Goal: Task Accomplishment & Management: Complete application form

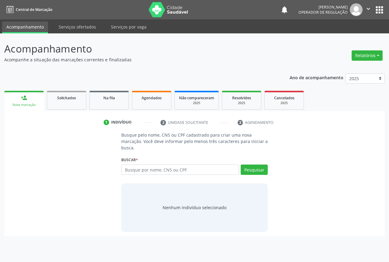
click at [161, 168] on input "text" at bounding box center [179, 170] width 117 height 10
type input "700205458530422"
drag, startPoint x: 273, startPoint y: 167, endPoint x: 266, endPoint y: 166, distance: 6.7
click at [271, 167] on div "Busque pelo nome, CNS ou CPF cadastrado para criar uma nova marcação. Você deve…" at bounding box center [195, 182] width 372 height 100
click at [260, 166] on button "Pesquisar" at bounding box center [254, 170] width 27 height 10
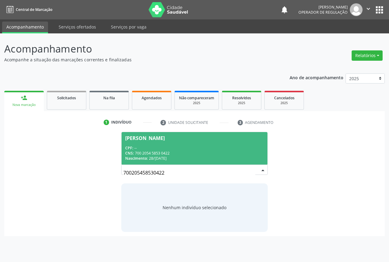
click at [174, 153] on div "CNS: 700 2054 5853 0422" at bounding box center [194, 153] width 139 height 5
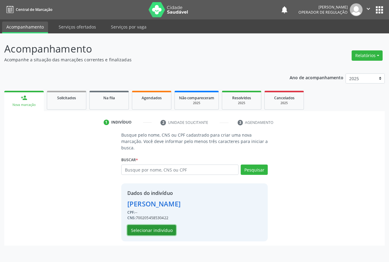
click at [150, 231] on button "Selecionar indivíduo" at bounding box center [151, 230] width 49 height 10
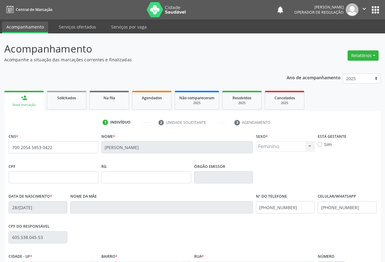
scroll to position [67, 0]
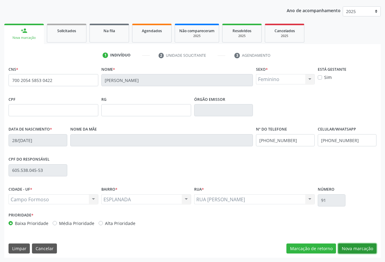
click at [355, 246] on button "Nova marcação" at bounding box center [357, 249] width 38 height 10
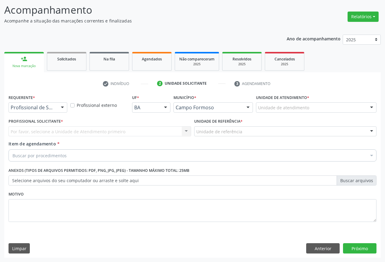
scroll to position [39, 0]
click at [56, 106] on div "Profissional de Saúde" at bounding box center [38, 107] width 59 height 10
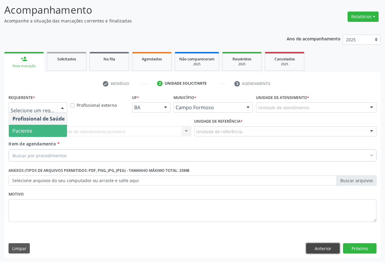
click at [322, 250] on button "Anterior" at bounding box center [322, 248] width 33 height 10
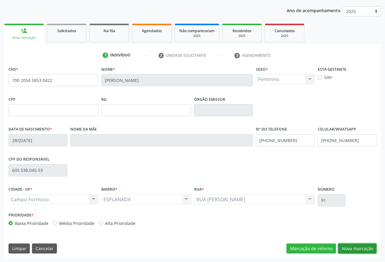
click at [355, 250] on button "Nova marcação" at bounding box center [357, 249] width 38 height 10
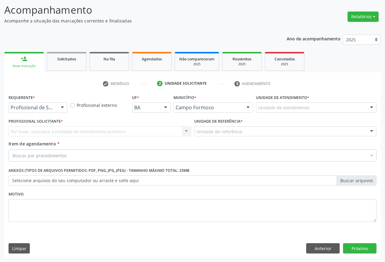
click at [57, 111] on div "Profissional de Saúde" at bounding box center [38, 107] width 59 height 10
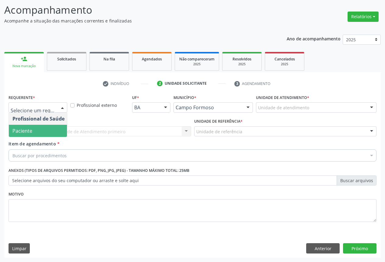
drag, startPoint x: 23, startPoint y: 129, endPoint x: 85, endPoint y: 131, distance: 62.3
click at [25, 129] on span "Paciente" at bounding box center [22, 131] width 20 height 7
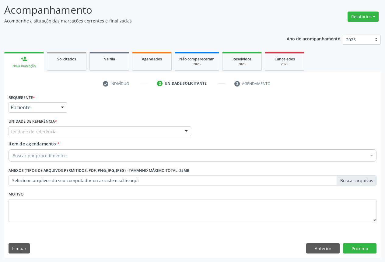
click at [87, 131] on div "Unidade de referência" at bounding box center [100, 131] width 182 height 10
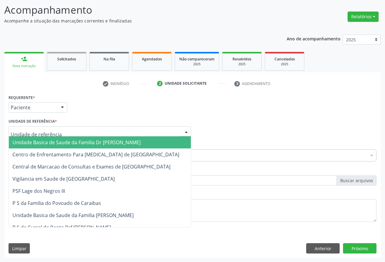
drag, startPoint x: 69, startPoint y: 140, endPoint x: 66, endPoint y: 151, distance: 11.9
click at [69, 140] on span "Unidade Basica de Saude da Familia Dr [PERSON_NAME]" at bounding box center [76, 142] width 128 height 7
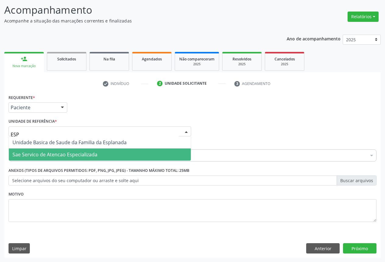
type input "ESPL"
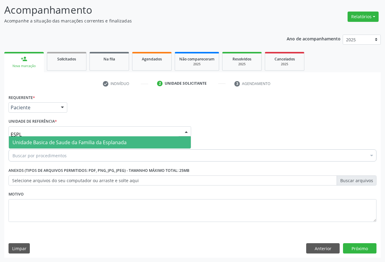
click at [110, 148] on span "Unidade Basica de Saude da Familia da Esplanada" at bounding box center [100, 142] width 182 height 12
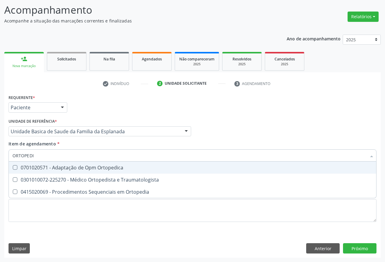
type input "ORTOPEDIS"
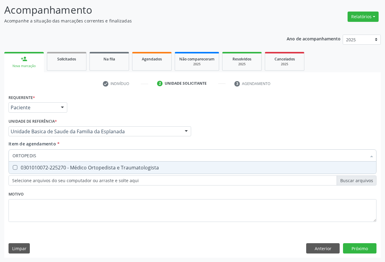
drag, startPoint x: 105, startPoint y: 166, endPoint x: 147, endPoint y: 209, distance: 60.0
click at [106, 167] on div "0301010072-225270 - Médico Ortopedista e Traumatologista" at bounding box center [192, 167] width 360 height 5
checkbox Traumatologista "true"
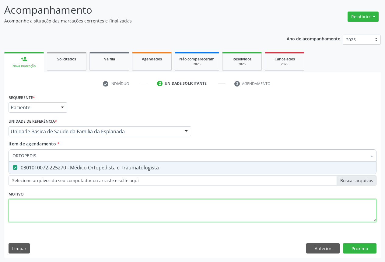
click at [147, 206] on div "Requerente * Paciente Profissional de Saúde Paciente Nenhum resultado encontrad…" at bounding box center [192, 162] width 367 height 138
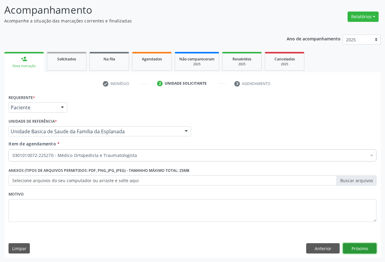
click at [363, 251] on button "Próximo" at bounding box center [359, 248] width 33 height 10
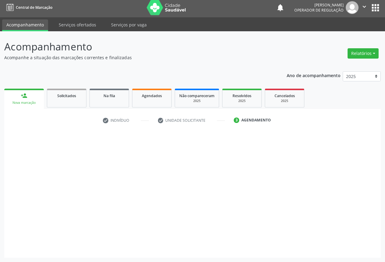
scroll to position [2, 0]
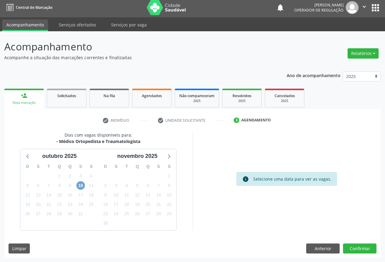
click at [83, 184] on span "10" at bounding box center [80, 185] width 9 height 9
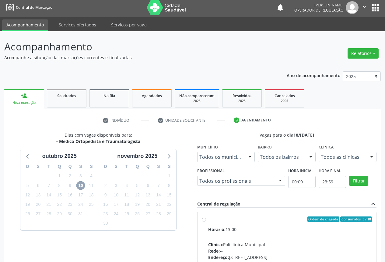
scroll to position [90, 0]
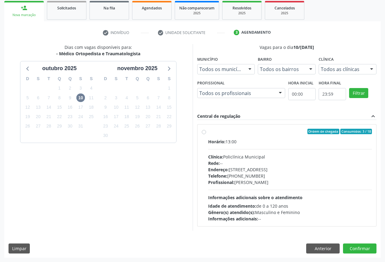
click at [204, 136] on div "Ordem de chegada Consumidos: 3 / 18 Horário: 13:00 Clínica: Policlínica Municip…" at bounding box center [287, 175] width 170 height 93
radio input "true"
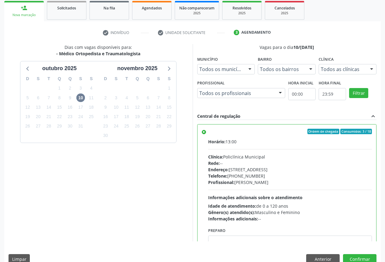
scroll to position [101, 0]
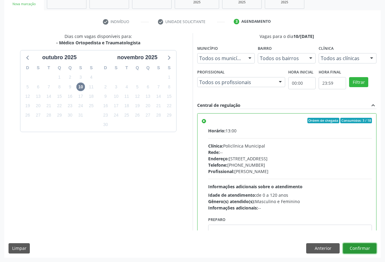
click at [363, 245] on button "Confirmar" at bounding box center [359, 248] width 33 height 10
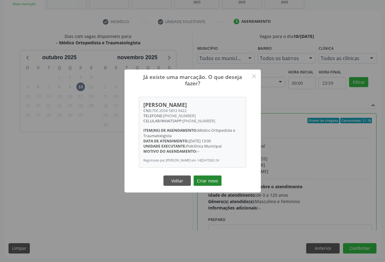
click at [205, 179] on button "Criar novo" at bounding box center [207, 181] width 28 height 10
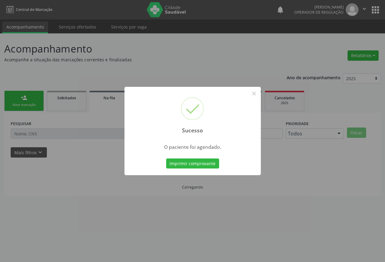
scroll to position [0, 0]
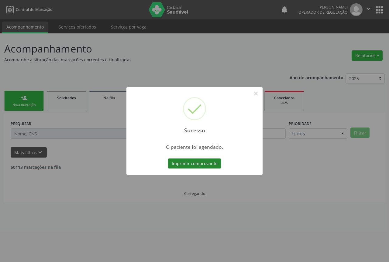
click at [191, 163] on button "Imprimir comprovante" at bounding box center [194, 164] width 53 height 10
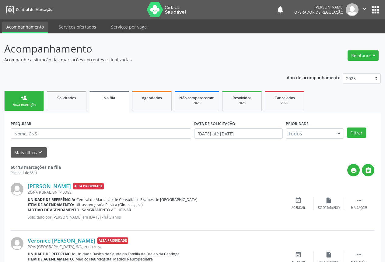
click at [27, 96] on link "person_add Nova marcação" at bounding box center [24, 101] width 40 height 20
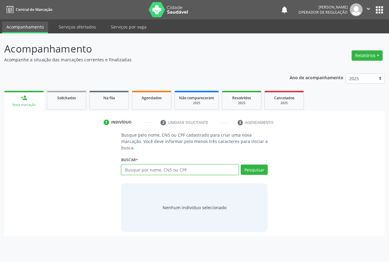
paste input "700 2054 5853 0422"
type input "700 2054 5853 0422"
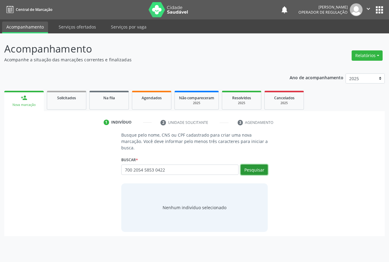
click at [245, 169] on button "Pesquisar" at bounding box center [254, 170] width 27 height 10
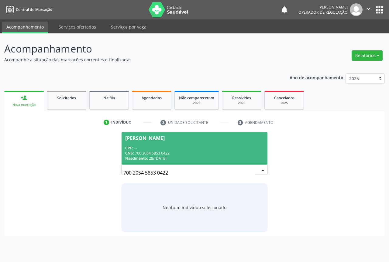
click at [142, 150] on div "CPF: --" at bounding box center [194, 148] width 139 height 5
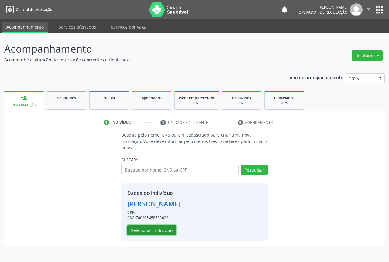
click at [144, 230] on button "Selecionar indivíduo" at bounding box center [151, 230] width 49 height 10
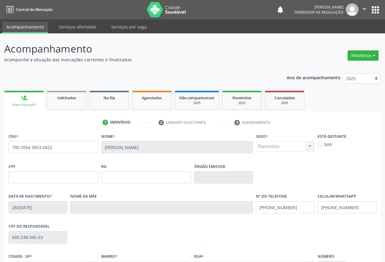
scroll to position [67, 0]
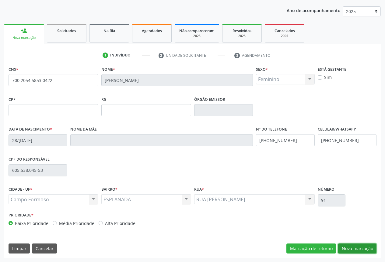
drag, startPoint x: 365, startPoint y: 252, endPoint x: 360, endPoint y: 251, distance: 5.0
click at [364, 252] on button "Nova marcação" at bounding box center [357, 249] width 38 height 10
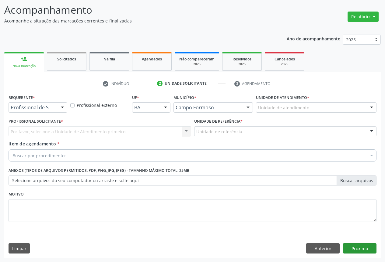
scroll to position [39, 0]
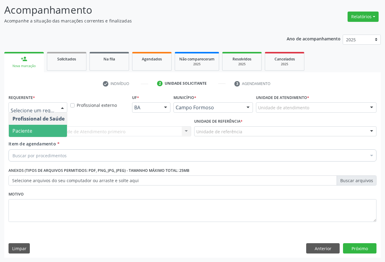
click at [34, 128] on span "Paciente" at bounding box center [38, 131] width 59 height 12
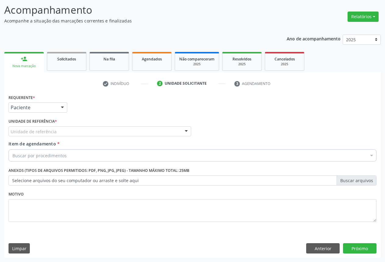
click at [78, 131] on div "Unidade de referência" at bounding box center [100, 131] width 182 height 10
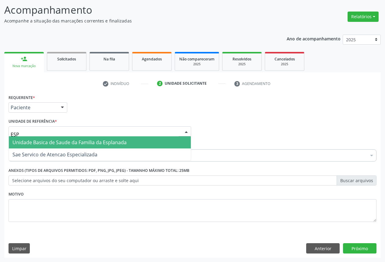
type input "ESPL"
click at [71, 143] on span "Unidade Basica de Saude da Familia da Esplanada" at bounding box center [69, 142] width 114 height 7
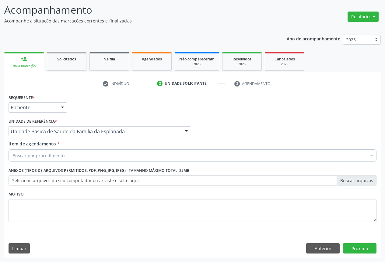
click at [95, 112] on div "Requerente * Paciente Profissional de Saúde Paciente Nenhum resultado encontrad…" at bounding box center [192, 105] width 371 height 24
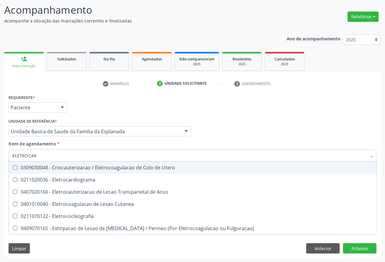
type input "ELETROCARD"
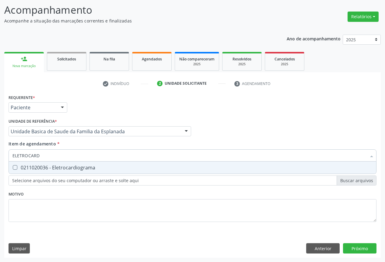
click at [55, 165] on div "0211020036 - Eletrocardiograma" at bounding box center [192, 167] width 360 height 5
checkbox Eletrocardiograma "true"
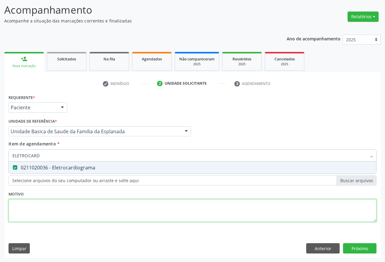
click at [68, 205] on div "Requerente * Paciente Profissional de Saúde Paciente Nenhum resultado encontrad…" at bounding box center [192, 162] width 367 height 138
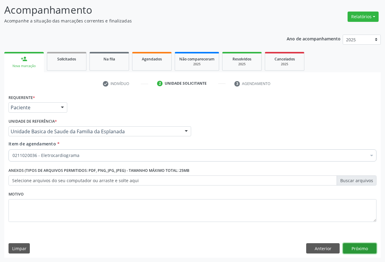
click at [367, 247] on button "Próximo" at bounding box center [359, 248] width 33 height 10
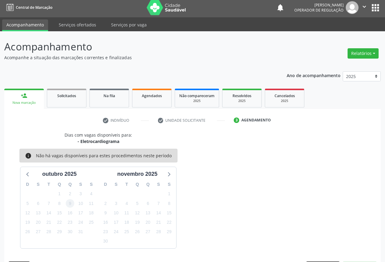
scroll to position [20, 0]
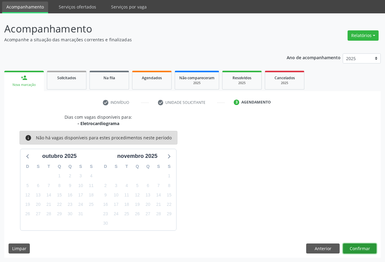
click at [356, 249] on button "Confirmar" at bounding box center [359, 249] width 33 height 10
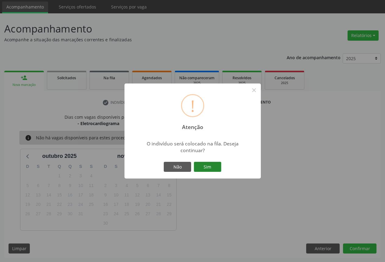
click at [202, 166] on button "Sim" at bounding box center [207, 167] width 27 height 10
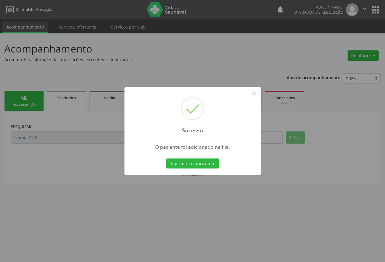
scroll to position [0, 0]
click at [202, 166] on button "Imprimir comprovante" at bounding box center [194, 164] width 53 height 10
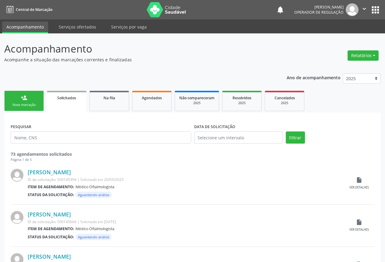
click at [29, 98] on link "person_add Nova marcação" at bounding box center [24, 101] width 40 height 20
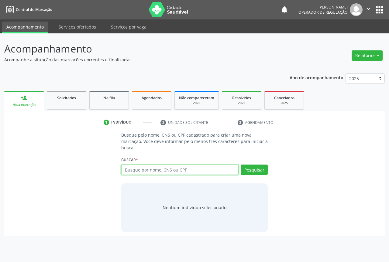
click at [142, 170] on input "text" at bounding box center [179, 170] width 117 height 10
type input "700000853326309"
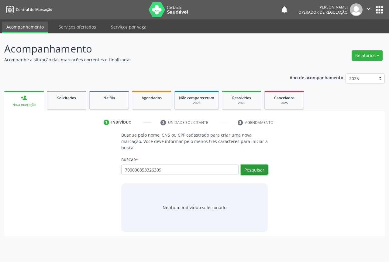
click at [253, 171] on button "Pesquisar" at bounding box center [254, 170] width 27 height 10
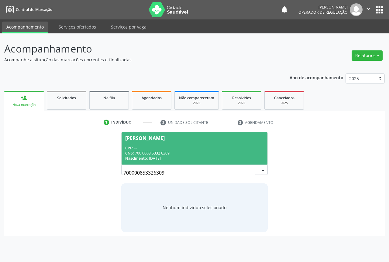
drag, startPoint x: 97, startPoint y: 159, endPoint x: 122, endPoint y: 144, distance: 29.0
click at [97, 157] on div "Busque pelo nome, CNS ou CPF cadastrado para criar uma nova marcação. Você deve…" at bounding box center [195, 182] width 372 height 100
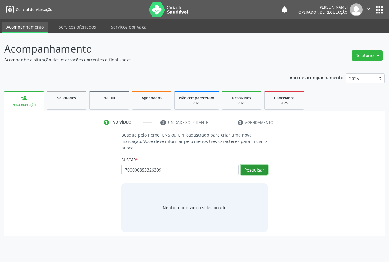
click at [248, 171] on button "Pesquisar" at bounding box center [254, 170] width 27 height 10
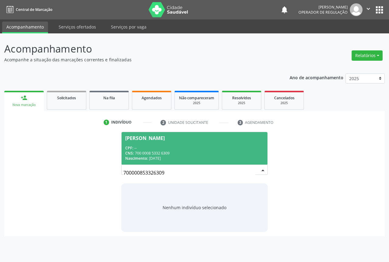
click at [157, 148] on div "CPF: --" at bounding box center [194, 148] width 139 height 5
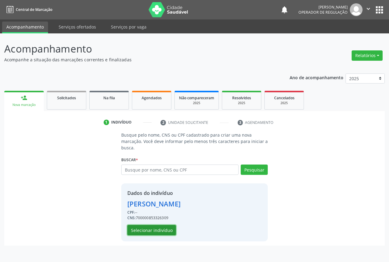
click at [151, 229] on button "Selecionar indivíduo" at bounding box center [151, 230] width 49 height 10
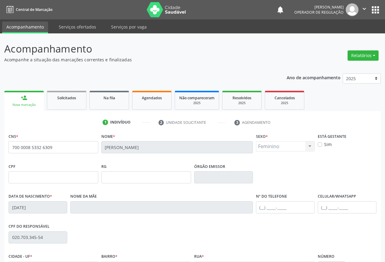
scroll to position [67, 0]
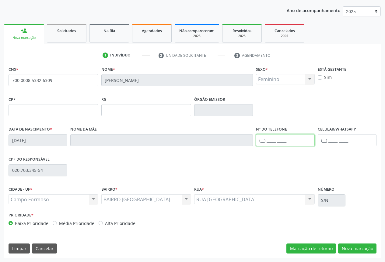
click at [284, 140] on input "text" at bounding box center [285, 140] width 59 height 12
type input "(74) 99138-5368"
click at [350, 245] on button "Nova marcação" at bounding box center [357, 249] width 38 height 10
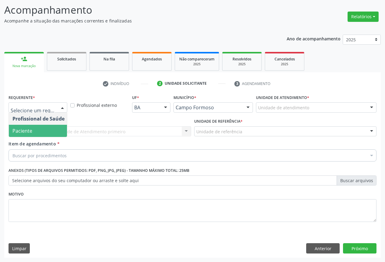
click at [34, 128] on span "Paciente" at bounding box center [38, 131] width 59 height 12
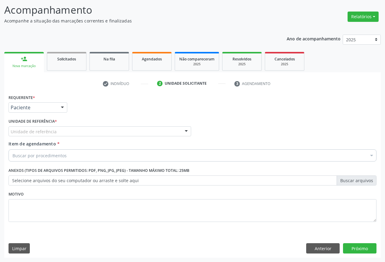
click at [63, 126] on div "Unidade de referência * Unidade de referência Unidade Basica de Saude da Famili…" at bounding box center [100, 126] width 182 height 19
click at [56, 133] on div "Unidade de referência" at bounding box center [100, 131] width 182 height 10
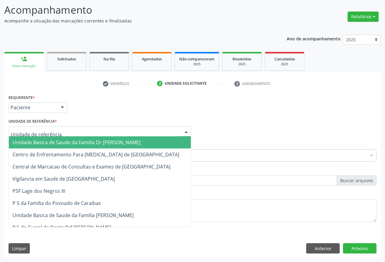
click at [39, 143] on span "Unidade Basica de Saude da Familia Dr [PERSON_NAME]" at bounding box center [76, 142] width 128 height 7
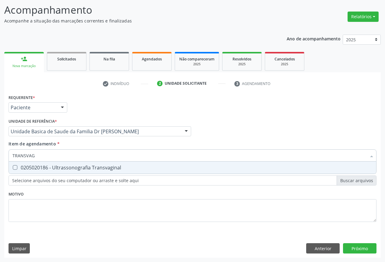
type input "TRANSVAGI"
click at [61, 164] on span "0205020186 - Ultrassonografia Transvaginal" at bounding box center [192, 168] width 367 height 12
checkbox Transvaginal "true"
click at [54, 196] on div "Requerente * Paciente Profissional de Saúde Paciente Nenhum resultado encontrad…" at bounding box center [192, 162] width 367 height 138
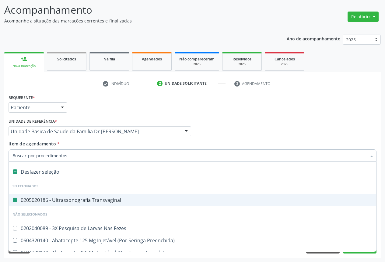
type input "M"
checkbox Transvaginal "false"
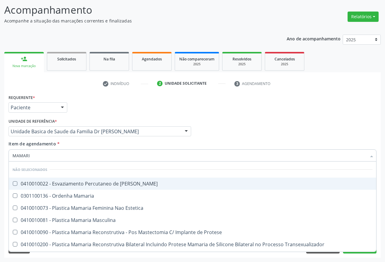
type input "MAMARIA"
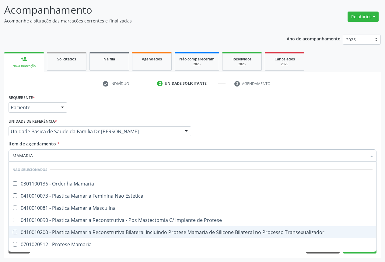
scroll to position [35, 0]
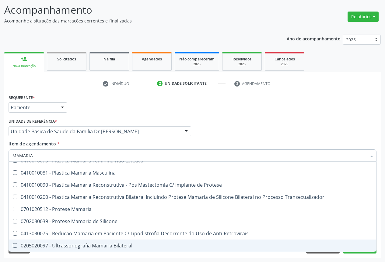
click at [69, 244] on div "0205020097 - Ultrassonografia Mamaria Bilateral" at bounding box center [192, 245] width 360 height 5
checkbox Bilateral "true"
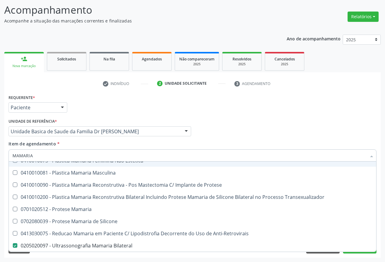
click at [235, 142] on div "Item de agendamento * MAMARIA Desfazer seleção Não selecionados 0301100136 - Or…" at bounding box center [192, 150] width 367 height 19
checkbox Mamaria "true"
checkbox Bilateral "false"
checkbox Estetica "true"
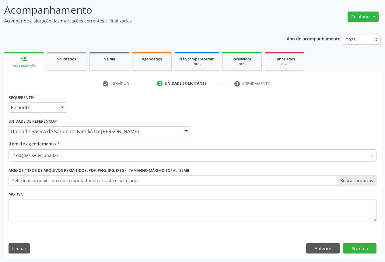
scroll to position [0, 0]
click at [353, 250] on button "Próximo" at bounding box center [359, 248] width 33 height 10
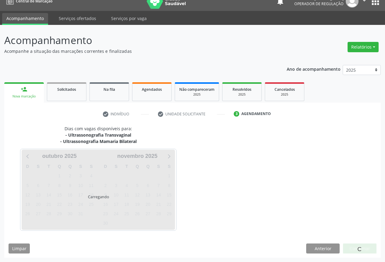
scroll to position [9, 0]
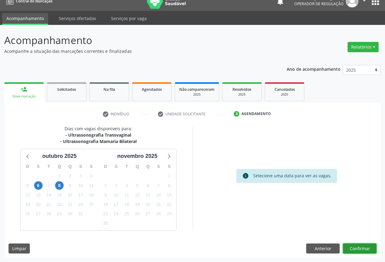
click at [346, 246] on button "Confirmar" at bounding box center [359, 249] width 33 height 10
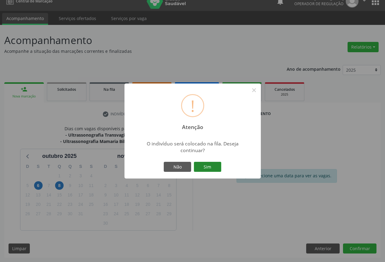
click at [213, 169] on button "Sim" at bounding box center [207, 167] width 27 height 10
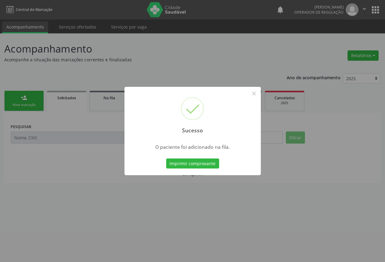
scroll to position [0, 0]
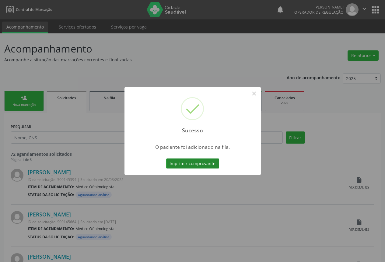
click at [191, 163] on button "Imprimir comprovante" at bounding box center [192, 164] width 53 height 10
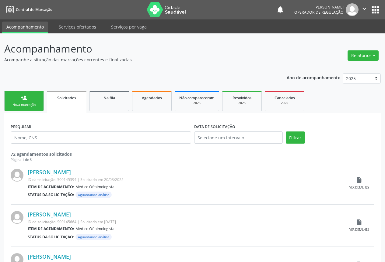
click at [30, 104] on div "Nova marcação" at bounding box center [24, 105] width 30 height 5
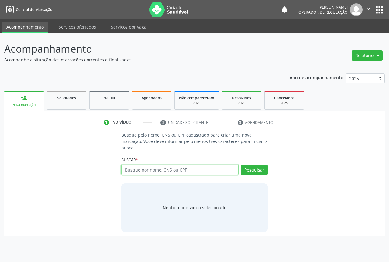
paste input "700 0008 5332 6309"
type input "700 0008 5332 6309"
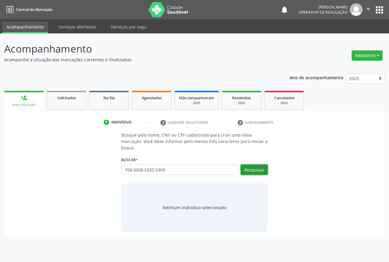
click at [257, 168] on button "Pesquisar" at bounding box center [254, 170] width 27 height 10
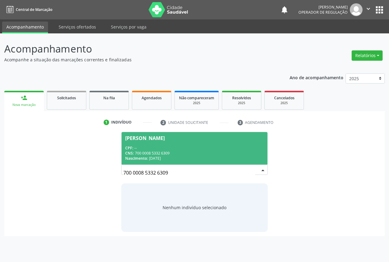
click at [143, 142] on span "Joelma de Souza Andrade Santos CPF: -- CNS: 700 0008 5332 6309 Nascimento: 28/1…" at bounding box center [195, 148] width 146 height 33
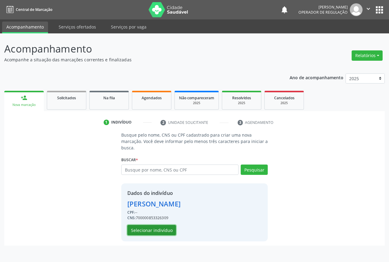
click at [150, 231] on button "Selecionar indivíduo" at bounding box center [151, 230] width 49 height 10
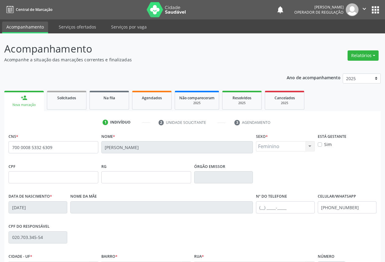
scroll to position [67, 0]
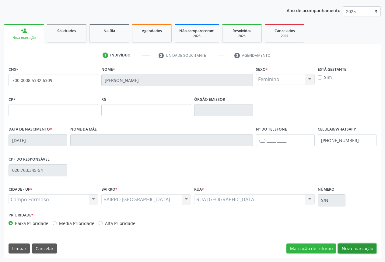
click at [357, 247] on button "Nova marcação" at bounding box center [357, 249] width 38 height 10
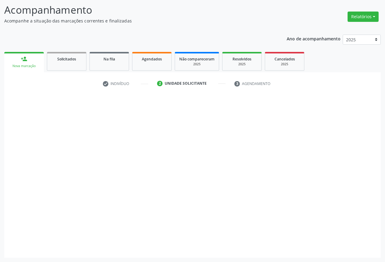
scroll to position [39, 0]
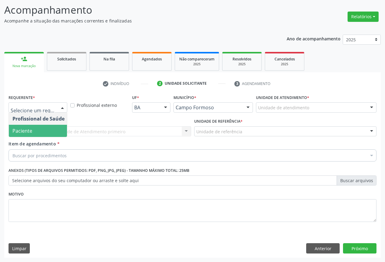
click at [29, 133] on span "Paciente" at bounding box center [22, 131] width 20 height 7
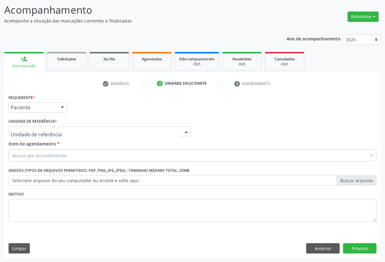
click at [83, 133] on div at bounding box center [100, 131] width 182 height 10
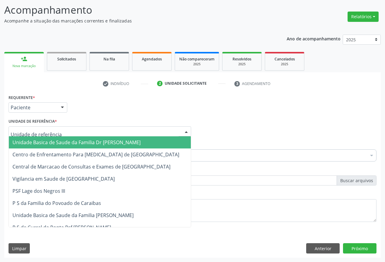
click at [63, 145] on span "Unidade Basica de Saude da Familia Dr [PERSON_NAME]" at bounding box center [76, 142] width 128 height 7
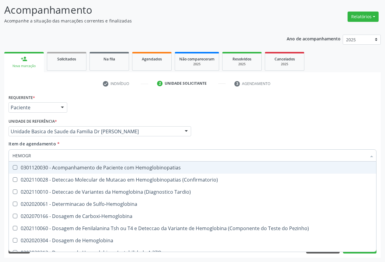
type input "HEMOGRA"
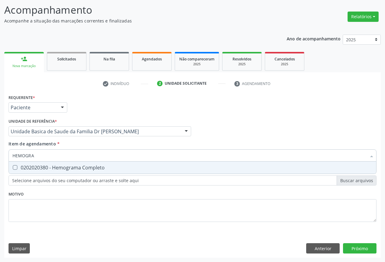
click at [75, 167] on div "0202020380 - Hemograma Completo" at bounding box center [192, 167] width 360 height 5
checkbox Completo "true"
type input "HEMOGRA"
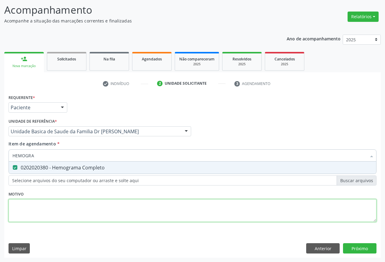
click at [72, 203] on div "Requerente * Paciente Profissional de Saúde Paciente Nenhum resultado encontrad…" at bounding box center [192, 162] width 367 height 138
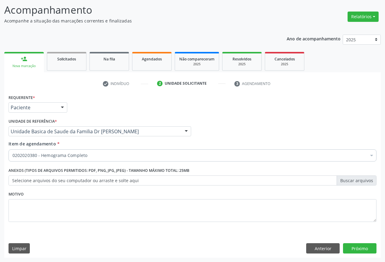
click at [50, 170] on label "Anexos (Tipos de arquivos permitidos: PDF, PNG, JPG, JPEG) - Tamanho máximo tot…" at bounding box center [99, 170] width 181 height 9
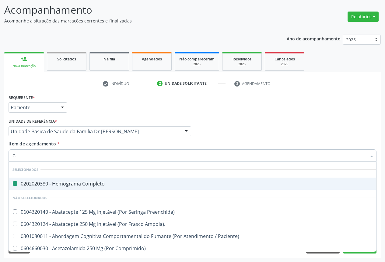
type input "GL"
checkbox Completo "false"
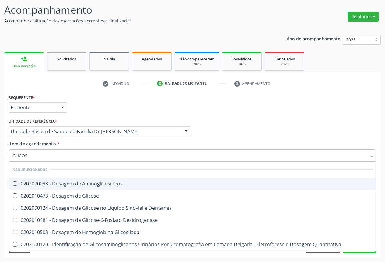
type input "GLICOSE"
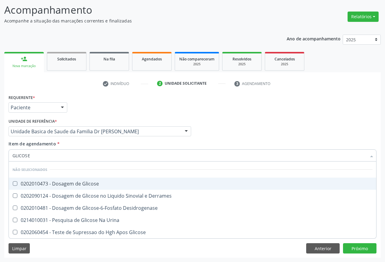
click at [64, 187] on span "0202010473 - Dosagem de Glicose" at bounding box center [192, 184] width 367 height 12
checkbox Glicose "true"
type input "GLICOSE"
click at [79, 136] on div "Unidade Basica de Saude da Familia Dr Paulo Sudre Unidade Basica de Saude da Fa…" at bounding box center [100, 131] width 182 height 10
checkbox Derrames "true"
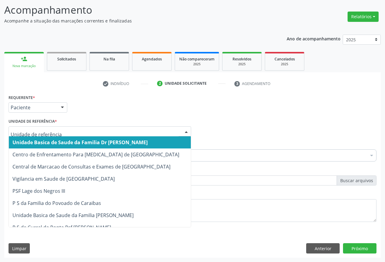
click at [98, 117] on div "Unidade de referência * Unidade Basica de Saude da Familia Dr Paulo Sudre Centr…" at bounding box center [100, 126] width 182 height 19
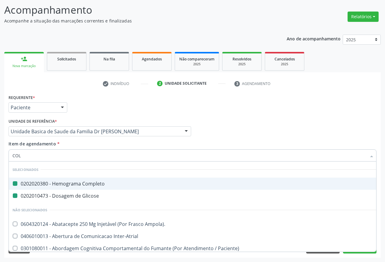
type input "COLE"
checkbox Completo "false"
checkbox Glicose "false"
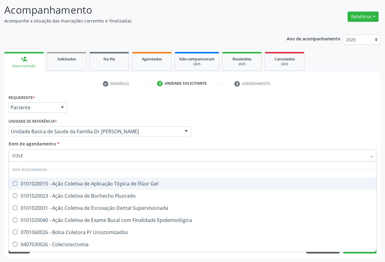
type input "COLES"
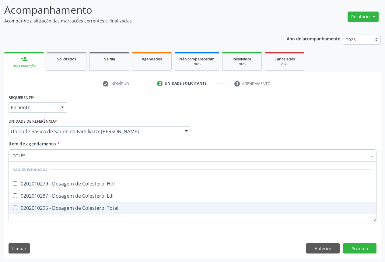
drag, startPoint x: 26, startPoint y: 207, endPoint x: 28, endPoint y: 193, distance: 14.2
click at [26, 207] on div "0202010295 - Dosagem de Colesterol Total" at bounding box center [192, 208] width 360 height 5
checkbox Total "true"
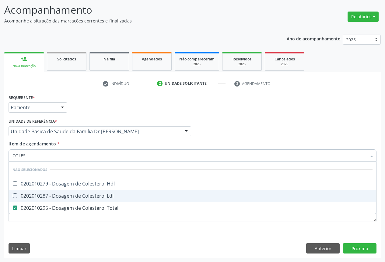
click at [28, 194] on div "0202010287 - Dosagem de Colesterol Ldl" at bounding box center [192, 196] width 360 height 5
checkbox Ldl "true"
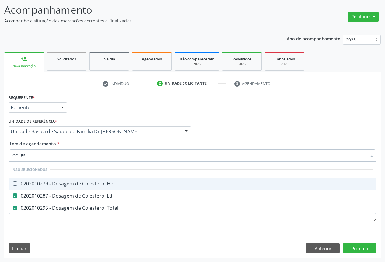
click at [30, 184] on div "0202010279 - Dosagem de Colesterol Hdl" at bounding box center [192, 183] width 360 height 5
checkbox Hdl "true"
click at [81, 146] on div "Item de agendamento * COLES Desfazer seleção Não selecionados 0202010279 - Dosa…" at bounding box center [192, 150] width 367 height 19
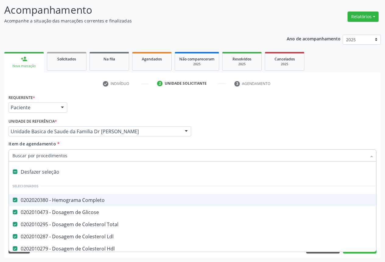
type input "T"
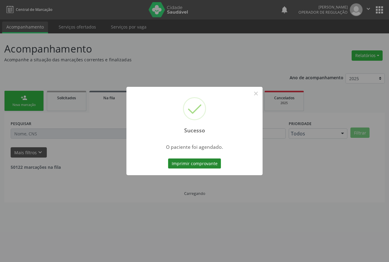
click at [198, 161] on button "Imprimir comprovante" at bounding box center [194, 164] width 53 height 10
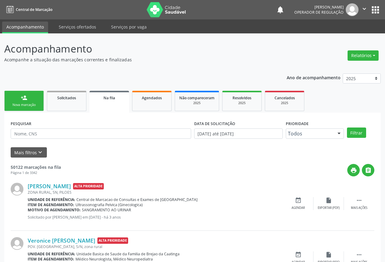
click at [26, 103] on div "Nova marcação" at bounding box center [24, 105] width 30 height 5
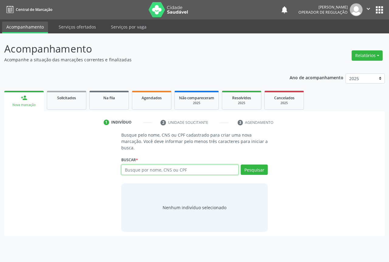
click at [172, 171] on input "text" at bounding box center [179, 170] width 117 height 10
click at [136, 165] on input "text" at bounding box center [179, 170] width 117 height 10
type input "703403217439614"
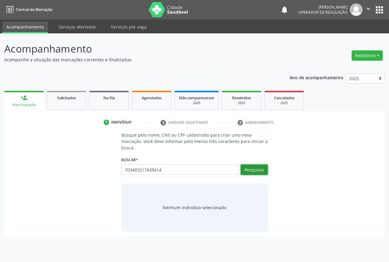
click at [255, 169] on button "Pesquisar" at bounding box center [254, 170] width 27 height 10
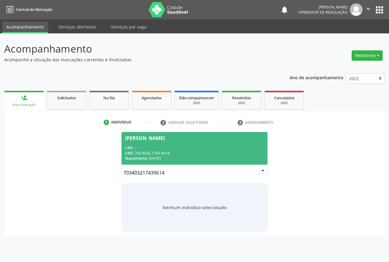
click at [150, 149] on div "CPF: --" at bounding box center [194, 148] width 139 height 5
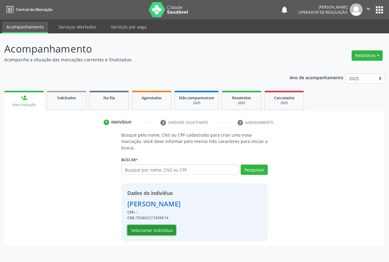
click at [153, 228] on button "Selecionar indivíduo" at bounding box center [151, 230] width 49 height 10
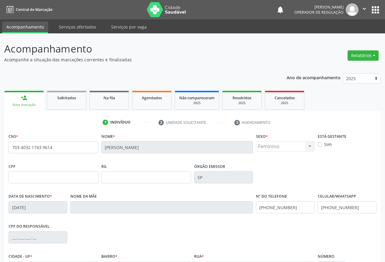
scroll to position [67, 0]
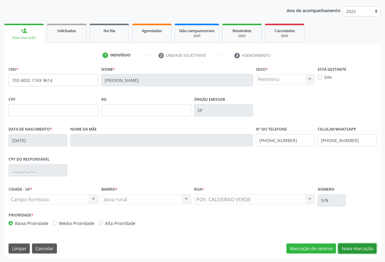
click at [358, 248] on button "Nova marcação" at bounding box center [357, 249] width 38 height 10
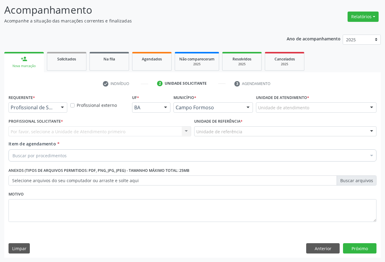
scroll to position [39, 0]
click at [47, 111] on div "Profissional de Saúde" at bounding box center [38, 107] width 59 height 10
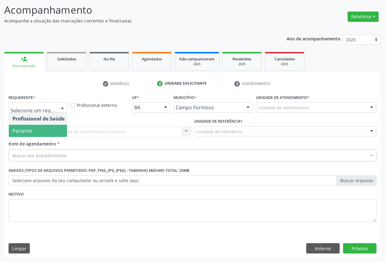
click at [32, 129] on span "Paciente" at bounding box center [22, 131] width 20 height 7
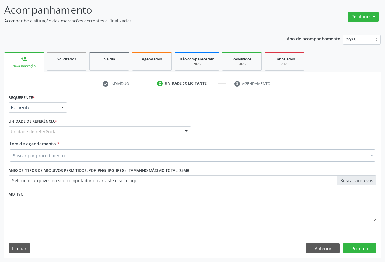
click at [98, 127] on div "Unidade de referência" at bounding box center [100, 131] width 182 height 10
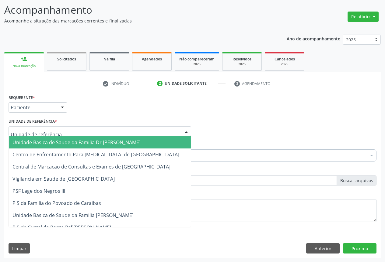
click at [57, 143] on span "Unidade Basica de Saude da Familia Dr [PERSON_NAME]" at bounding box center [76, 142] width 128 height 7
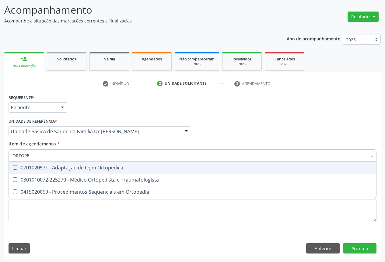
type input "ORTOPED"
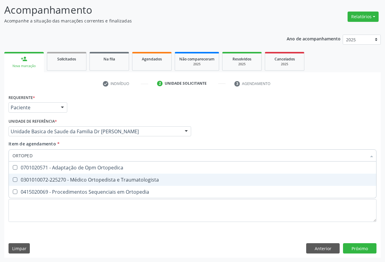
click at [102, 180] on div "0301010072-225270 - Médico Ortopedista e Traumatologista" at bounding box center [192, 180] width 360 height 5
checkbox Traumatologista "true"
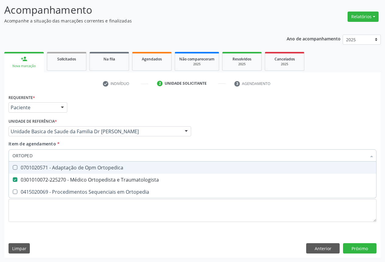
click at [191, 145] on div "Item de agendamento * ORTOPED Desfazer seleção 0701020571 - Adaptação de Opm Or…" at bounding box center [192, 150] width 367 height 19
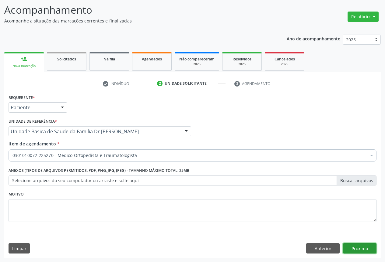
click at [357, 250] on button "Próximo" at bounding box center [359, 248] width 33 height 10
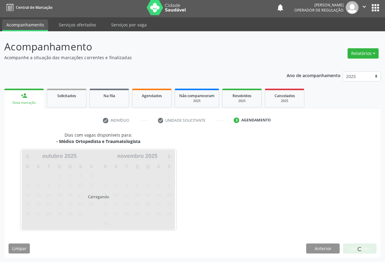
scroll to position [2, 0]
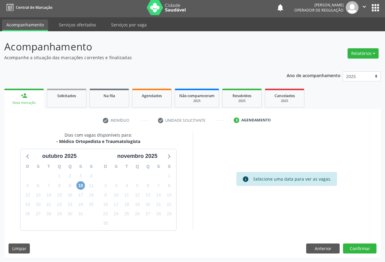
click at [80, 185] on span "10" at bounding box center [80, 185] width 9 height 9
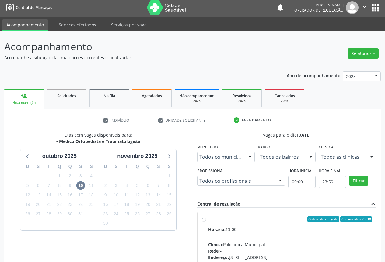
click at [261, 232] on div "Horário: 13:00" at bounding box center [290, 229] width 164 height 6
click at [206, 222] on input "Ordem de chegada Consumidos: 6 / 18 Horário: 13:00 Clínica: Policlínica Municip…" at bounding box center [204, 219] width 4 height 5
radio input "true"
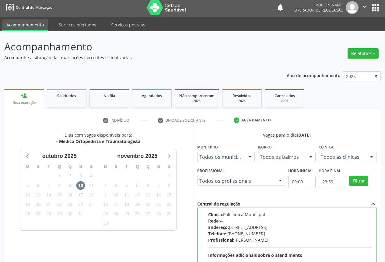
scroll to position [101, 0]
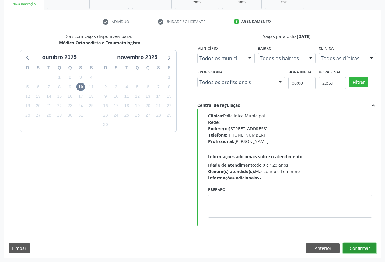
click at [357, 247] on button "Confirmar" at bounding box center [359, 248] width 33 height 10
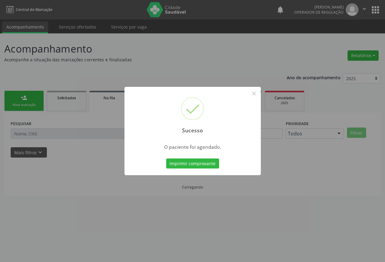
scroll to position [0, 0]
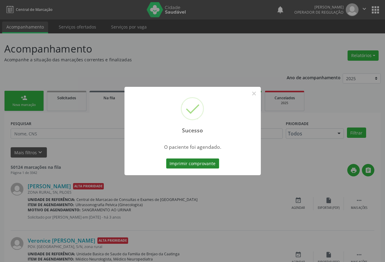
click at [202, 160] on button "Imprimir comprovante" at bounding box center [192, 164] width 53 height 10
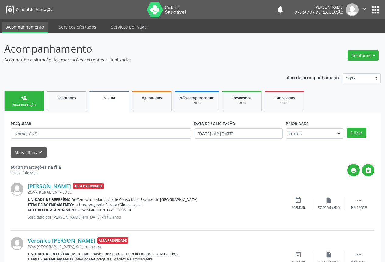
click at [20, 106] on div "Nova marcação" at bounding box center [24, 105] width 30 height 5
click at [23, 105] on div "Nova marcação" at bounding box center [24, 105] width 30 height 5
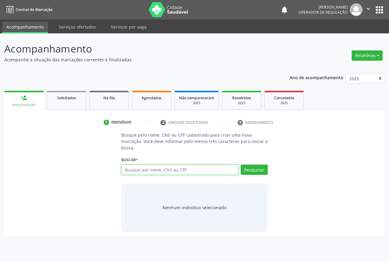
click at [145, 169] on input "text" at bounding box center [179, 170] width 117 height 10
type input "702108773406694"
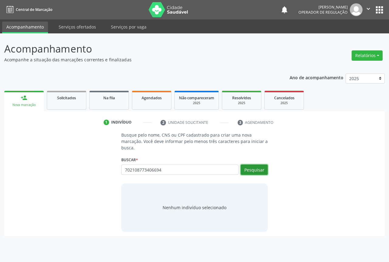
click at [248, 172] on button "Pesquisar" at bounding box center [254, 170] width 27 height 10
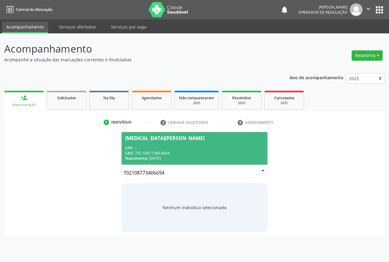
click at [182, 152] on div "CNS: 702 1087 7340 6694" at bounding box center [194, 153] width 139 height 5
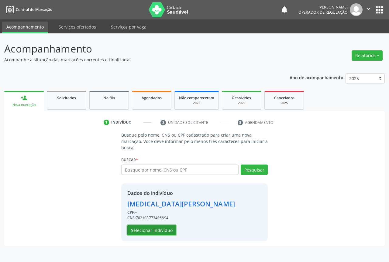
click at [151, 230] on button "Selecionar indivíduo" at bounding box center [151, 230] width 49 height 10
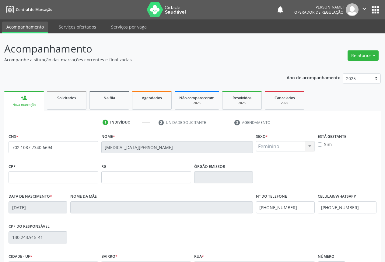
scroll to position [67, 0]
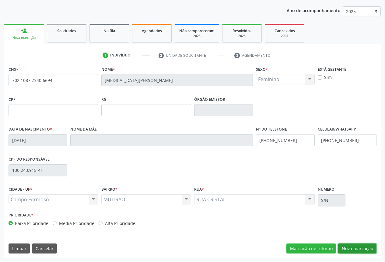
click at [361, 249] on button "Nova marcação" at bounding box center [357, 249] width 38 height 10
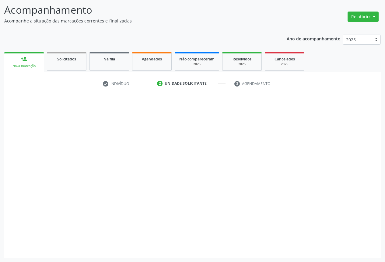
scroll to position [39, 0]
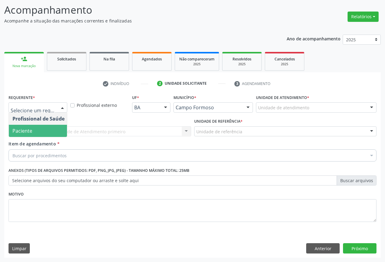
click at [32, 128] on span "Paciente" at bounding box center [38, 131] width 59 height 12
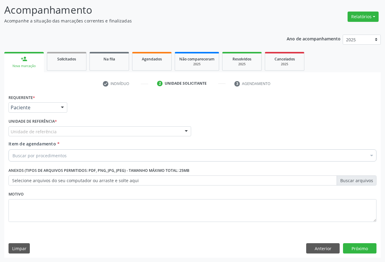
click at [62, 134] on div "Unidade de referência" at bounding box center [100, 131] width 182 height 10
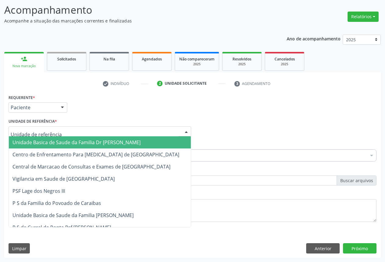
drag, startPoint x: 53, startPoint y: 142, endPoint x: 51, endPoint y: 147, distance: 5.1
click at [53, 142] on span "Unidade Basica de Saude da Familia Dr [PERSON_NAME]" at bounding box center [76, 142] width 128 height 7
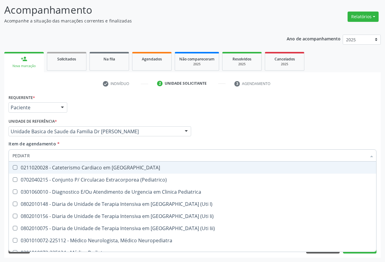
type input "PEDIATRA"
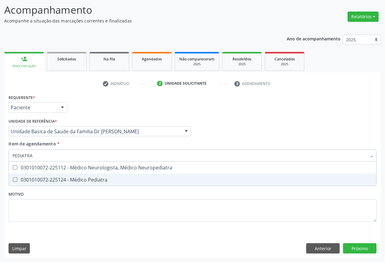
click at [85, 179] on div "0301010072-225124 - Médico Pediatra" at bounding box center [192, 180] width 360 height 5
checkbox Pediatra "true"
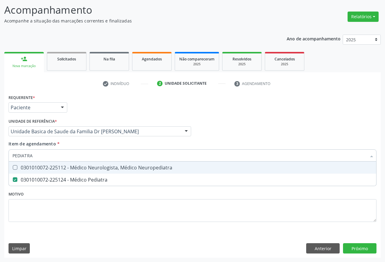
click at [129, 146] on div "Item de agendamento * PEDIATRA Desfazer seleção 0301010072-225112 - Médico Neur…" at bounding box center [192, 150] width 367 height 19
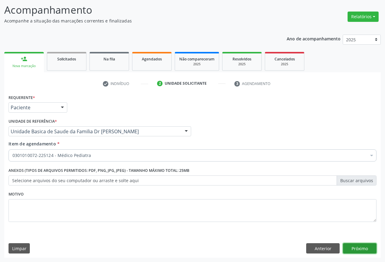
click at [356, 248] on button "Próximo" at bounding box center [359, 248] width 33 height 10
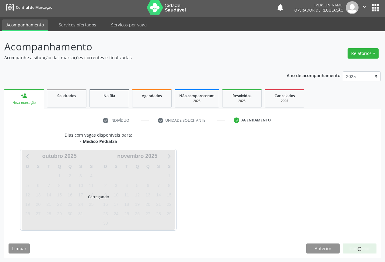
scroll to position [2, 0]
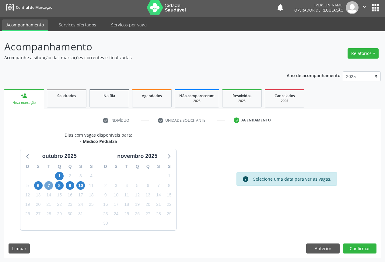
click at [47, 186] on span "7" at bounding box center [48, 185] width 9 height 9
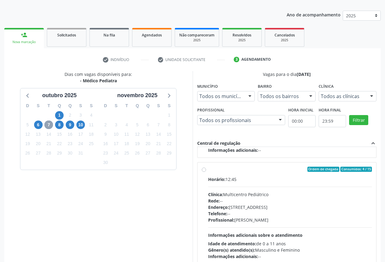
scroll to position [101, 0]
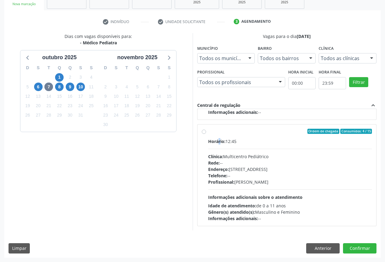
click at [221, 137] on label "Ordem de chegada Consumidos: 4 / 15 Horário: 12:45 Clínica: Multicentro Pediátr…" at bounding box center [290, 175] width 164 height 93
radio input "true"
click at [360, 248] on button "Confirmar" at bounding box center [359, 248] width 33 height 10
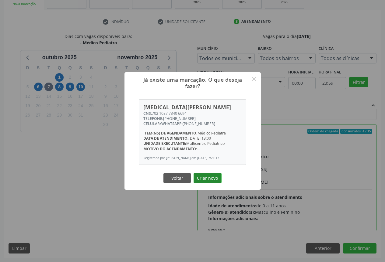
click at [207, 178] on button "Criar novo" at bounding box center [207, 178] width 28 height 10
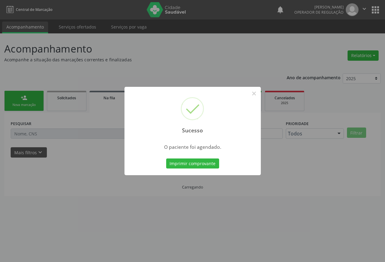
scroll to position [0, 0]
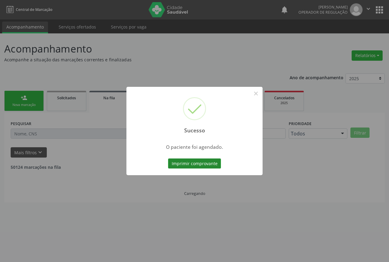
click at [201, 164] on button "Imprimir comprovante" at bounding box center [194, 164] width 53 height 10
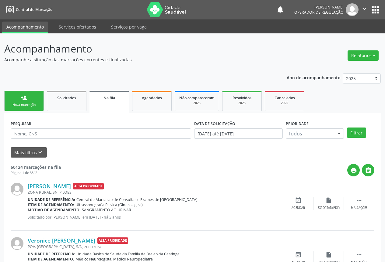
click at [26, 99] on div "person_add" at bounding box center [24, 98] width 7 height 7
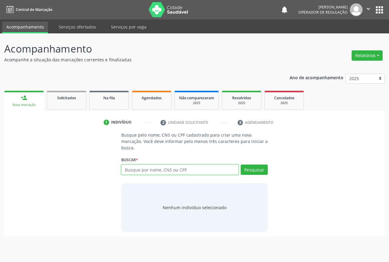
click at [149, 171] on input "text" at bounding box center [179, 170] width 117 height 10
type input "708006379465227"
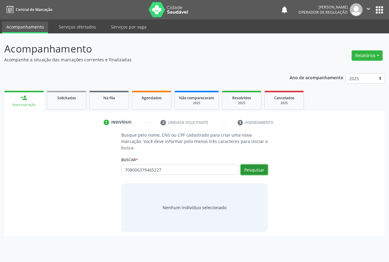
click at [246, 170] on button "Pesquisar" at bounding box center [254, 170] width 27 height 10
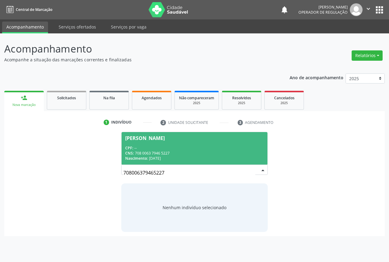
click at [169, 143] on span "Jose Silverio Santos CPF: -- CNS: 708 0063 7946 5227 Nascimento: 25/03/1965" at bounding box center [195, 148] width 146 height 33
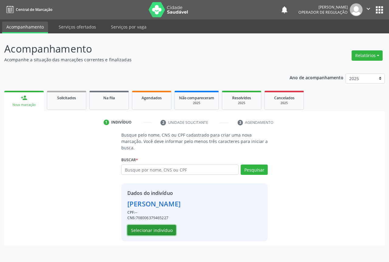
click at [155, 232] on button "Selecionar indivíduo" at bounding box center [151, 230] width 49 height 10
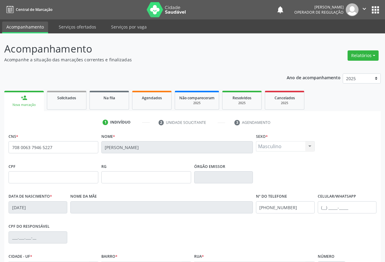
scroll to position [67, 0]
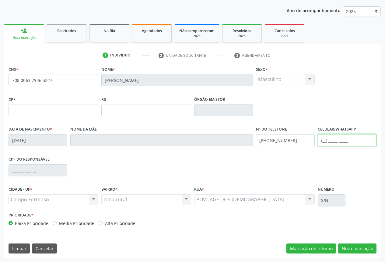
click at [333, 138] on input "text" at bounding box center [346, 140] width 59 height 12
type input "(74) 98145-9474"
click at [357, 250] on button "Nova marcação" at bounding box center [357, 249] width 38 height 10
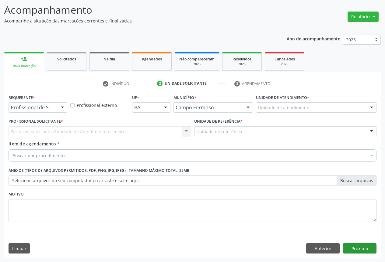
scroll to position [39, 0]
click at [63, 106] on div at bounding box center [62, 108] width 9 height 10
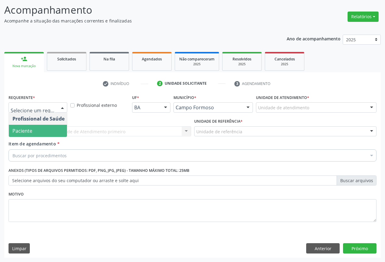
click at [38, 131] on span "Paciente" at bounding box center [38, 131] width 59 height 12
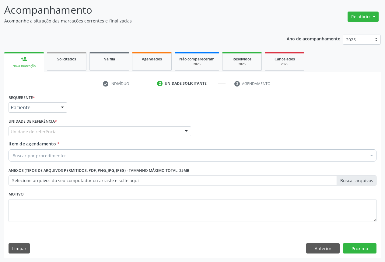
click at [58, 135] on div "Unidade de referência" at bounding box center [100, 131] width 182 height 10
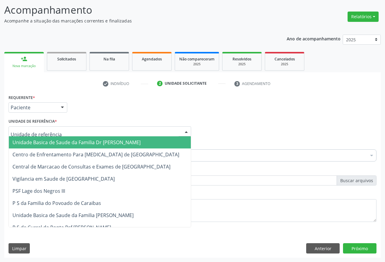
click at [46, 142] on span "Unidade Basica de Saude da Familia Dr [PERSON_NAME]" at bounding box center [76, 142] width 128 height 7
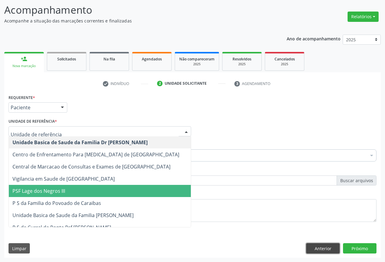
click at [316, 247] on button "Anterior" at bounding box center [322, 248] width 33 height 10
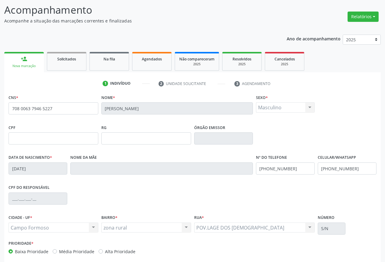
scroll to position [67, 0]
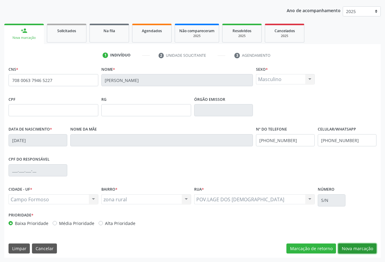
click at [366, 247] on button "Nova marcação" at bounding box center [357, 249] width 38 height 10
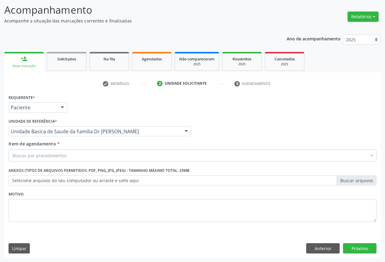
scroll to position [39, 0]
click at [181, 128] on div at bounding box center [185, 132] width 9 height 10
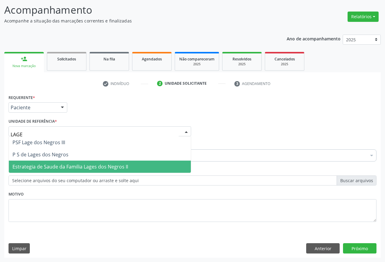
type input "LAGES"
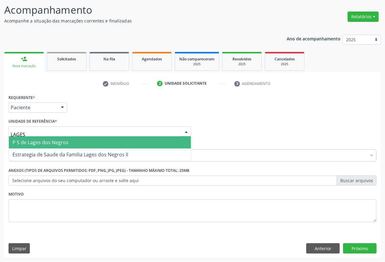
click at [29, 143] on span "P S de Lages dos Negros" at bounding box center [40, 142] width 56 height 7
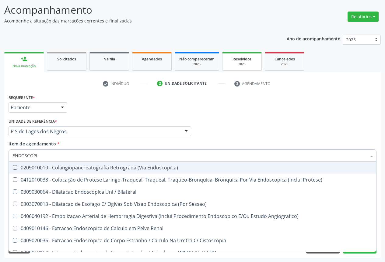
type input "ENDOSCOPIA"
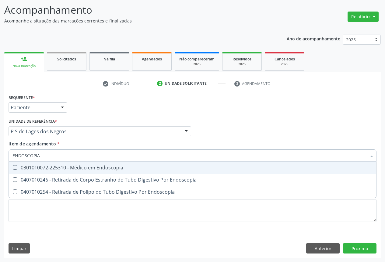
click at [57, 168] on div "0301010072-225310 - Médico em Endoscopia" at bounding box center [192, 167] width 360 height 5
checkbox Endoscopia "true"
click at [81, 144] on div "Item de agendamento * ENDOSCOPIA Desfazer seleção 0301010072-225310 - Médico em…" at bounding box center [192, 150] width 367 height 19
checkbox Endoscopia "true"
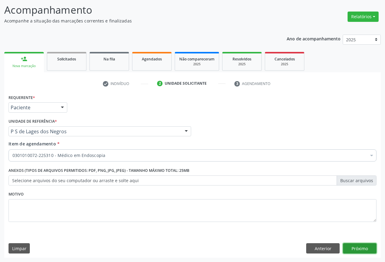
click at [353, 247] on button "Próximo" at bounding box center [359, 248] width 33 height 10
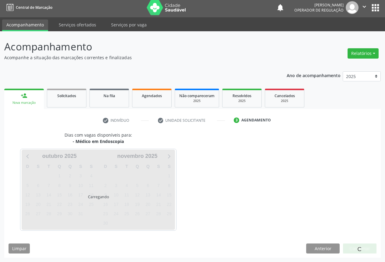
scroll to position [20, 0]
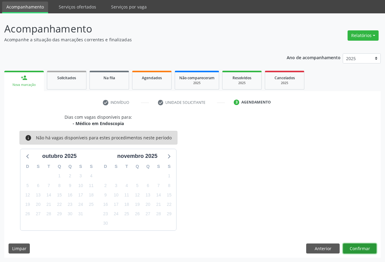
click at [348, 249] on button "Confirmar" at bounding box center [359, 249] width 33 height 10
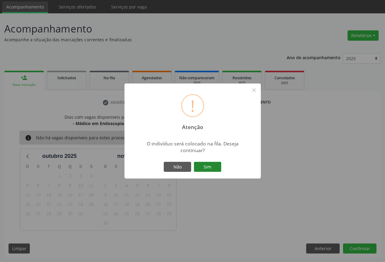
click at [195, 165] on button "Sim" at bounding box center [207, 167] width 27 height 10
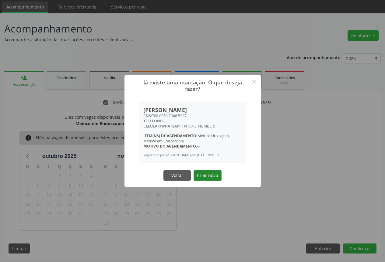
click at [204, 178] on button "Criar novo" at bounding box center [207, 176] width 28 height 10
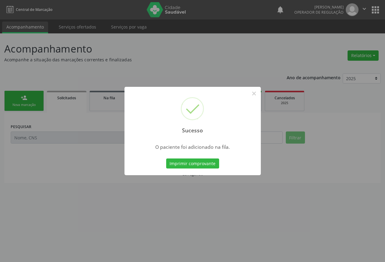
scroll to position [0, 0]
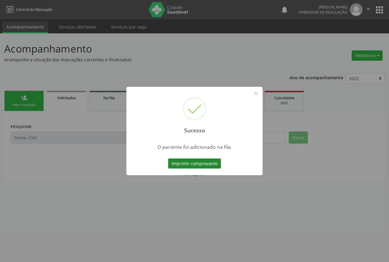
click at [209, 164] on button "Imprimir comprovante" at bounding box center [194, 164] width 53 height 10
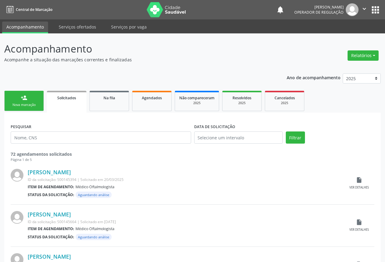
click at [30, 104] on div "Nova marcação" at bounding box center [24, 105] width 30 height 5
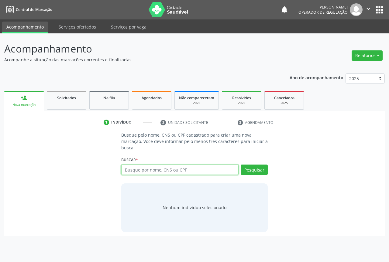
click at [157, 170] on input "text" at bounding box center [179, 170] width 117 height 10
type input "704809030954744"
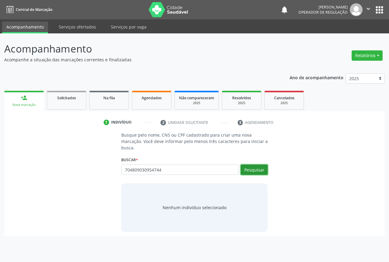
click at [250, 173] on button "Pesquisar" at bounding box center [254, 170] width 27 height 10
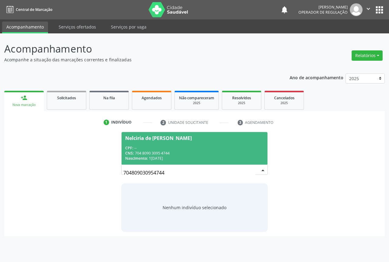
drag, startPoint x: 188, startPoint y: 143, endPoint x: 213, endPoint y: 156, distance: 28.3
click at [189, 143] on span "Nelciria de Jesus Souza da Cruz CPF: -- CNS: 704 8090 3095 4744 Nascimento: 10/…" at bounding box center [195, 148] width 146 height 33
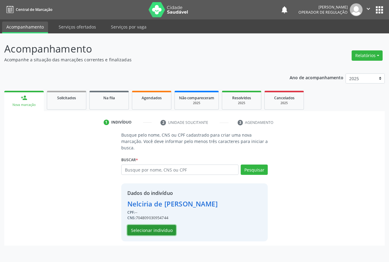
click at [154, 229] on button "Selecionar indivíduo" at bounding box center [151, 230] width 49 height 10
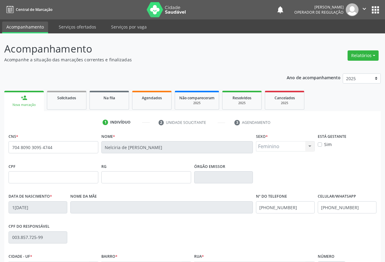
scroll to position [67, 0]
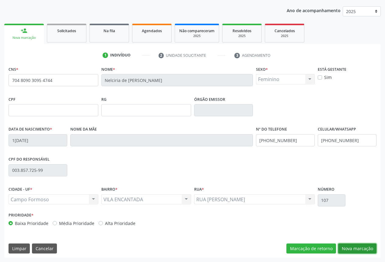
click at [356, 249] on button "Nova marcação" at bounding box center [357, 249] width 38 height 10
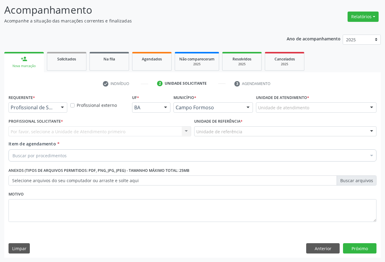
scroll to position [39, 0]
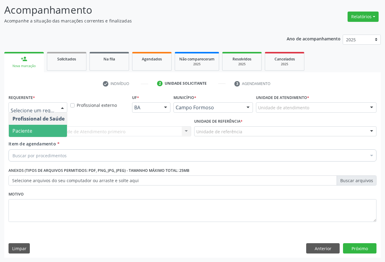
click at [22, 130] on span "Paciente" at bounding box center [22, 131] width 20 height 7
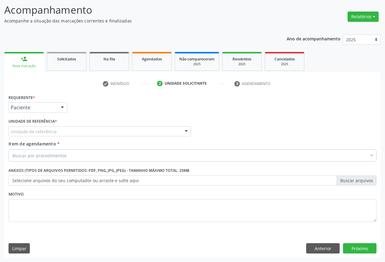
click at [73, 130] on div "Unidade de referência" at bounding box center [100, 131] width 182 height 10
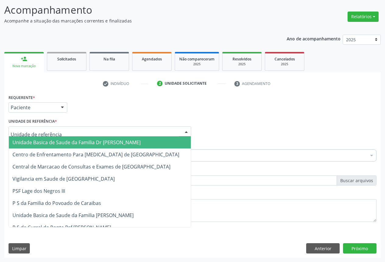
click at [51, 142] on span "Unidade Basica de Saude da Familia Dr [PERSON_NAME]" at bounding box center [76, 142] width 128 height 7
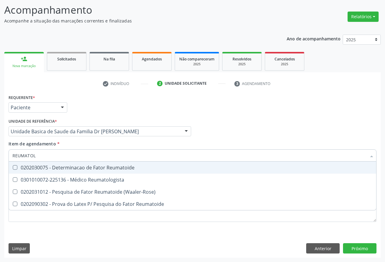
type input "REUMATOLO"
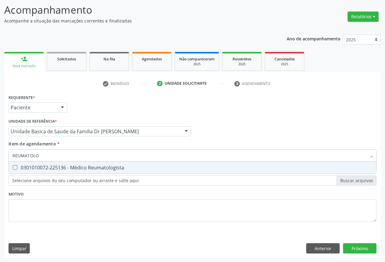
click at [69, 169] on div "0301010072-225136 - Médico Reumatologista" at bounding box center [192, 167] width 360 height 5
checkbox Reumatologista "true"
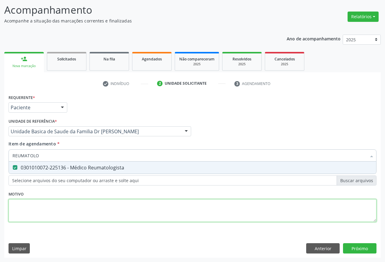
click at [70, 204] on div "Requerente * Paciente Profissional de Saúde Paciente Nenhum resultado encontrad…" at bounding box center [192, 162] width 367 height 138
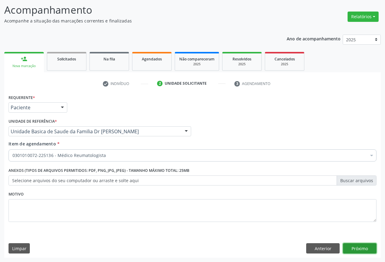
click at [359, 248] on button "Próximo" at bounding box center [359, 248] width 33 height 10
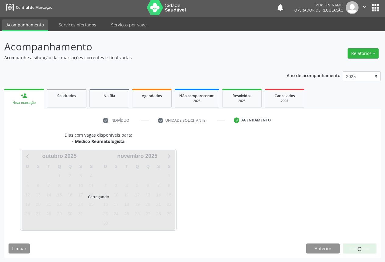
scroll to position [20, 0]
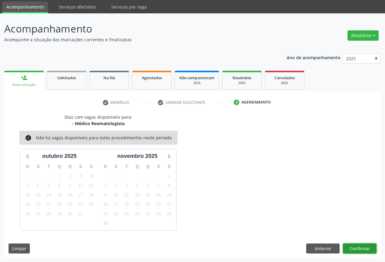
click at [355, 245] on button "Confirmar" at bounding box center [359, 249] width 33 height 10
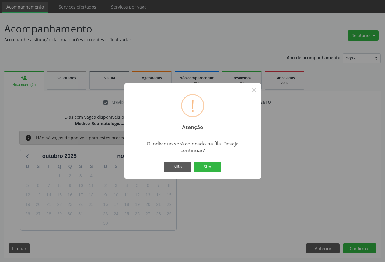
click at [205, 161] on div "Não Sim" at bounding box center [192, 167] width 60 height 13
click at [208, 166] on button "Sim" at bounding box center [207, 167] width 27 height 10
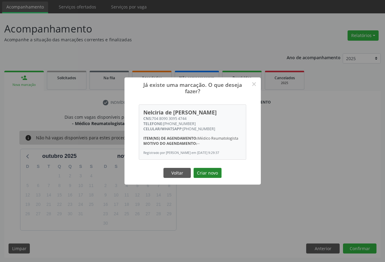
click at [209, 174] on button "Criar novo" at bounding box center [207, 173] width 28 height 10
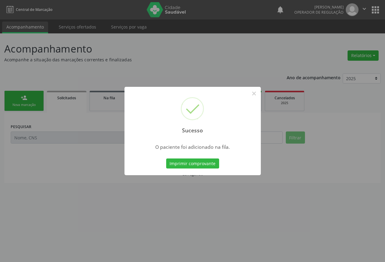
scroll to position [0, 0]
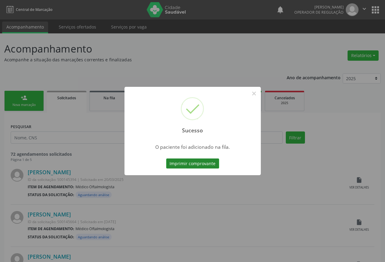
click at [188, 165] on button "Imprimir comprovante" at bounding box center [192, 164] width 53 height 10
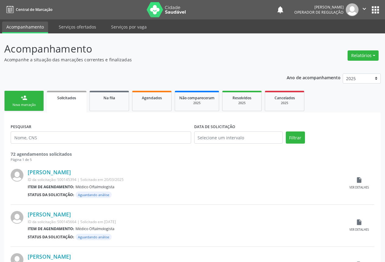
click at [24, 104] on div "Nova marcação" at bounding box center [24, 105] width 30 height 5
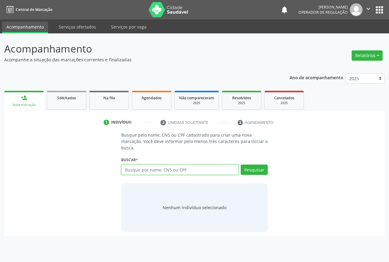
click at [166, 169] on input "text" at bounding box center [179, 170] width 117 height 10
type input "708006360159120"
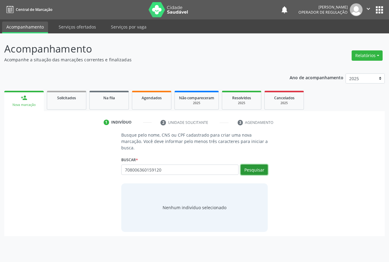
click at [245, 169] on button "Pesquisar" at bounding box center [254, 170] width 27 height 10
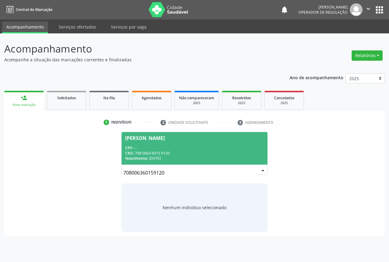
click at [160, 143] on span "Maria Jose Miranda dos Santos CPF: -- CNS: 708 0063 6015 9120 Nascimento: 25/07…" at bounding box center [195, 148] width 146 height 33
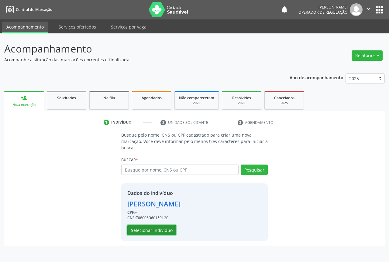
click at [148, 227] on button "Selecionar indivíduo" at bounding box center [151, 230] width 49 height 10
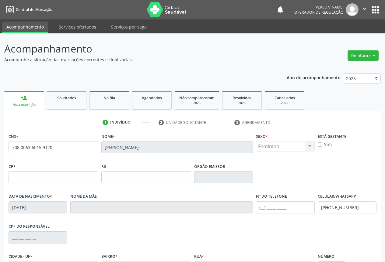
click at [144, 229] on div "CPF do responsável" at bounding box center [192, 237] width 371 height 30
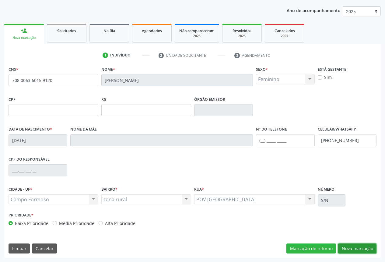
click at [358, 251] on button "Nova marcação" at bounding box center [357, 249] width 38 height 10
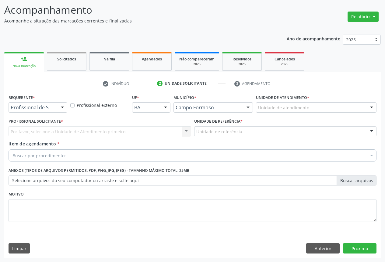
scroll to position [39, 0]
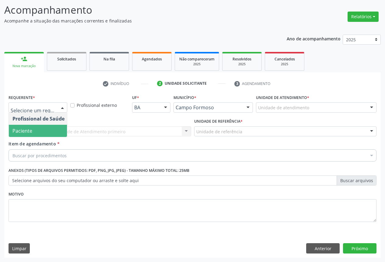
drag, startPoint x: 40, startPoint y: 134, endPoint x: 47, endPoint y: 131, distance: 6.9
click at [41, 134] on span "Paciente" at bounding box center [38, 131] width 59 height 12
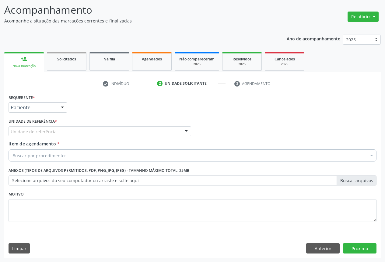
click at [66, 130] on div "Unidade de referência" at bounding box center [100, 131] width 182 height 10
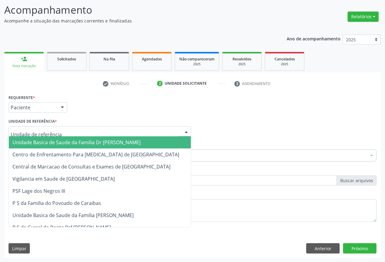
click at [47, 144] on span "Unidade Basica de Saude da Familia Dr [PERSON_NAME]" at bounding box center [76, 142] width 128 height 7
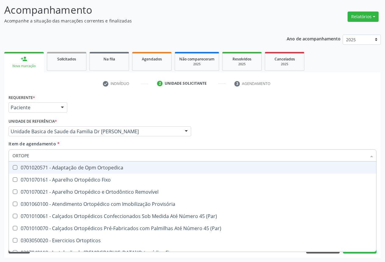
type input "ORTOPED"
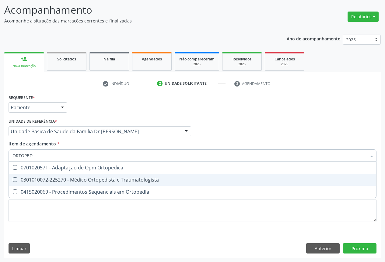
click at [78, 181] on div "0301010072-225270 - Médico Ortopedista e Traumatologista" at bounding box center [192, 180] width 360 height 5
checkbox Traumatologista "true"
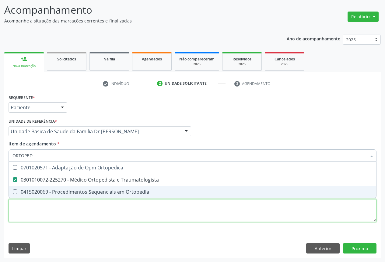
click at [89, 217] on div "Requerente * Paciente Profissional de Saúde Paciente Nenhum resultado encontrad…" at bounding box center [192, 162] width 367 height 138
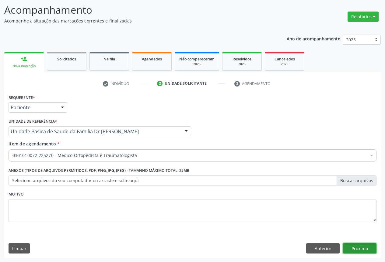
click at [356, 249] on button "Próximo" at bounding box center [359, 248] width 33 height 10
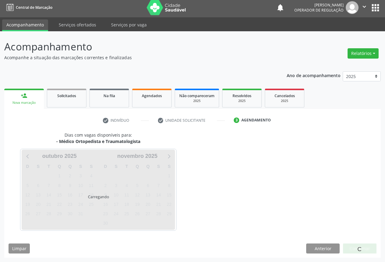
scroll to position [2, 0]
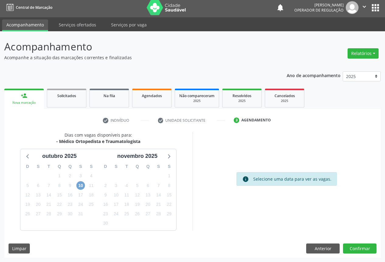
click at [78, 187] on span "10" at bounding box center [80, 185] width 9 height 9
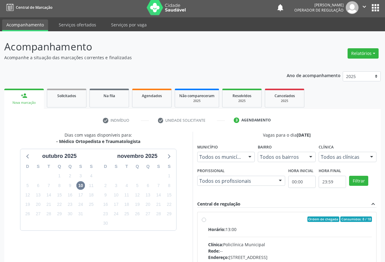
drag, startPoint x: 224, startPoint y: 226, endPoint x: 226, endPoint y: 200, distance: 26.2
click at [224, 226] on label "Ordem de chegada Consumidos: 8 / 18 Horário: 13:00 Clínica: Policlínica Municip…" at bounding box center [290, 263] width 164 height 93
click at [206, 222] on input "Ordem de chegada Consumidos: 8 / 18 Horário: 13:00 Clínica: Policlínica Municip…" at bounding box center [204, 219] width 4 height 5
radio input "true"
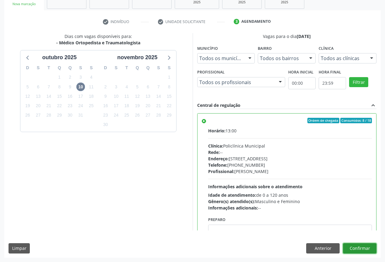
click at [360, 249] on button "Confirmar" at bounding box center [359, 248] width 33 height 10
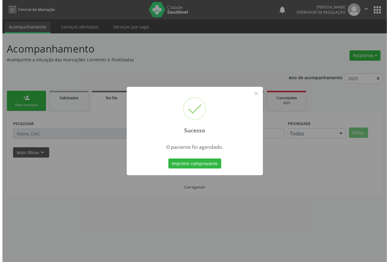
scroll to position [0, 0]
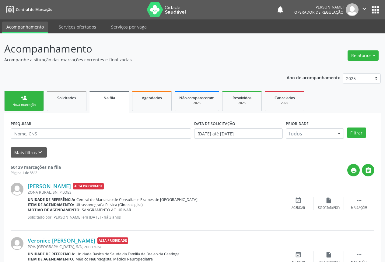
click at [19, 107] on div "Nova marcação" at bounding box center [24, 105] width 30 height 5
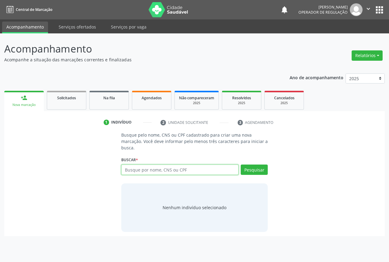
click at [148, 170] on input "text" at bounding box center [179, 170] width 117 height 10
type input "700405925649347"
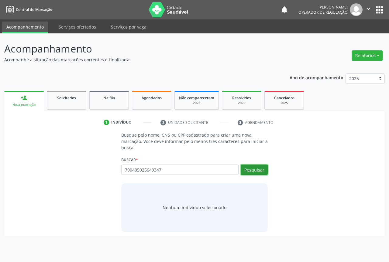
click at [252, 169] on button "Pesquisar" at bounding box center [254, 170] width 27 height 10
type input "700405925649347"
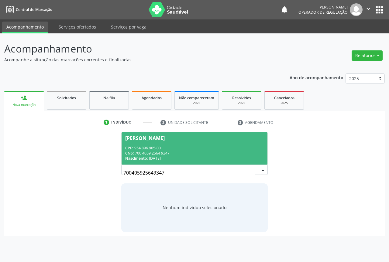
click at [168, 155] on div "CNS: 700 4059 2564 9347" at bounding box center [194, 153] width 139 height 5
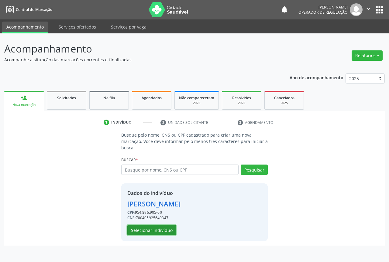
click at [151, 227] on button "Selecionar indivíduo" at bounding box center [151, 230] width 49 height 10
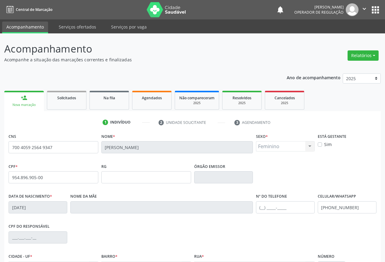
scroll to position [67, 0]
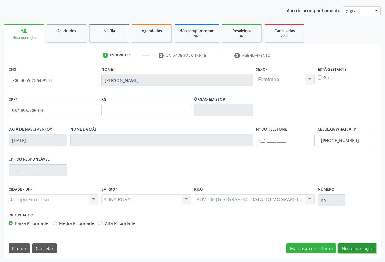
click at [359, 246] on button "Nova marcação" at bounding box center [357, 249] width 38 height 10
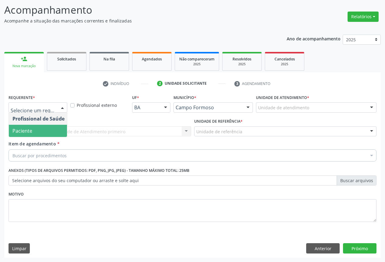
click at [32, 131] on span "Paciente" at bounding box center [22, 131] width 20 height 7
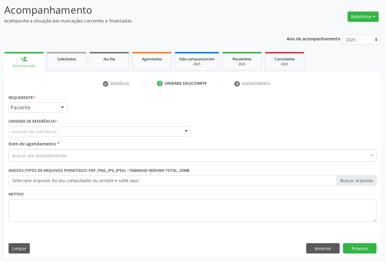
click at [73, 131] on div "Unidade de referência" at bounding box center [100, 131] width 182 height 10
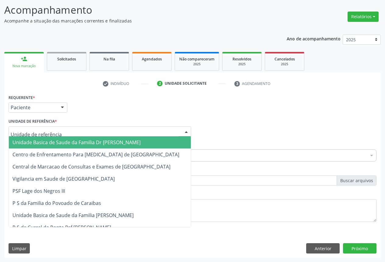
click at [55, 144] on span "Unidade Basica de Saude da Familia Dr [PERSON_NAME]" at bounding box center [76, 142] width 128 height 7
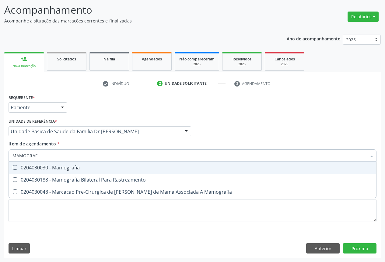
type input "MAMOGRAFIA"
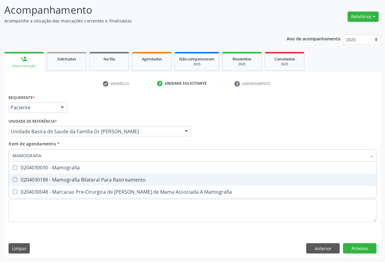
click at [74, 178] on div "0204030188 - Mamografia Bilateral Para Rastreamento" at bounding box center [192, 180] width 360 height 5
checkbox Rastreamento "true"
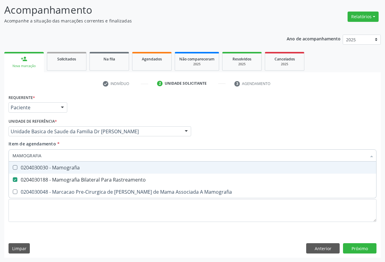
click at [139, 150] on input "MAMOGRAFIA" at bounding box center [188, 156] width 353 height 12
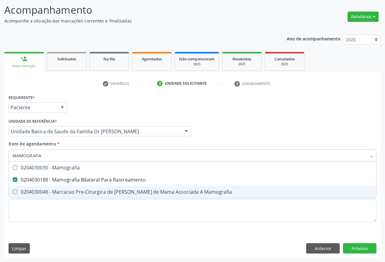
click at [274, 234] on div "Requerente * Paciente Profissional de Saúde Paciente Nenhum resultado encontrad…" at bounding box center [192, 175] width 376 height 165
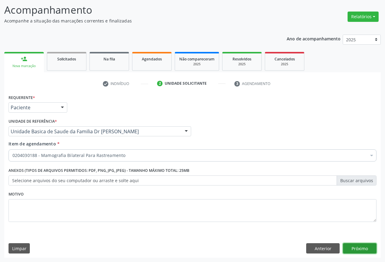
click at [350, 243] on button "Próximo" at bounding box center [359, 248] width 33 height 10
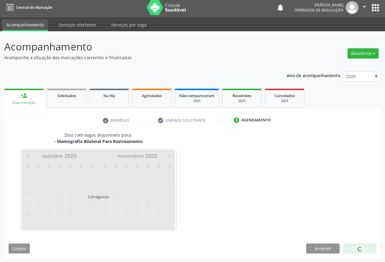
scroll to position [2, 0]
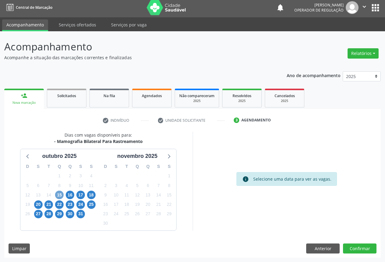
click at [60, 195] on span "15" at bounding box center [59, 195] width 9 height 9
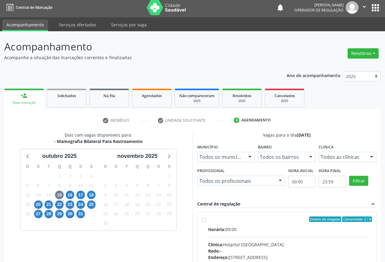
click at [272, 229] on div "Horário: 09:00" at bounding box center [290, 229] width 164 height 6
click at [206, 222] on input "Ordem de chegada Consumidos: 2 / 6 Horário: 09:00 Clínica: Hospital Sao Francis…" at bounding box center [204, 219] width 4 height 5
radio input "true"
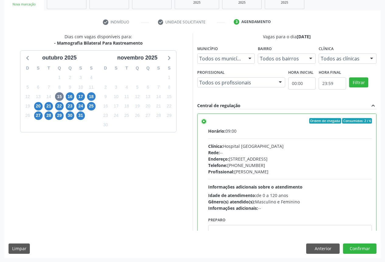
scroll to position [30, 0]
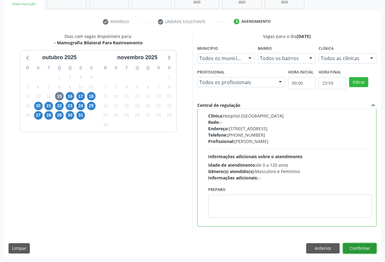
click at [361, 249] on button "Confirmar" at bounding box center [359, 248] width 33 height 10
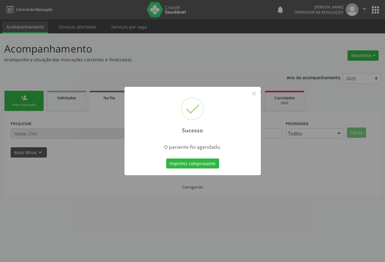
scroll to position [0, 0]
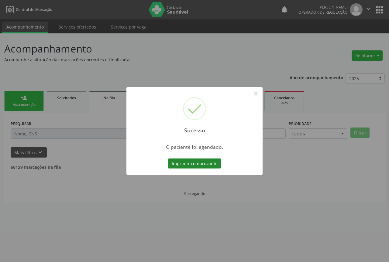
click at [189, 163] on button "Imprimir comprovante" at bounding box center [194, 164] width 53 height 10
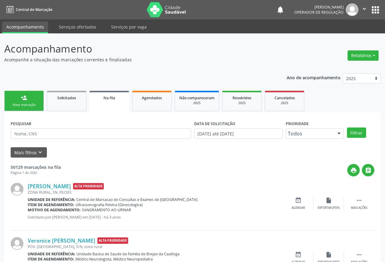
click at [29, 102] on link "person_add Nova marcação" at bounding box center [24, 101] width 40 height 20
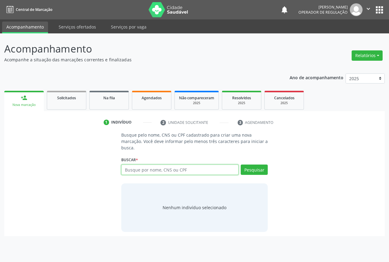
click at [152, 170] on input "text" at bounding box center [179, 170] width 117 height 10
type input "700008668759501"
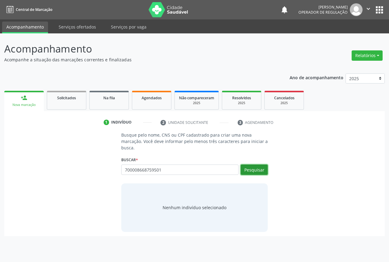
click at [251, 171] on button "Pesquisar" at bounding box center [254, 170] width 27 height 10
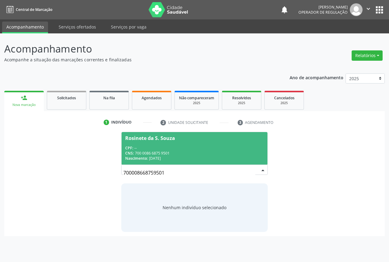
click at [141, 150] on div "CPF: --" at bounding box center [194, 148] width 139 height 5
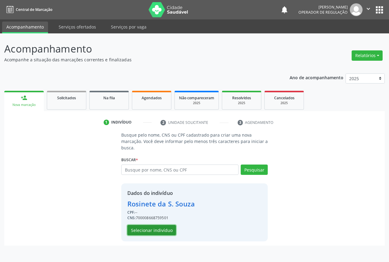
click at [142, 230] on button "Selecionar indivíduo" at bounding box center [151, 230] width 49 height 10
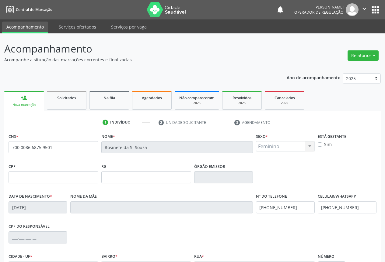
scroll to position [67, 0]
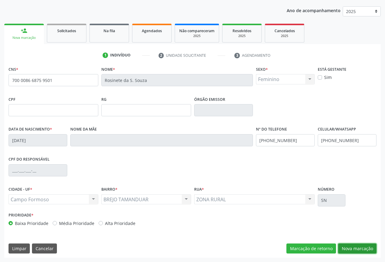
click at [356, 246] on button "Nova marcação" at bounding box center [357, 249] width 38 height 10
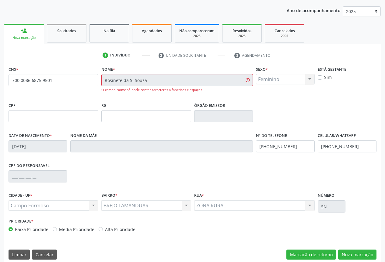
click at [266, 94] on div "Sexo * Feminino Masculino Feminino Nenhum resultado encontrado para: " " Não há…" at bounding box center [285, 83] width 62 height 36
click at [271, 94] on div "Sexo * Feminino Masculino Feminino Nenhum resultado encontrado para: " " Não há…" at bounding box center [285, 83] width 62 height 36
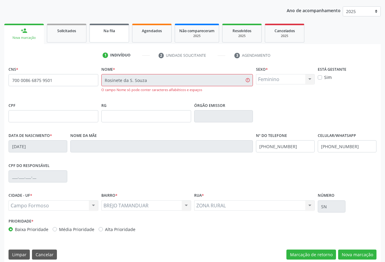
click at [112, 40] on link "Na fila" at bounding box center [109, 33] width 40 height 19
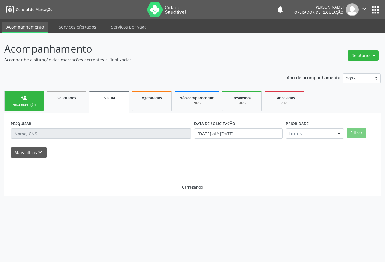
scroll to position [0, 0]
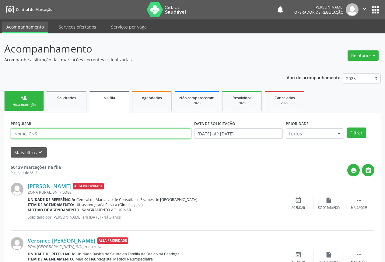
drag, startPoint x: 37, startPoint y: 132, endPoint x: 32, endPoint y: 134, distance: 6.0
paste input "Rosinete da S. Souza"
type input "Rosinete da S. Souza"
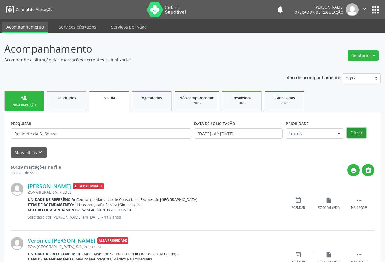
click at [362, 134] on button "Filtrar" at bounding box center [356, 133] width 19 height 10
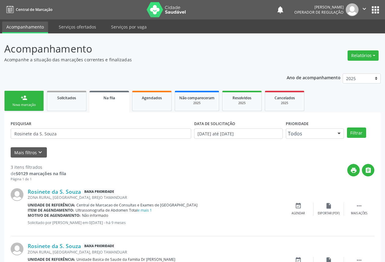
scroll to position [94, 0]
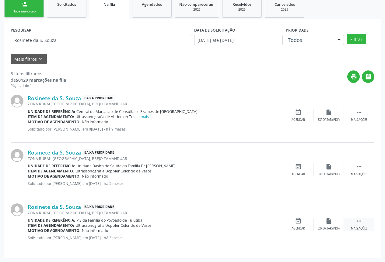
click at [363, 226] on div " Mais ações" at bounding box center [358, 224] width 30 height 13
click at [334, 223] on div "edit Editar" at bounding box center [328, 224] width 30 height 13
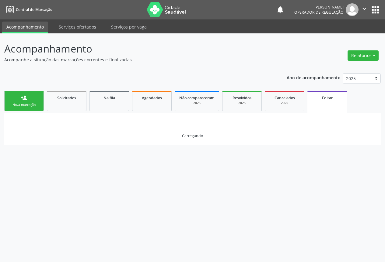
scroll to position [0, 0]
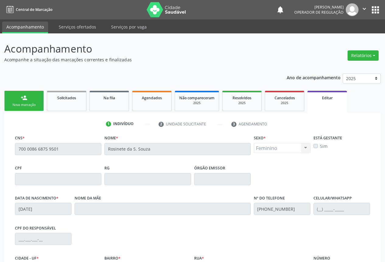
click at [324, 102] on link "Editar" at bounding box center [327, 102] width 40 height 22
click at [73, 80] on div "Ano de acompanhamento 2025 2024 2023 person_add Nova marcação Solicitados Na fi…" at bounding box center [192, 201] width 376 height 264
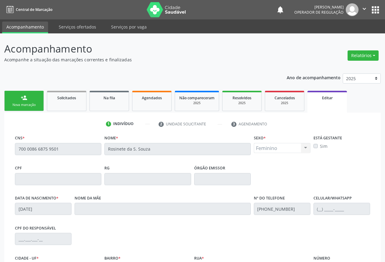
click at [10, 101] on link "person_add Nova marcação" at bounding box center [24, 101] width 40 height 20
drag, startPoint x: 10, startPoint y: 101, endPoint x: 0, endPoint y: 175, distance: 75.5
click at [11, 101] on link "person_add Nova marcação" at bounding box center [24, 101] width 40 height 20
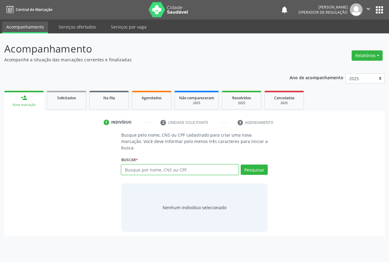
click at [164, 169] on input "text" at bounding box center [179, 170] width 117 height 10
click at [154, 165] on input "text" at bounding box center [179, 170] width 117 height 10
type input "706204516067066"
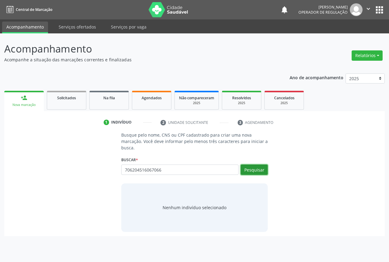
click at [251, 167] on button "Pesquisar" at bounding box center [254, 170] width 27 height 10
type input "706204516067066"
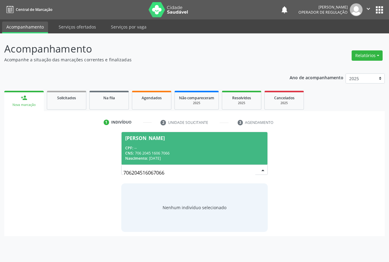
click at [162, 145] on span "Maira dos Santos Viana CPF: -- CNS: 706 2045 1606 7066 Nascimento: 23/07/2004" at bounding box center [195, 148] width 146 height 33
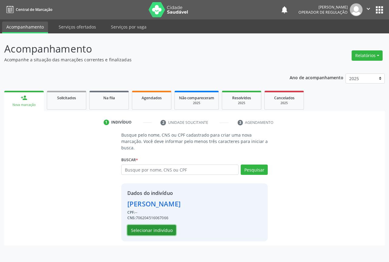
click at [155, 232] on button "Selecionar indivíduo" at bounding box center [151, 230] width 49 height 10
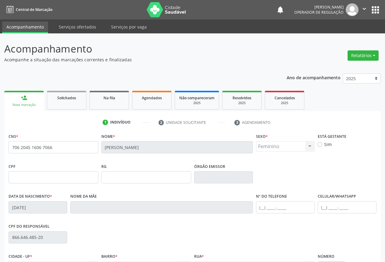
scroll to position [67, 0]
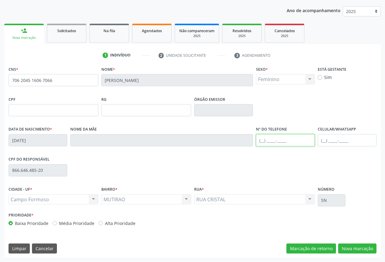
click at [267, 139] on input "text" at bounding box center [285, 140] width 59 height 12
type input "(74) 9910-4436"
drag, startPoint x: 357, startPoint y: 247, endPoint x: 342, endPoint y: 231, distance: 22.1
click at [358, 247] on button "Nova marcação" at bounding box center [357, 249] width 38 height 10
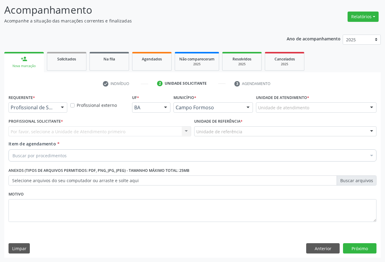
scroll to position [39, 0]
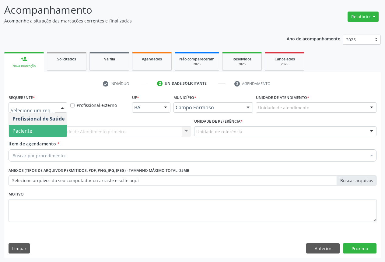
click at [32, 129] on span "Paciente" at bounding box center [38, 131] width 59 height 12
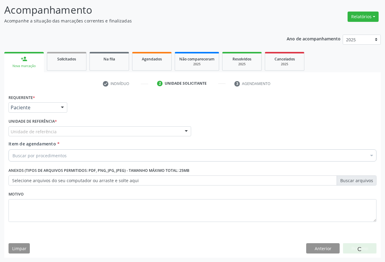
click at [76, 141] on div "Item de agendamento * Buscar por procedimentos Selecionar todos 0202040089 - 3X…" at bounding box center [192, 150] width 367 height 19
click at [73, 135] on div "Unidade de referência" at bounding box center [100, 131] width 182 height 10
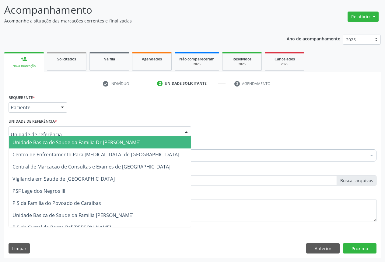
click at [46, 147] on span "Unidade Basica de Saude da Familia Dr [PERSON_NAME]" at bounding box center [100, 142] width 182 height 12
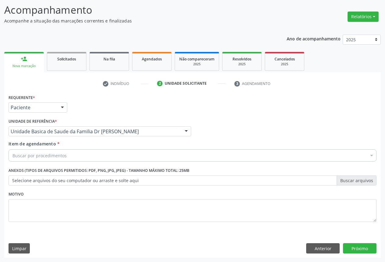
drag, startPoint x: 33, startPoint y: 155, endPoint x: 195, endPoint y: 129, distance: 164.4
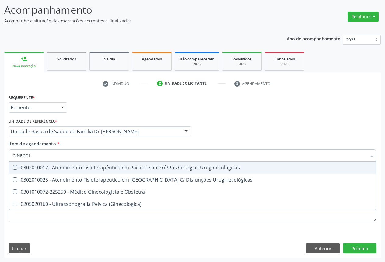
type input "GINECOLO"
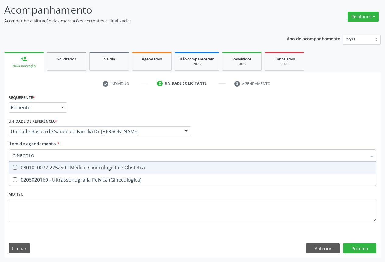
click at [74, 169] on div "0301010072-225250 - Médico Ginecologista e Obstetra" at bounding box center [192, 167] width 360 height 5
checkbox Obstetra "true"
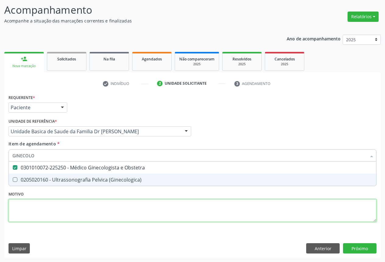
click at [136, 206] on div "Requerente * Paciente Profissional de Saúde Paciente Nenhum resultado encontrad…" at bounding box center [192, 162] width 367 height 138
checkbox \(Ginecologica\) "true"
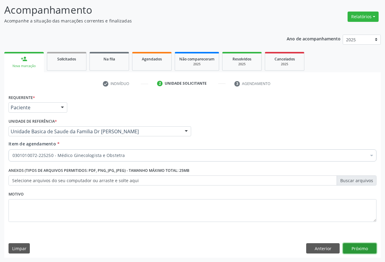
click at [365, 246] on button "Próximo" at bounding box center [359, 248] width 33 height 10
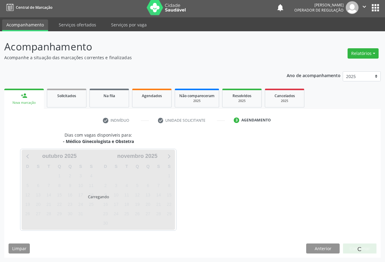
scroll to position [2, 0]
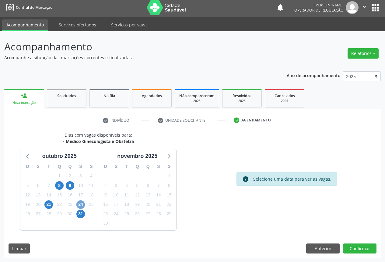
click at [81, 204] on span "24" at bounding box center [80, 205] width 9 height 9
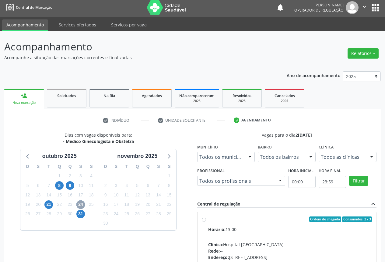
scroll to position [90, 0]
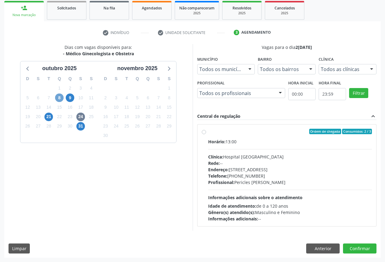
click at [60, 99] on span "8" at bounding box center [59, 98] width 9 height 9
click at [206, 133] on div "Ordem de chegada Consumidos: 11 / 16 Horário: 12:00 Clínica: Policlínica Munici…" at bounding box center [287, 175] width 170 height 93
radio input "true"
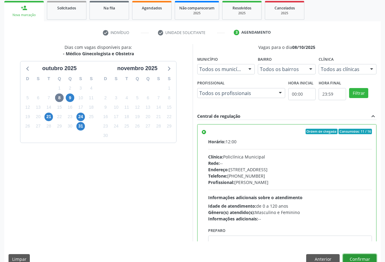
click at [355, 256] on button "Confirmar" at bounding box center [359, 259] width 33 height 10
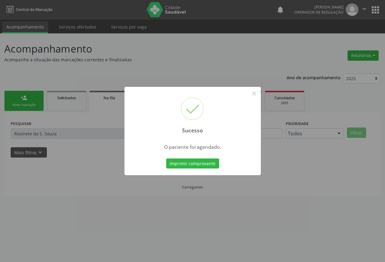
scroll to position [0, 0]
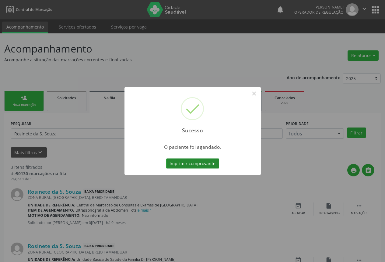
click at [191, 162] on button "Imprimir comprovante" at bounding box center [192, 164] width 53 height 10
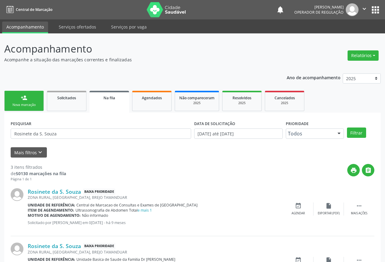
click at [27, 109] on link "person_add Nova marcação" at bounding box center [24, 101] width 40 height 20
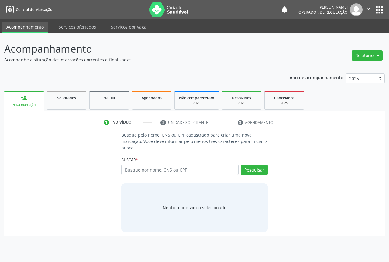
click at [27, 108] on link "person_add Nova marcação" at bounding box center [24, 101] width 40 height 20
click at [134, 170] on input "text" at bounding box center [179, 170] width 117 height 10
click at [137, 164] on label "Buscar *" at bounding box center [129, 159] width 17 height 9
click at [152, 171] on input "text" at bounding box center [179, 170] width 117 height 10
click at [137, 168] on input "text" at bounding box center [179, 170] width 117 height 10
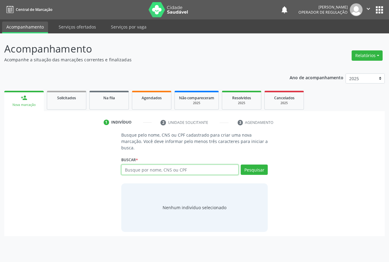
click at [141, 168] on input "text" at bounding box center [179, 170] width 117 height 10
type input "704502368886716"
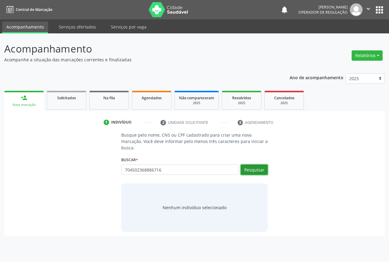
click at [249, 169] on button "Pesquisar" at bounding box center [254, 170] width 27 height 10
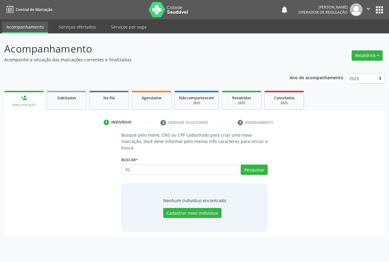
type input "7"
type input "704502366886716"
click at [263, 171] on button "Pesquisar" at bounding box center [254, 170] width 27 height 10
type input "704502366886716"
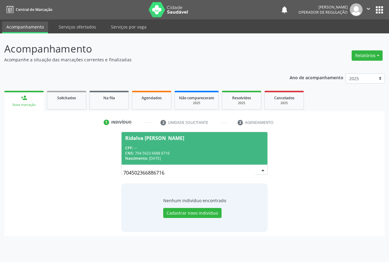
click at [169, 156] on div "Nascimento: 27/06/1978" at bounding box center [194, 158] width 139 height 5
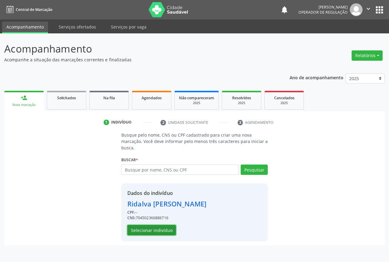
click at [144, 229] on button "Selecionar indivíduo" at bounding box center [151, 230] width 49 height 10
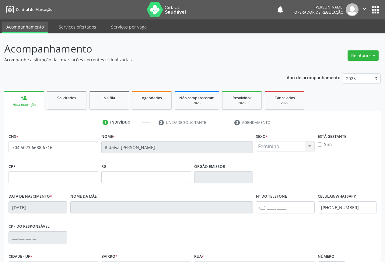
scroll to position [67, 0]
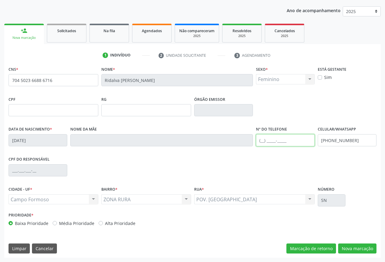
drag, startPoint x: 262, startPoint y: 140, endPoint x: 293, endPoint y: 136, distance: 31.5
click at [264, 140] on input "text" at bounding box center [285, 140] width 59 height 12
type input "(74) 99817-0653"
click at [349, 245] on button "Nova marcação" at bounding box center [357, 249] width 38 height 10
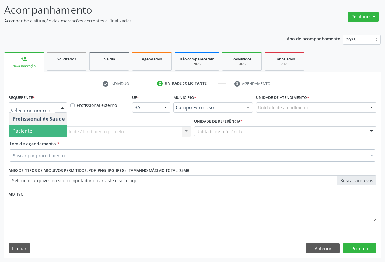
drag, startPoint x: 29, startPoint y: 132, endPoint x: 37, endPoint y: 135, distance: 8.3
click at [30, 132] on span "Paciente" at bounding box center [22, 131] width 20 height 7
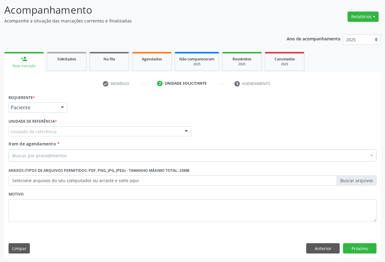
click at [62, 136] on div "Unidade de referência" at bounding box center [100, 131] width 182 height 10
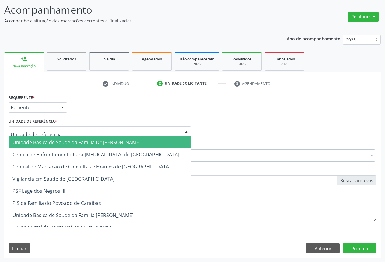
click at [38, 144] on span "Unidade Basica de Saude da Familia Dr [PERSON_NAME]" at bounding box center [76, 142] width 128 height 7
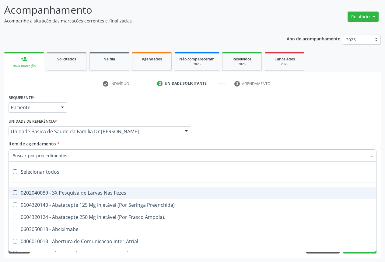
type input "H"
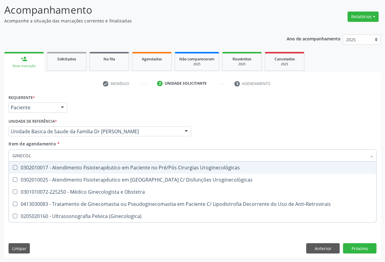
type input "GINECOLO"
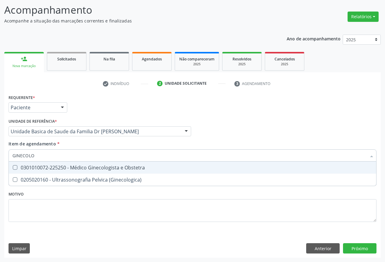
click at [81, 166] on div "0301010072-225250 - Médico Ginecologista e Obstetra" at bounding box center [192, 167] width 360 height 5
checkbox Obstetra "true"
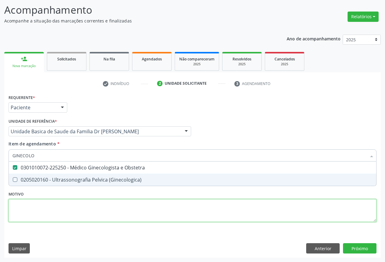
click at [54, 214] on div "Requerente * Paciente Profissional de Saúde Paciente Nenhum resultado encontrad…" at bounding box center [192, 162] width 367 height 138
checkbox \(Ginecologica\) "true"
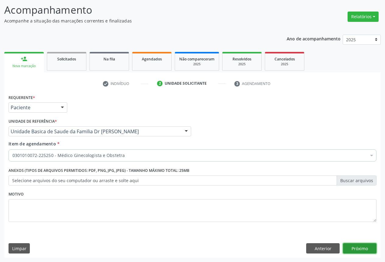
click at [350, 245] on button "Próximo" at bounding box center [359, 248] width 33 height 10
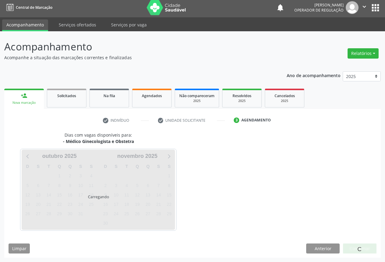
scroll to position [2, 0]
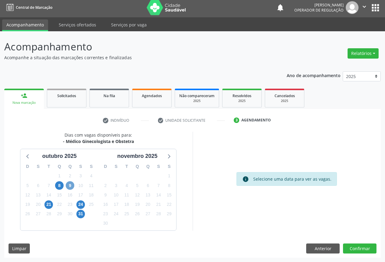
click at [68, 184] on span "9" at bounding box center [70, 185] width 9 height 9
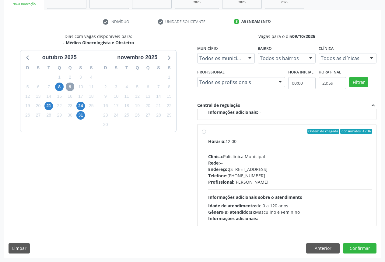
scroll to position [65, 0]
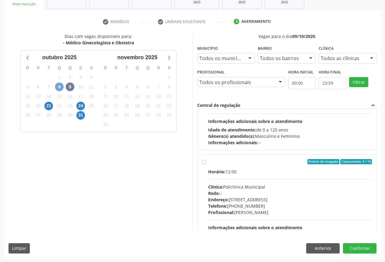
click at [57, 88] on span "8" at bounding box center [59, 87] width 9 height 9
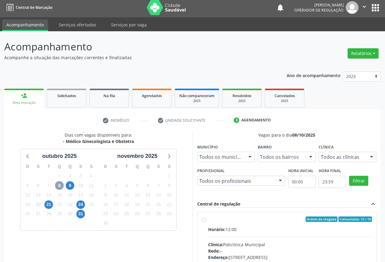
scroll to position [90, 0]
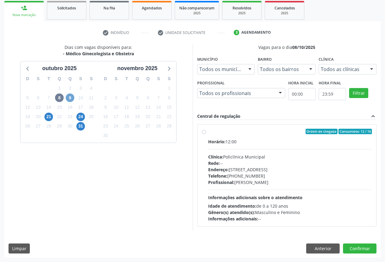
click at [69, 97] on span "9" at bounding box center [70, 98] width 9 height 9
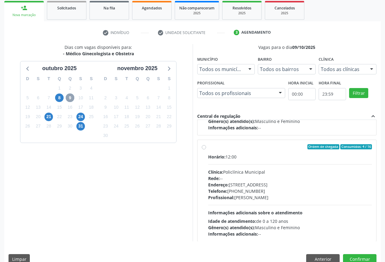
scroll to position [96, 0]
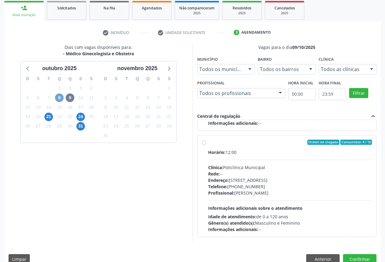
click at [59, 96] on span "8" at bounding box center [59, 98] width 9 height 9
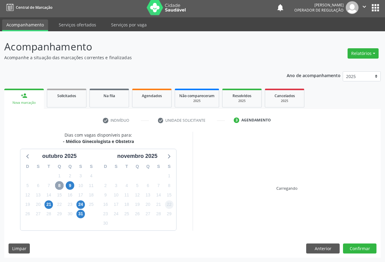
scroll to position [90, 0]
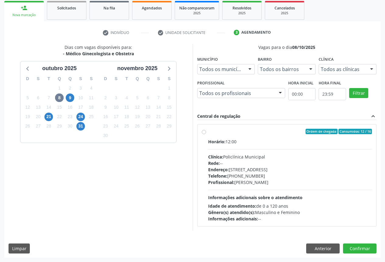
click at [230, 139] on div "Horário: 12:00" at bounding box center [290, 142] width 164 height 6
radio input "true"
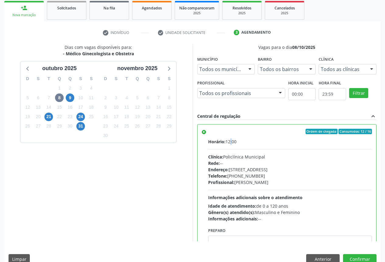
scroll to position [101, 0]
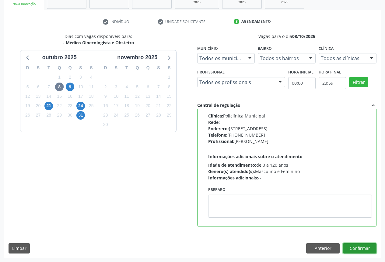
click at [368, 249] on button "Confirmar" at bounding box center [359, 248] width 33 height 10
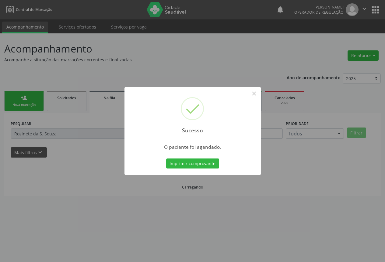
scroll to position [0, 0]
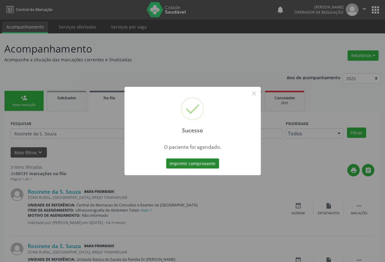
click at [197, 163] on button "Imprimir comprovante" at bounding box center [192, 164] width 53 height 10
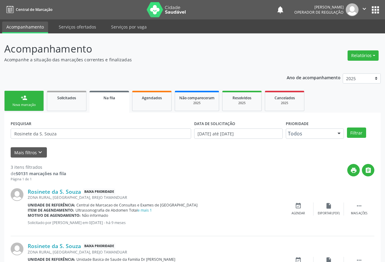
click at [28, 102] on link "person_add Nova marcação" at bounding box center [24, 101] width 40 height 20
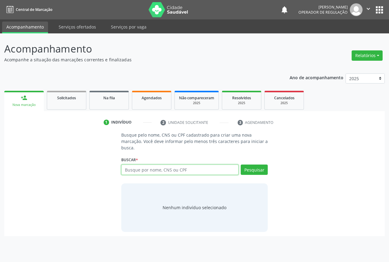
paste input "704 5023 6688 6716"
type input "704 5023 6688 6716"
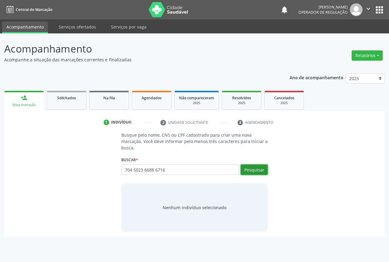
click at [249, 172] on button "Pesquisar" at bounding box center [254, 170] width 27 height 10
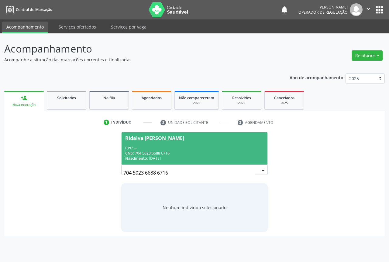
drag, startPoint x: 172, startPoint y: 150, endPoint x: 178, endPoint y: 148, distance: 6.6
click at [173, 150] on div "CPF: --" at bounding box center [194, 148] width 139 height 5
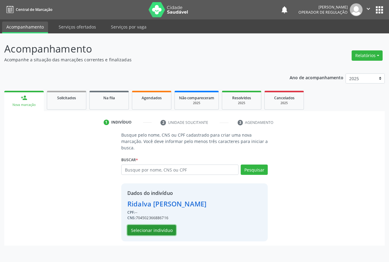
click at [150, 226] on button "Selecionar indivíduo" at bounding box center [151, 230] width 49 height 10
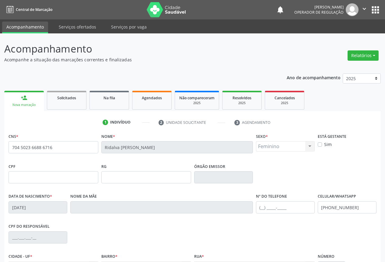
scroll to position [67, 0]
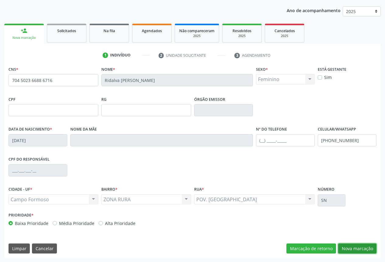
click at [358, 248] on button "Nova marcação" at bounding box center [357, 249] width 38 height 10
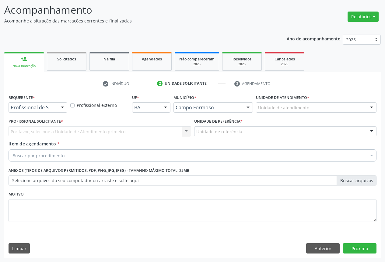
scroll to position [39, 0]
click at [351, 248] on button "Próximo" at bounding box center [359, 248] width 33 height 10
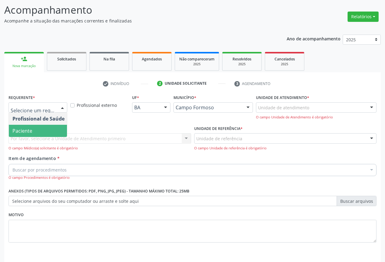
click at [25, 130] on span "Paciente" at bounding box center [22, 131] width 20 height 7
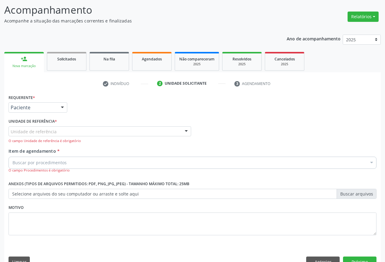
click at [82, 131] on div "Unidade de referência" at bounding box center [100, 131] width 182 height 10
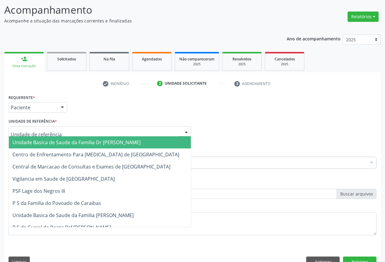
click at [67, 139] on span "Unidade Basica de Saude da Familia Dr [PERSON_NAME]" at bounding box center [100, 142] width 182 height 12
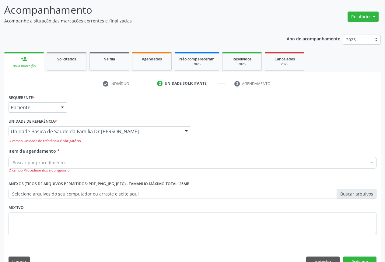
click at [51, 155] on div "Item de agendamento * Buscar por procedimentos Selecionar todos 0202040089 - 3X…" at bounding box center [192, 160] width 367 height 25
drag, startPoint x: 56, startPoint y: 161, endPoint x: 59, endPoint y: 160, distance: 3.5
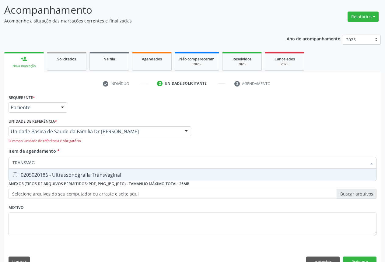
type input "TRANSVAGI"
click at [91, 178] on div "0205020186 - Ultrassonografia Transvaginal" at bounding box center [192, 175] width 360 height 5
checkbox Transvaginal "true"
type input "TRANSVAGI"
drag, startPoint x: 115, startPoint y: 150, endPoint x: 65, endPoint y: 171, distance: 55.0
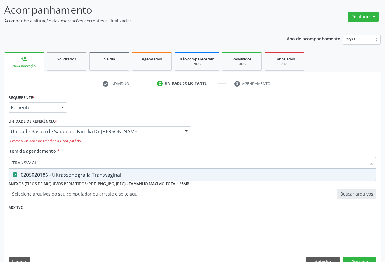
click at [114, 150] on div "Item de agendamento * TRANSVAGI Desfazer seleção 0205020186 - Ultrassonografia …" at bounding box center [192, 160] width 367 height 25
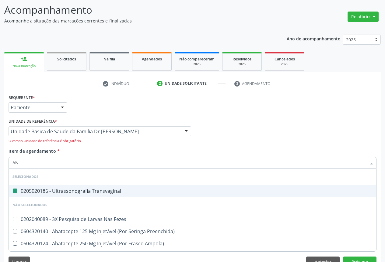
type input "AND"
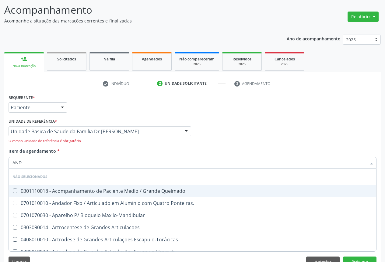
checkbox Queimado "false"
type input "AN"
checkbox Queimado "true"
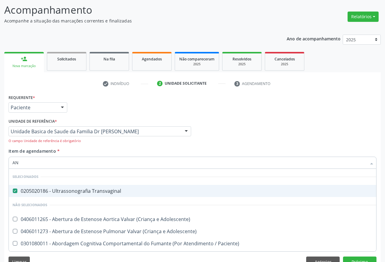
type input "ANG"
checkbox Transvaginal "false"
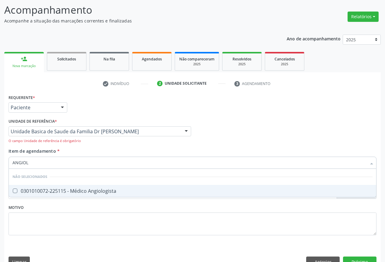
type input "ANGIOLO"
click at [69, 191] on div "0301010072-225115 - Médico Angiologista" at bounding box center [192, 191] width 360 height 5
checkbox Angiologista "true"
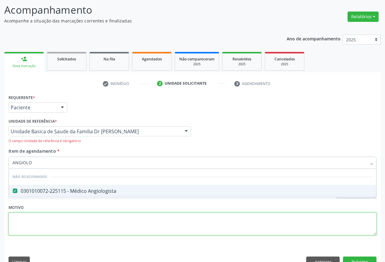
click at [67, 227] on div "Requerente * Paciente Profissional de Saúde Paciente Nenhum resultado encontrad…" at bounding box center [192, 168] width 367 height 151
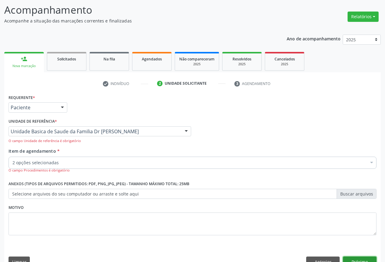
click at [357, 257] on button "Próximo" at bounding box center [359, 262] width 33 height 10
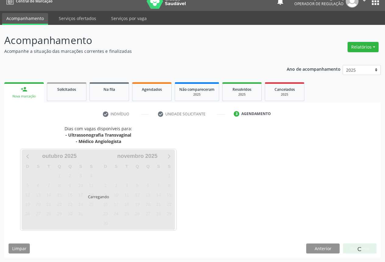
scroll to position [26, 0]
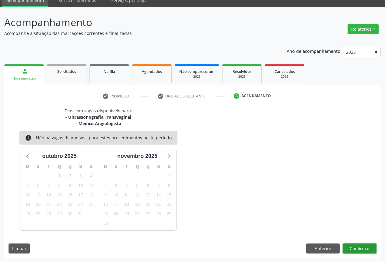
click at [349, 248] on button "Confirmar" at bounding box center [359, 249] width 33 height 10
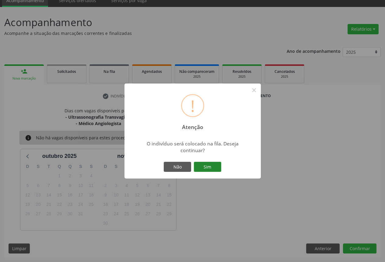
click at [212, 165] on button "Sim" at bounding box center [207, 167] width 27 height 10
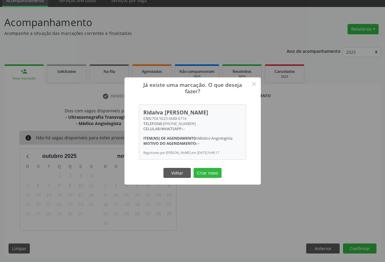
click at [209, 178] on button "Criar novo" at bounding box center [207, 173] width 28 height 10
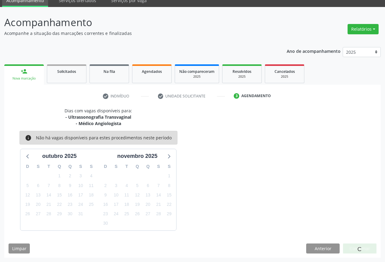
scroll to position [0, 0]
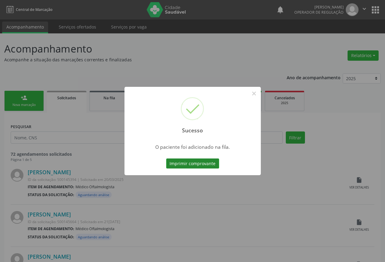
click at [201, 162] on button "Imprimir comprovante" at bounding box center [192, 164] width 53 height 10
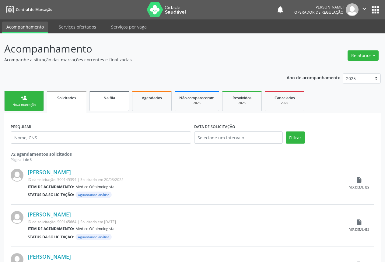
click at [122, 102] on link "Na fila" at bounding box center [109, 101] width 40 height 20
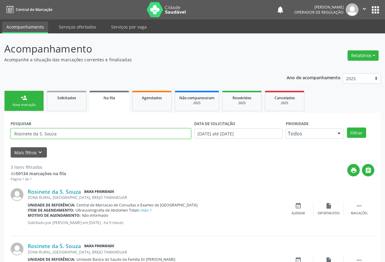
drag, startPoint x: 60, startPoint y: 136, endPoint x: 42, endPoint y: 134, distance: 18.0
click at [42, 134] on input "Rosinete da S. Souza" at bounding box center [101, 134] width 180 height 10
click at [80, 132] on input "[PERSON_NAME]" at bounding box center [101, 134] width 180 height 10
type input "R"
paste input "704 5023 6688 6716"
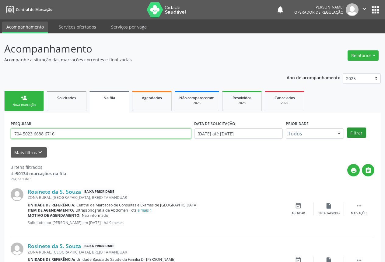
type input "704 5023 6688 6716"
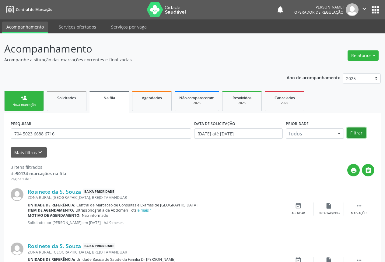
click at [357, 128] on button "Filtrar" at bounding box center [356, 133] width 19 height 10
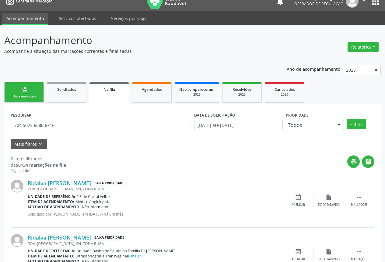
scroll to position [39, 0]
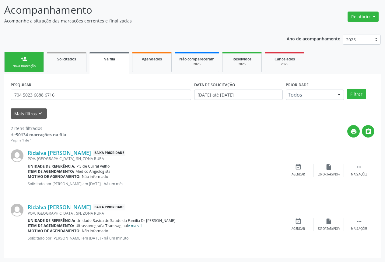
click at [136, 227] on link "e mais 1" at bounding box center [135, 225] width 14 height 5
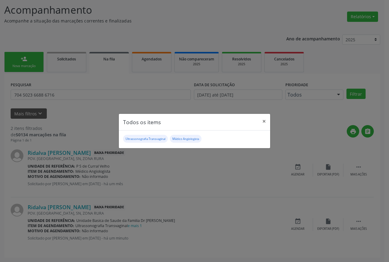
click at [184, 170] on div "Todos os items × Ultrassonografia Transvaginal Médico Angiologista" at bounding box center [194, 131] width 389 height 262
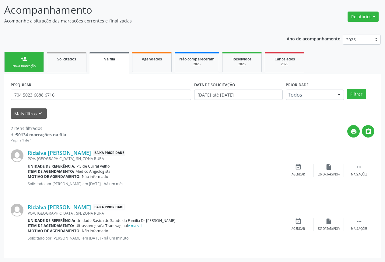
click at [18, 59] on link "person_add Nova marcação" at bounding box center [24, 62] width 40 height 20
drag, startPoint x: 18, startPoint y: 59, endPoint x: 39, endPoint y: 65, distance: 21.5
click at [19, 24] on p "Acompanhe a situação das marcações correntes e finalizadas" at bounding box center [135, 21] width 263 height 6
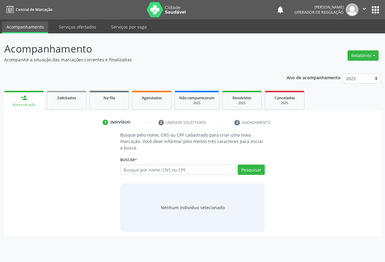
scroll to position [0, 0]
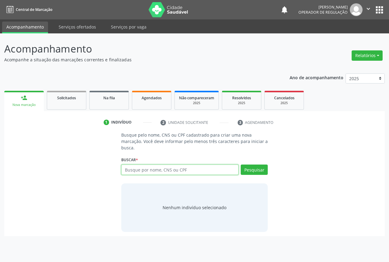
click at [156, 168] on input "text" at bounding box center [179, 170] width 117 height 10
type input "701809254479573"
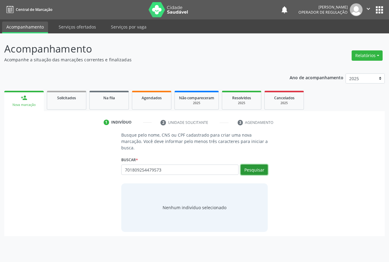
click at [258, 172] on button "Pesquisar" at bounding box center [254, 170] width 27 height 10
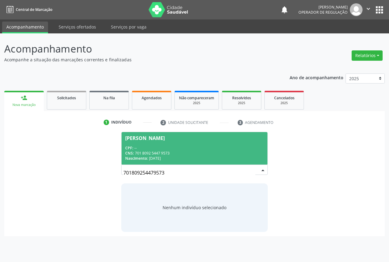
click at [198, 148] on div "CPF: --" at bounding box center [194, 148] width 139 height 5
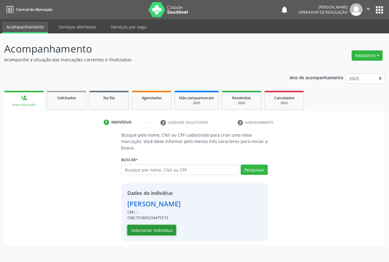
click at [149, 232] on button "Selecionar indivíduo" at bounding box center [151, 230] width 49 height 10
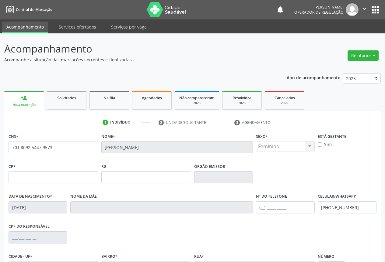
scroll to position [67, 0]
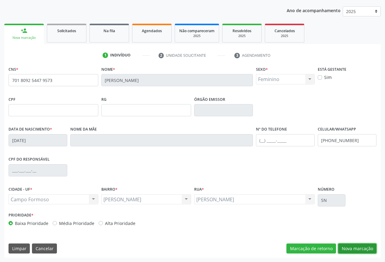
click at [352, 245] on button "Nova marcação" at bounding box center [357, 249] width 38 height 10
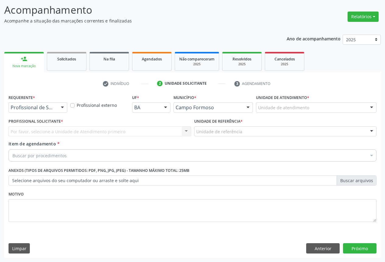
scroll to position [39, 0]
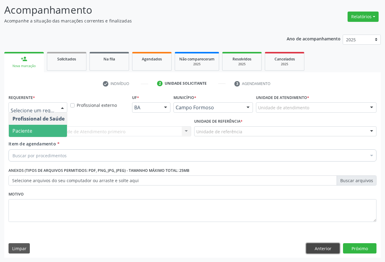
click at [326, 247] on button "Anterior" at bounding box center [322, 248] width 33 height 10
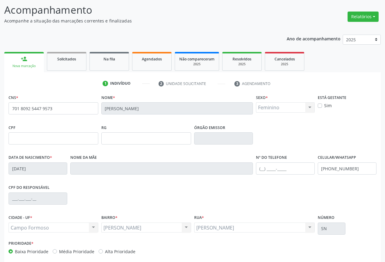
scroll to position [67, 0]
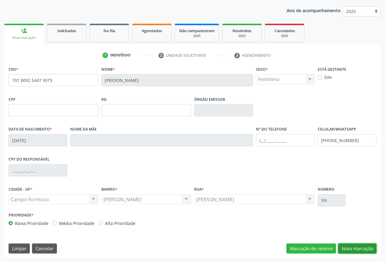
drag, startPoint x: 357, startPoint y: 244, endPoint x: 331, endPoint y: 229, distance: 30.7
click at [357, 244] on button "Nova marcação" at bounding box center [357, 249] width 38 height 10
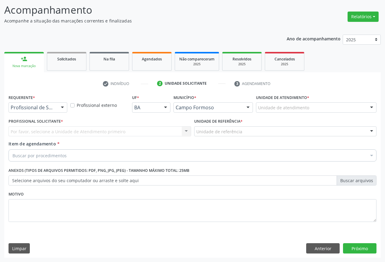
scroll to position [39, 0]
drag, startPoint x: 57, startPoint y: 108, endPoint x: 50, endPoint y: 126, distance: 19.2
click at [58, 108] on div "Profissional de Saúde Profissional de Saúde Paciente Nenhum resultado encontrad…" at bounding box center [38, 107] width 59 height 10
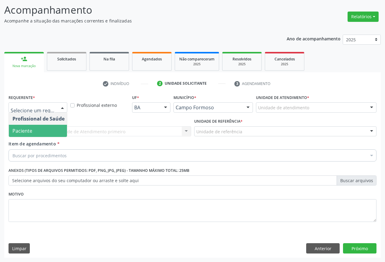
drag, startPoint x: 36, startPoint y: 131, endPoint x: 51, endPoint y: 126, distance: 15.5
click at [37, 131] on span "Paciente" at bounding box center [38, 131] width 59 height 12
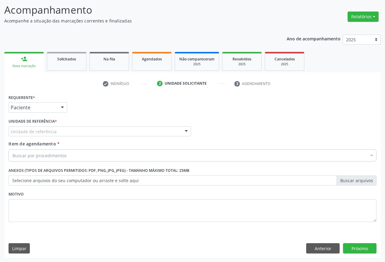
click at [51, 126] on div "Requerente * Paciente Profissional de Saúde Paciente Nenhum resultado encontrad…" at bounding box center [192, 162] width 367 height 138
click at [69, 133] on div "Unidade de referência" at bounding box center [100, 131] width 182 height 10
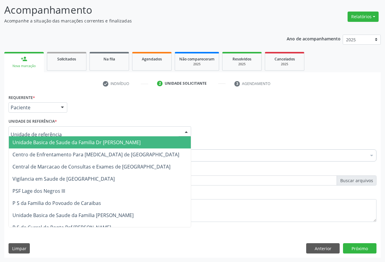
click at [48, 145] on span "Unidade Basica de Saude da Familia Dr [PERSON_NAME]" at bounding box center [76, 142] width 128 height 7
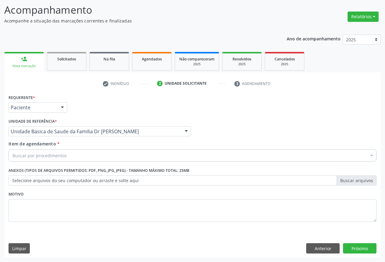
click at [37, 160] on div "Buscar por procedimentos" at bounding box center [192, 156] width 367 height 12
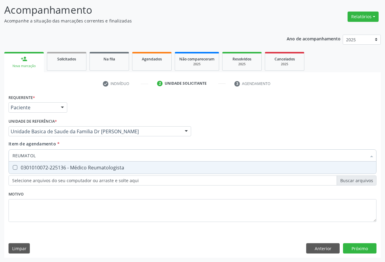
type input "REUMATOLO"
click at [69, 165] on div "0301010072-225136 - Médico Reumatologista" at bounding box center [192, 167] width 360 height 5
checkbox Reumatologista "true"
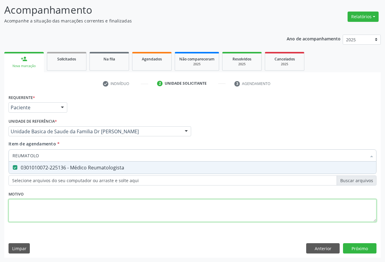
click at [69, 208] on div "Requerente * Paciente Profissional de Saúde Paciente Nenhum resultado encontrad…" at bounding box center [192, 162] width 367 height 138
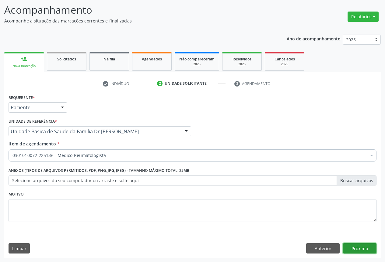
click at [349, 248] on button "Próximo" at bounding box center [359, 248] width 33 height 10
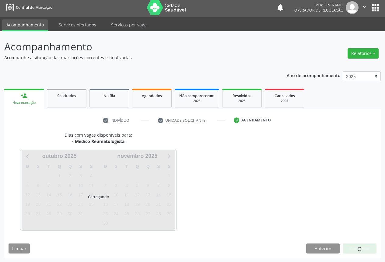
scroll to position [20, 0]
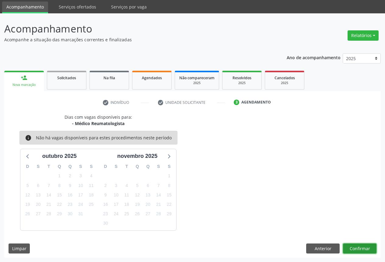
click at [360, 244] on button "Confirmar" at bounding box center [359, 249] width 33 height 10
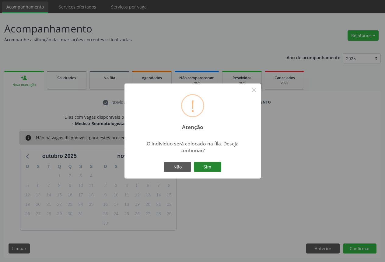
click at [208, 165] on button "Sim" at bounding box center [207, 167] width 27 height 10
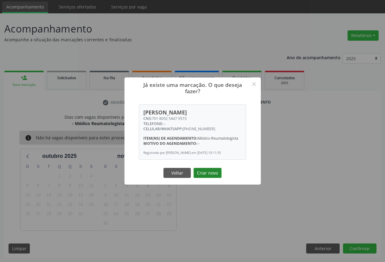
click at [205, 174] on button "Criar novo" at bounding box center [207, 173] width 28 height 10
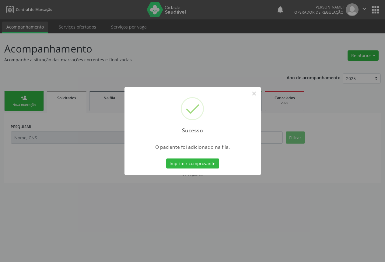
scroll to position [0, 0]
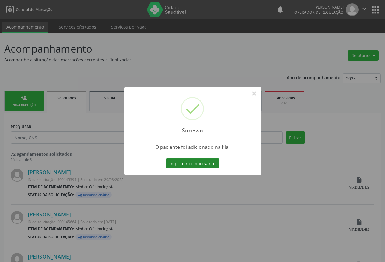
click at [201, 161] on button "Imprimir comprovante" at bounding box center [192, 164] width 53 height 10
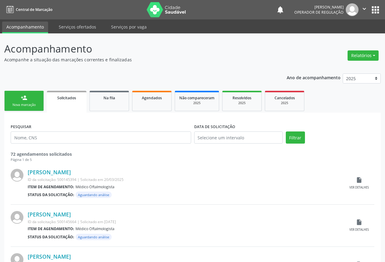
click at [26, 104] on div "Nova marcação" at bounding box center [24, 105] width 30 height 5
click at [26, 103] on div "Nova marcação" at bounding box center [24, 105] width 30 height 5
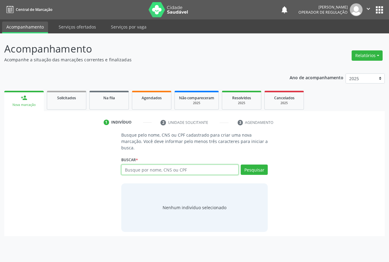
click at [162, 168] on input "text" at bounding box center [179, 170] width 117 height 10
type input "P"
type input "708600083228181"
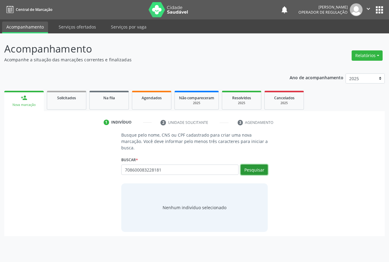
click at [248, 170] on button "Pesquisar" at bounding box center [254, 170] width 27 height 10
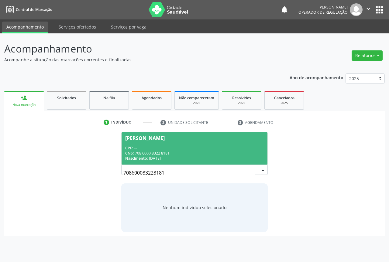
drag, startPoint x: 179, startPoint y: 145, endPoint x: 188, endPoint y: 142, distance: 9.4
click at [180, 144] on span "Keyla Mellina Miranda Almeida CPF: -- CNS: 708 6000 8322 8181 Nascimento: 12/07…" at bounding box center [195, 148] width 146 height 33
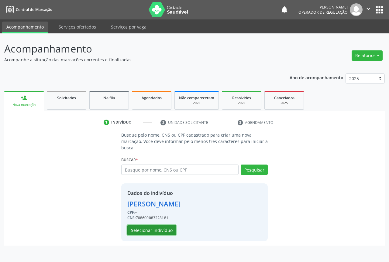
click at [153, 229] on button "Selecionar indivíduo" at bounding box center [151, 230] width 49 height 10
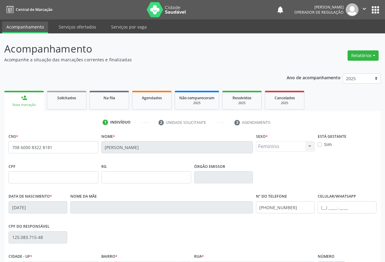
scroll to position [67, 0]
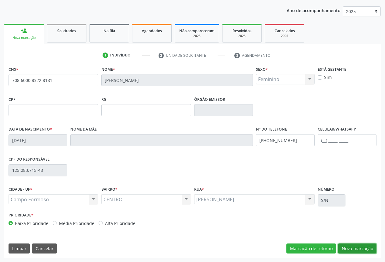
click at [357, 248] on button "Nova marcação" at bounding box center [357, 249] width 38 height 10
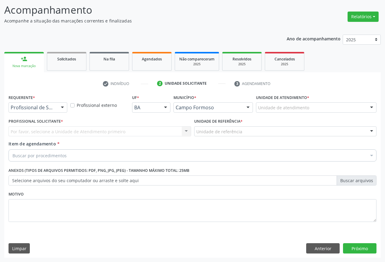
scroll to position [39, 0]
click at [49, 102] on div at bounding box center [38, 107] width 59 height 10
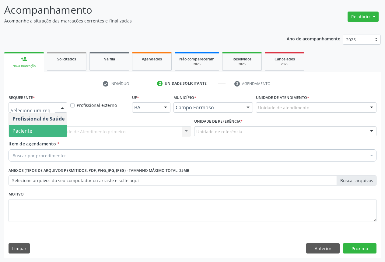
click at [25, 131] on span "Paciente" at bounding box center [22, 131] width 20 height 7
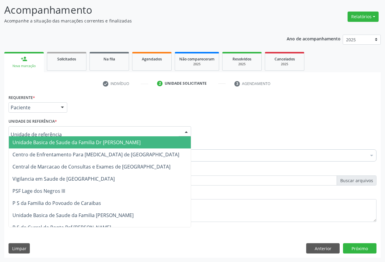
click at [63, 134] on div at bounding box center [100, 131] width 182 height 10
click at [48, 142] on span "Unidade Basica de Saude da Familia Dr [PERSON_NAME]" at bounding box center [76, 142] width 128 height 7
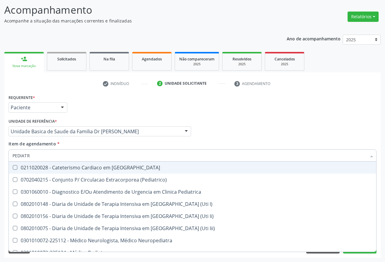
type input "PEDIATRA"
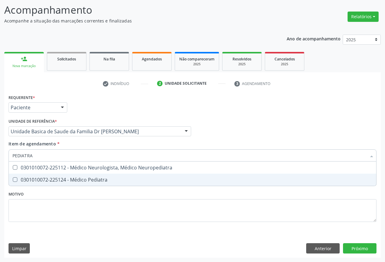
drag, startPoint x: 67, startPoint y: 180, endPoint x: 72, endPoint y: 178, distance: 5.5
click at [68, 180] on div "0301010072-225124 - Médico Pediatra" at bounding box center [192, 180] width 360 height 5
checkbox Pediatra "true"
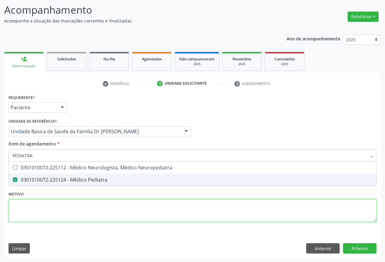
click at [70, 217] on div "Requerente * Paciente Profissional de Saúde Paciente Nenhum resultado encontrad…" at bounding box center [192, 162] width 367 height 138
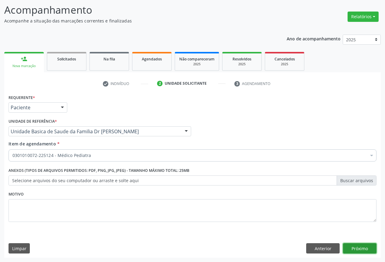
click at [366, 247] on button "Próximo" at bounding box center [359, 248] width 33 height 10
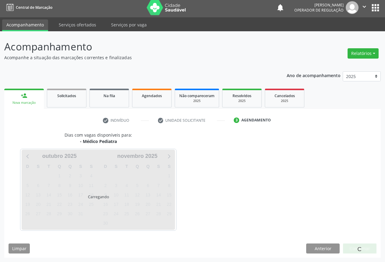
scroll to position [2, 0]
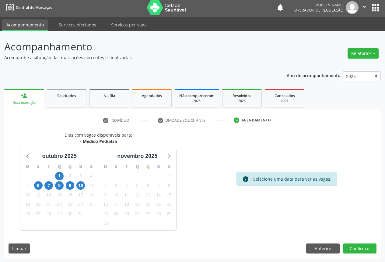
click at [53, 187] on div "7" at bounding box center [48, 185] width 11 height 9
click at [49, 187] on span "7" at bounding box center [48, 185] width 9 height 9
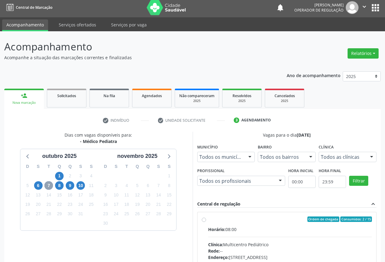
scroll to position [96, 0]
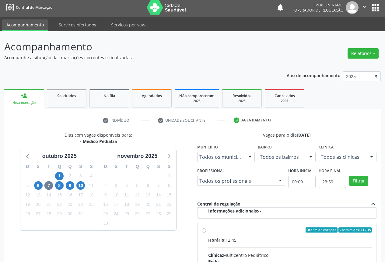
drag, startPoint x: 234, startPoint y: 237, endPoint x: 243, endPoint y: 230, distance: 11.5
radio input "true"
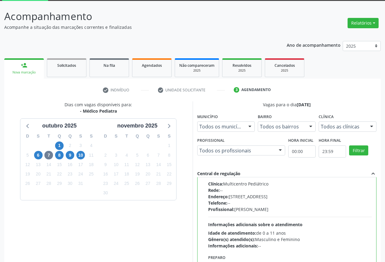
scroll to position [101, 0]
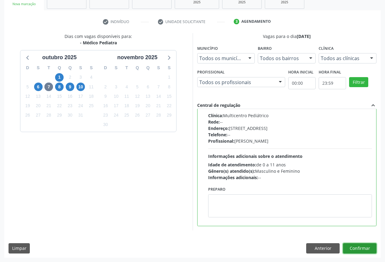
click at [364, 246] on button "Confirmar" at bounding box center [359, 248] width 33 height 10
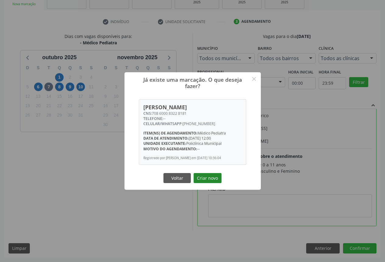
click at [202, 177] on button "Criar novo" at bounding box center [207, 178] width 28 height 10
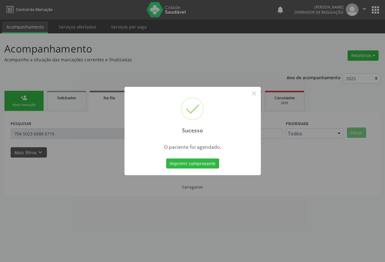
scroll to position [0, 0]
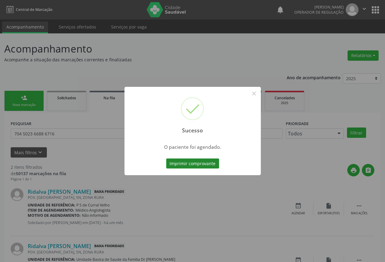
click at [206, 165] on button "Imprimir comprovante" at bounding box center [192, 164] width 53 height 10
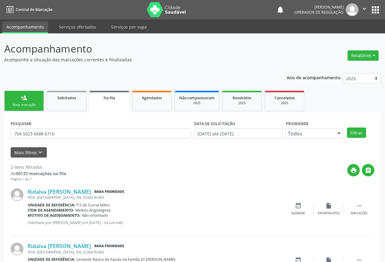
click at [31, 105] on div "Nova marcação" at bounding box center [24, 105] width 30 height 5
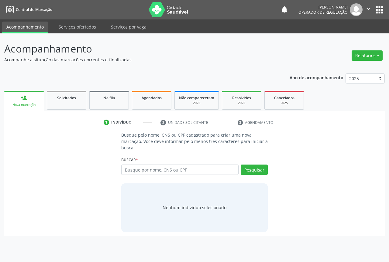
click at [153, 164] on div "Buscar * Busque por nome, CNS ou CPF Nenhum resultado encontrado para: " " Digi…" at bounding box center [194, 167] width 147 height 24
click at [150, 171] on input "text" at bounding box center [179, 170] width 117 height 10
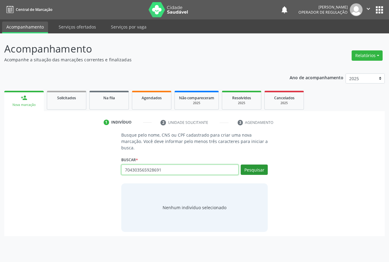
type input "704303565928691"
click at [251, 168] on button "Pesquisar" at bounding box center [254, 170] width 27 height 10
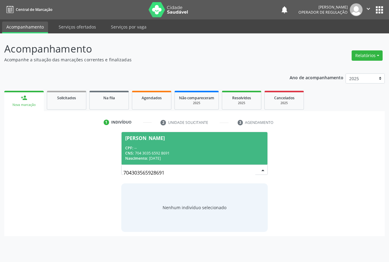
click at [148, 148] on div "CPF: --" at bounding box center [194, 148] width 139 height 5
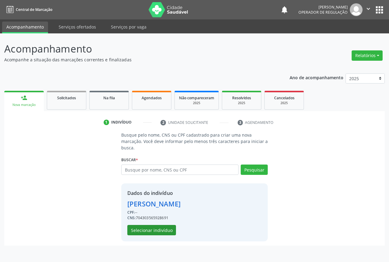
drag, startPoint x: 151, startPoint y: 223, endPoint x: 147, endPoint y: 226, distance: 4.6
click at [150, 224] on div "Dados do indivíduo Maria Isis Ribeiro Souza CPF: -- CNS: 704303565928691 Seleci…" at bounding box center [153, 213] width 53 height 46
click at [147, 226] on button "Selecionar indivíduo" at bounding box center [151, 230] width 49 height 10
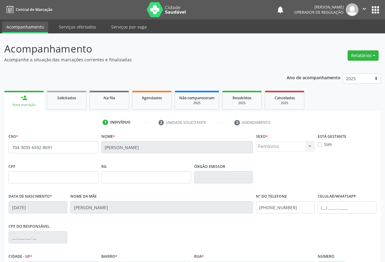
scroll to position [67, 0]
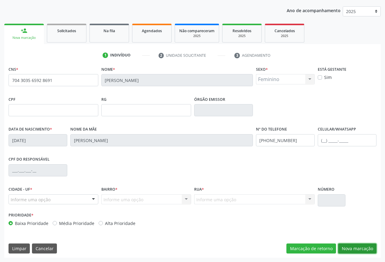
click at [354, 247] on button "Nova marcação" at bounding box center [357, 249] width 38 height 10
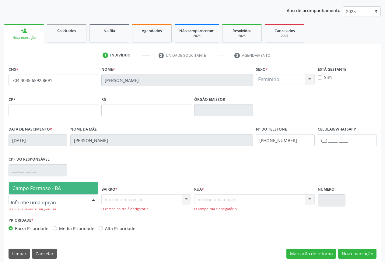
click at [92, 199] on div at bounding box center [93, 200] width 9 height 10
click at [47, 185] on span "Campo Formoso - BA" at bounding box center [36, 188] width 48 height 7
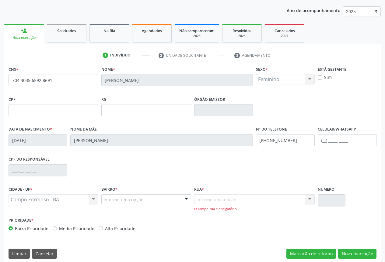
click at [188, 198] on div at bounding box center [185, 200] width 9 height 10
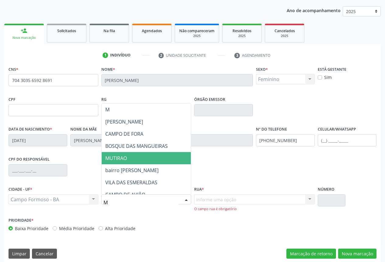
type input "MU"
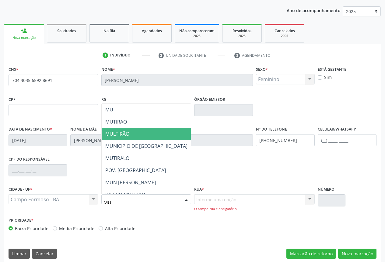
drag, startPoint x: 113, startPoint y: 132, endPoint x: 182, endPoint y: 141, distance: 69.3
click at [114, 132] on span "MULTIRÃO" at bounding box center [117, 134] width 24 height 7
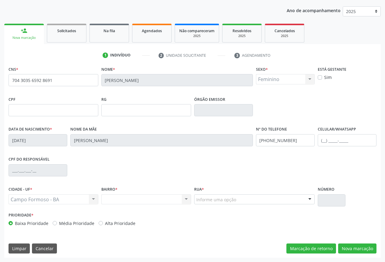
click at [307, 195] on div at bounding box center [309, 200] width 9 height 10
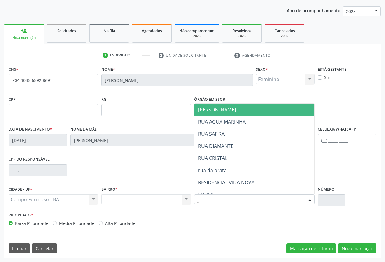
type input "ES"
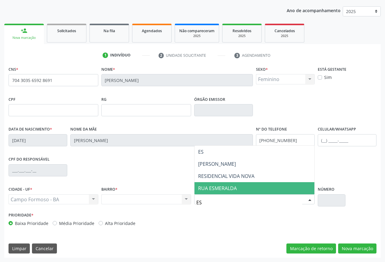
click at [221, 189] on span "RUA ESMERALDA" at bounding box center [217, 188] width 39 height 7
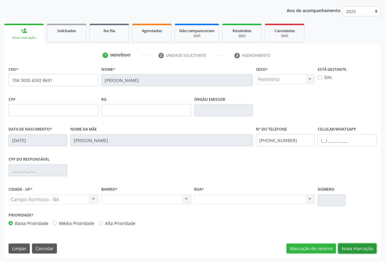
click at [357, 250] on button "Nova marcação" at bounding box center [357, 249] width 38 height 10
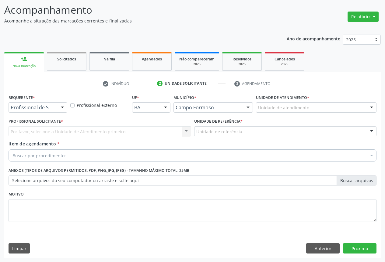
scroll to position [39, 0]
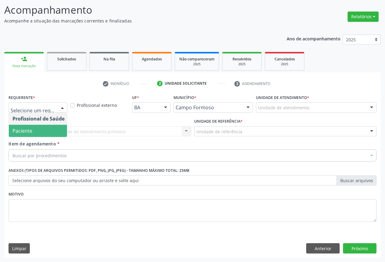
click at [26, 130] on span "Paciente" at bounding box center [22, 131] width 20 height 7
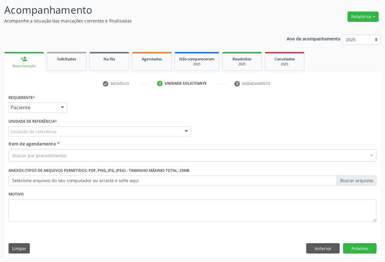
click at [65, 128] on div "Unidade de referência" at bounding box center [100, 131] width 182 height 10
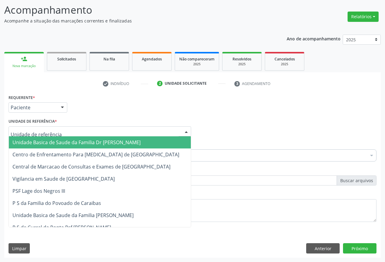
click at [43, 144] on span "Unidade Basica de Saude da Familia Dr [PERSON_NAME]" at bounding box center [76, 142] width 128 height 7
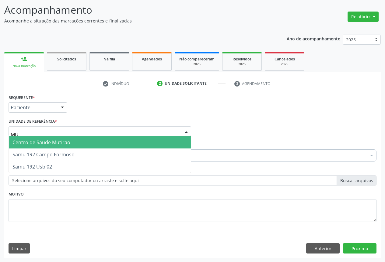
type input "MUT"
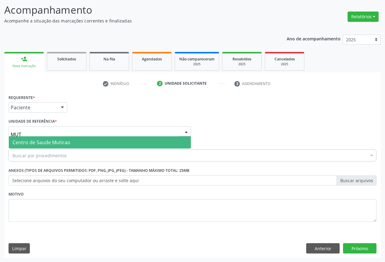
click at [40, 142] on span "Centro de Saude Mutirao" at bounding box center [41, 142] width 58 height 7
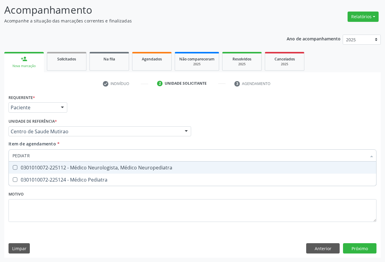
type input "PEDIATRA"
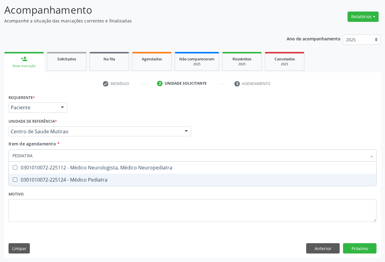
click at [49, 181] on div "0301010072-225124 - Médico Pediatra" at bounding box center [192, 180] width 360 height 5
checkbox Pediatra "true"
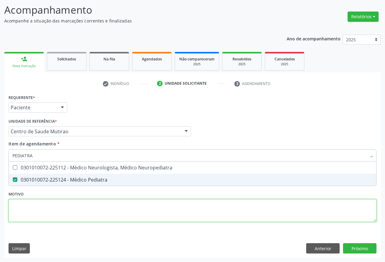
click at [42, 210] on div "Requerente * Paciente Profissional de Saúde Paciente Nenhum resultado encontrad…" at bounding box center [192, 162] width 367 height 138
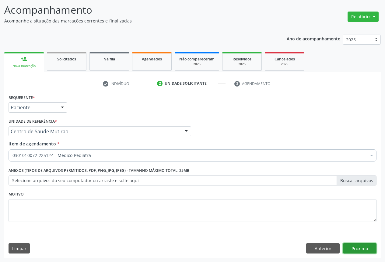
click at [357, 249] on button "Próximo" at bounding box center [359, 248] width 33 height 10
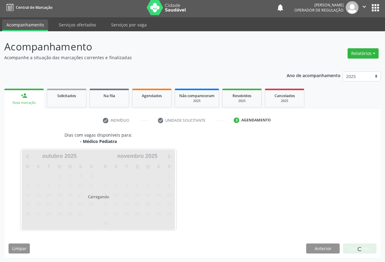
scroll to position [2, 0]
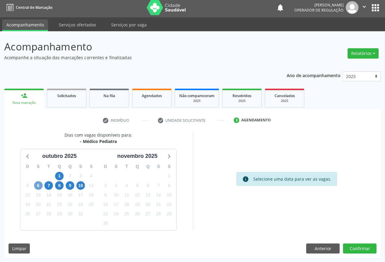
click at [36, 184] on span "6" at bounding box center [38, 185] width 9 height 9
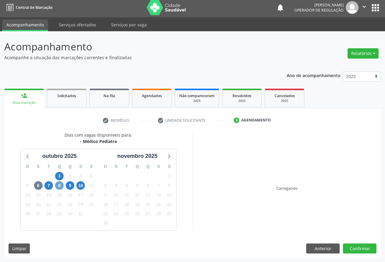
click at [62, 184] on span "8" at bounding box center [59, 185] width 9 height 9
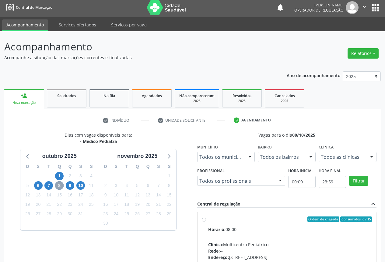
scroll to position [90, 0]
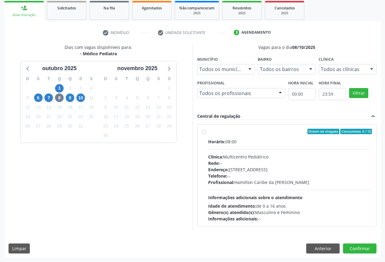
click at [227, 139] on div "Horário: 08:00" at bounding box center [290, 142] width 164 height 6
click at [206, 134] on input "Ordem de chegada Consumidos: 6 / 15 Horário: 08:00 Clínica: Multicentro Pediátr…" at bounding box center [204, 131] width 4 height 5
radio input "true"
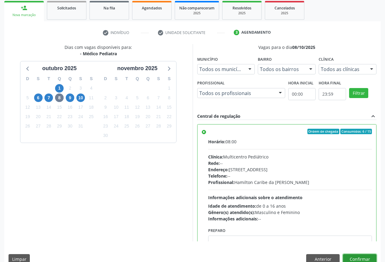
click at [355, 258] on button "Confirmar" at bounding box center [359, 259] width 33 height 10
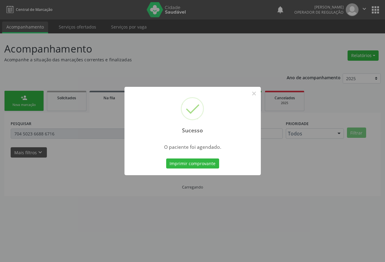
scroll to position [0, 0]
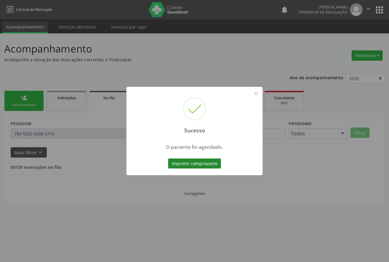
click at [192, 159] on button "Imprimir comprovante" at bounding box center [194, 164] width 53 height 10
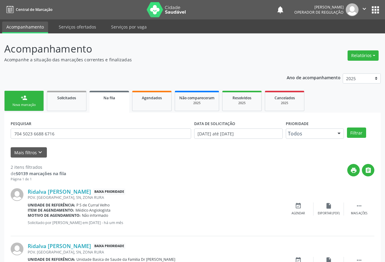
click at [30, 100] on link "person_add Nova marcação" at bounding box center [24, 101] width 40 height 20
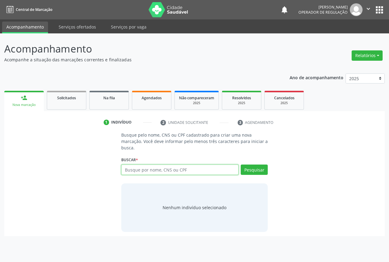
click at [141, 169] on input "text" at bounding box center [179, 170] width 117 height 10
type input "708000323005829"
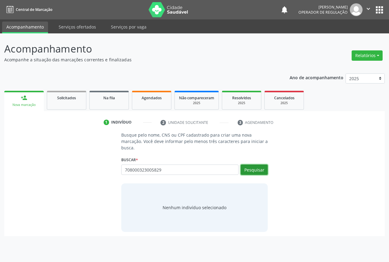
click at [251, 171] on button "Pesquisar" at bounding box center [254, 170] width 27 height 10
type input "708000323005829"
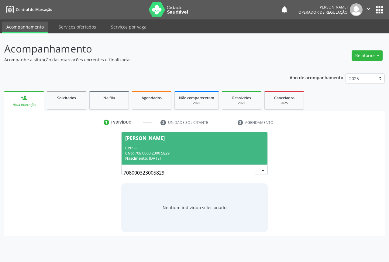
drag, startPoint x: 142, startPoint y: 150, endPoint x: 187, endPoint y: 154, distance: 45.5
click at [142, 150] on div "CPF: -- CNS: 708 0003 2300 5829 Nascimento: 09/11/2021" at bounding box center [194, 154] width 139 height 16
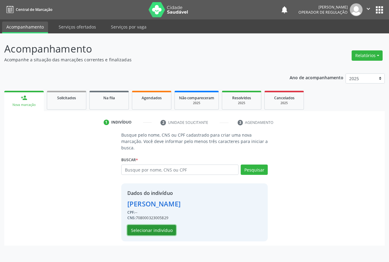
click at [150, 227] on button "Selecionar indivíduo" at bounding box center [151, 230] width 49 height 10
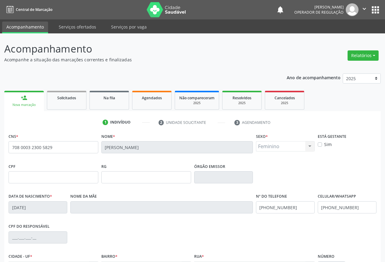
scroll to position [67, 0]
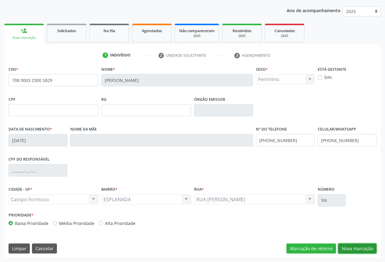
click at [359, 244] on button "Nova marcação" at bounding box center [357, 249] width 38 height 10
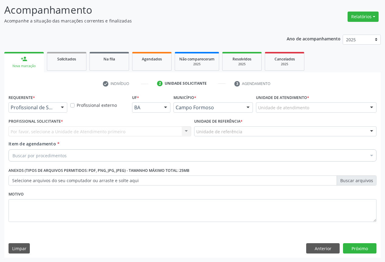
scroll to position [39, 0]
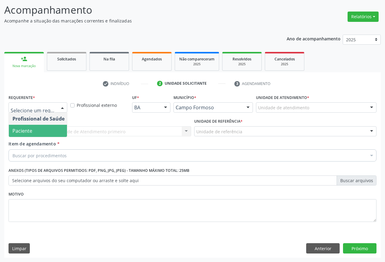
click at [40, 129] on span "Paciente" at bounding box center [38, 131] width 59 height 12
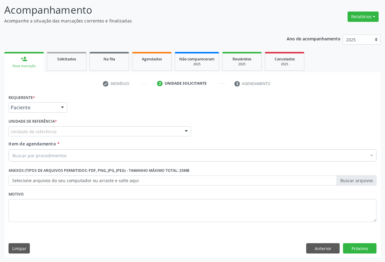
drag, startPoint x: 67, startPoint y: 125, endPoint x: 67, endPoint y: 129, distance: 3.4
click at [67, 126] on div "Unidade de referência * Unidade de referência Unidade Basica de Saude da Famili…" at bounding box center [100, 126] width 182 height 19
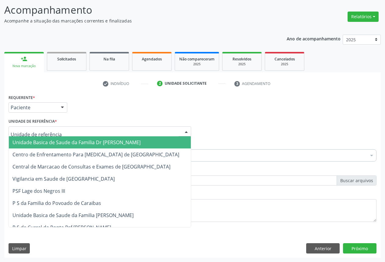
drag, startPoint x: 66, startPoint y: 131, endPoint x: 60, endPoint y: 136, distance: 7.3
click at [65, 131] on div at bounding box center [100, 131] width 182 height 10
click at [48, 143] on span "Unidade Basica de Saude da Familia Dr [PERSON_NAME]" at bounding box center [76, 142] width 128 height 7
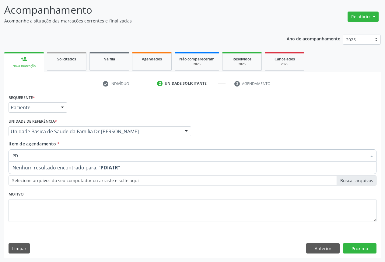
type input "P"
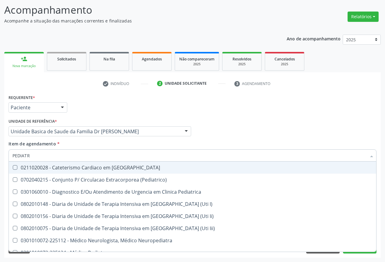
type input "PEDIATRA"
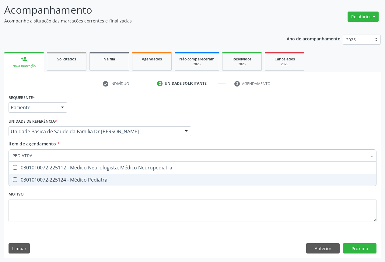
click at [64, 184] on span "0301010072-225124 - Médico Pediatra" at bounding box center [192, 180] width 367 height 12
checkbox Pediatra "true"
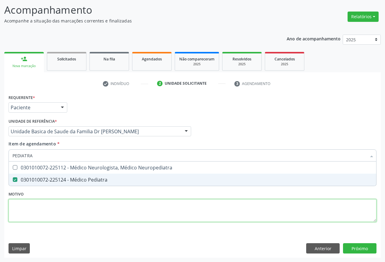
click at [45, 216] on div "Requerente * Paciente Profissional de Saúde Paciente Nenhum resultado encontrad…" at bounding box center [192, 162] width 367 height 138
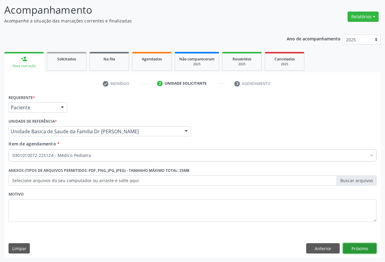
click at [360, 249] on button "Próximo" at bounding box center [359, 248] width 33 height 10
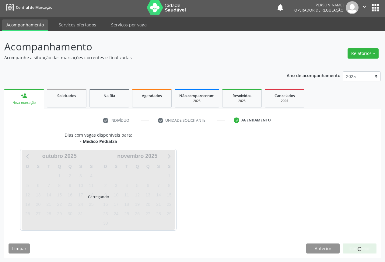
scroll to position [2, 0]
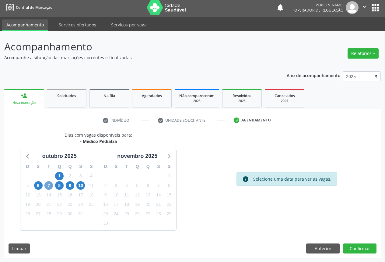
click at [49, 185] on span "7" at bounding box center [48, 185] width 9 height 9
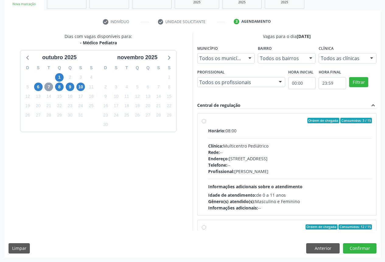
scroll to position [96, 0]
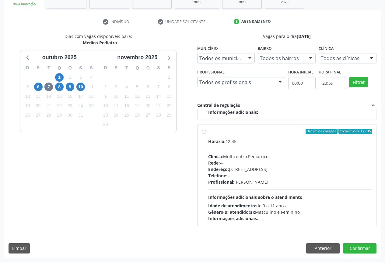
click at [258, 170] on div "Endereço: Antigo Casa Grande, nº 37, Centro, Campo Formoso - BA" at bounding box center [290, 169] width 164 height 6
click at [206, 134] on input "Ordem de chegada Consumidos: 12 / 15 Horário: 12:45 Clínica: Multicentro Pediát…" at bounding box center [204, 131] width 4 height 5
radio input "true"
drag, startPoint x: 355, startPoint y: 246, endPoint x: 347, endPoint y: 225, distance: 22.4
click at [355, 245] on button "Confirmar" at bounding box center [359, 248] width 33 height 10
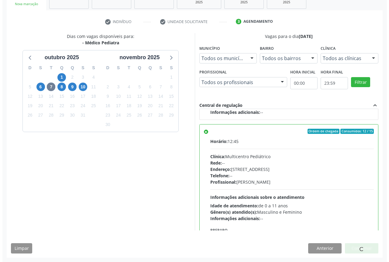
scroll to position [0, 0]
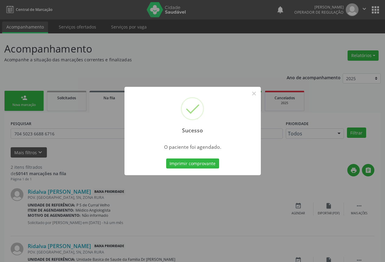
click at [188, 158] on div "Imprimir comprovante Cancel" at bounding box center [192, 163] width 56 height 13
click at [194, 160] on button "Imprimir comprovante" at bounding box center [192, 164] width 53 height 10
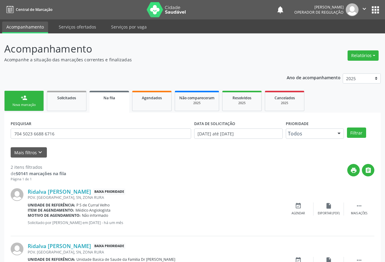
click at [36, 105] on div "Nova marcação" at bounding box center [24, 105] width 30 height 5
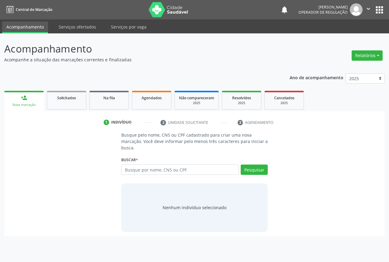
click at [36, 105] on div "Nova marcação" at bounding box center [24, 105] width 31 height 5
click at [150, 170] on input "text" at bounding box center [179, 170] width 117 height 10
type input "707609299380194"
click at [257, 172] on button "Pesquisar" at bounding box center [254, 170] width 27 height 10
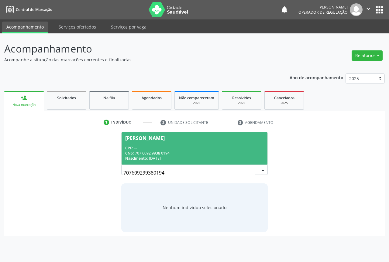
click at [154, 147] on div "CPF: --" at bounding box center [194, 148] width 139 height 5
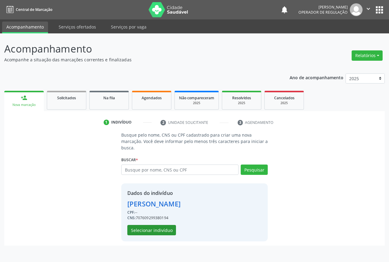
drag, startPoint x: 154, startPoint y: 225, endPoint x: 153, endPoint y: 231, distance: 6.1
click at [153, 225] on div "Dados do indivíduo Vanilde da silva Batista dos Santos CPF: -- CNS: 70760929938…" at bounding box center [153, 213] width 53 height 46
click at [153, 231] on button "Selecionar indivíduo" at bounding box center [151, 230] width 49 height 10
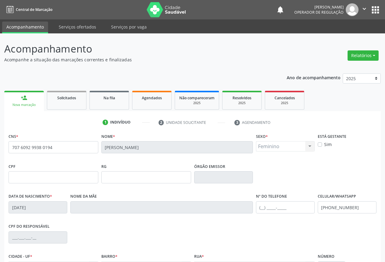
scroll to position [67, 0]
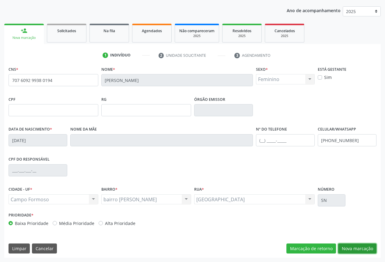
click at [353, 248] on button "Nova marcação" at bounding box center [357, 249] width 38 height 10
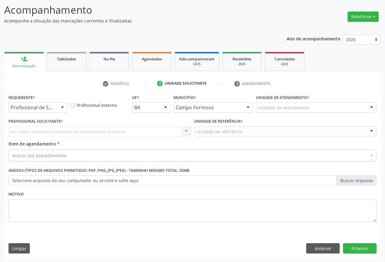
click at [63, 108] on div at bounding box center [62, 108] width 9 height 10
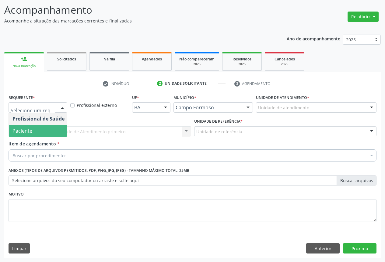
click at [35, 133] on span "Paciente" at bounding box center [38, 131] width 59 height 12
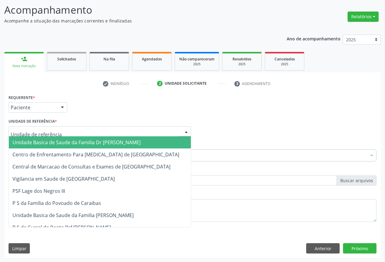
click at [81, 129] on div at bounding box center [100, 131] width 182 height 10
drag, startPoint x: 52, startPoint y: 142, endPoint x: 66, endPoint y: 146, distance: 14.4
click at [52, 142] on span "Unidade Basica de Saude da Familia Dr [PERSON_NAME]" at bounding box center [76, 142] width 128 height 7
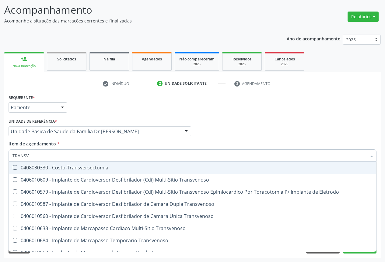
type input "TRANSVA"
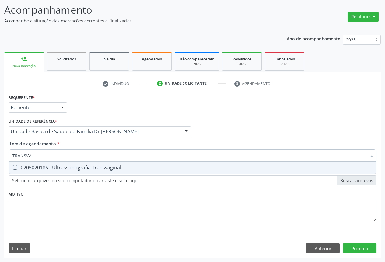
click at [76, 167] on div "0205020186 - Ultrassonografia Transvaginal" at bounding box center [192, 167] width 360 height 5
checkbox Transvaginal "true"
click at [98, 142] on div "Item de agendamento * TRANSVA Desfazer seleção 0205020186 - Ultrassonografia Tr…" at bounding box center [192, 150] width 367 height 19
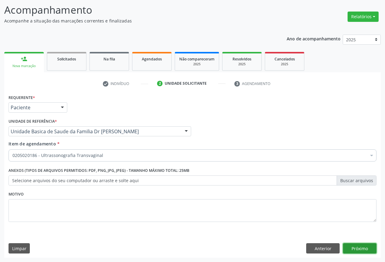
click at [358, 248] on button "Próximo" at bounding box center [359, 248] width 33 height 10
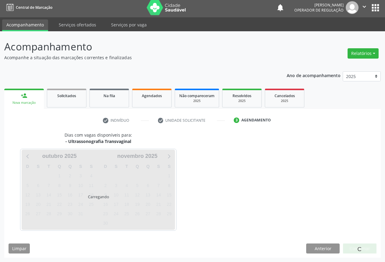
scroll to position [2, 0]
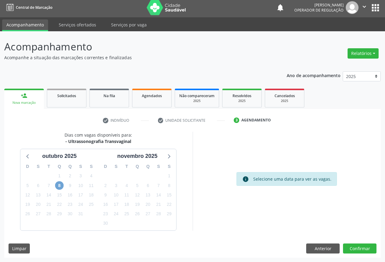
click at [60, 185] on span "8" at bounding box center [59, 185] width 9 height 9
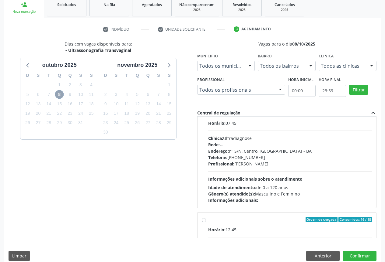
scroll to position [152, 0]
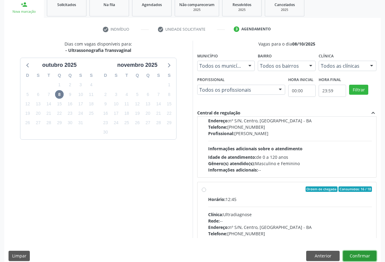
click at [359, 254] on button "Confirmar" at bounding box center [359, 256] width 33 height 10
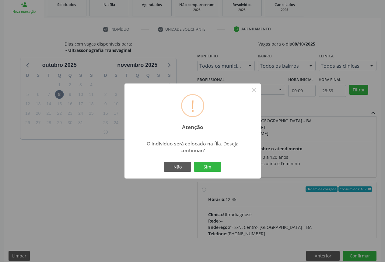
click at [202, 161] on div "Não Sim" at bounding box center [192, 167] width 60 height 13
click at [208, 169] on button "Sim" at bounding box center [207, 167] width 27 height 10
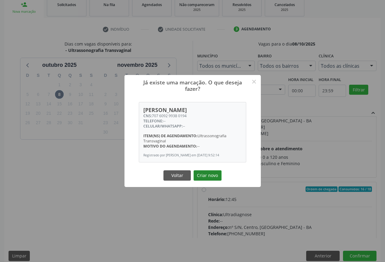
click at [209, 176] on button "Criar novo" at bounding box center [207, 176] width 28 height 10
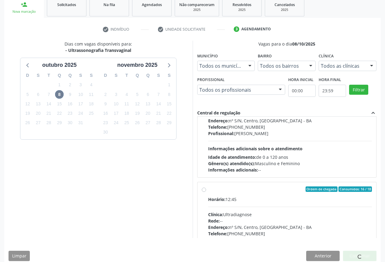
scroll to position [0, 0]
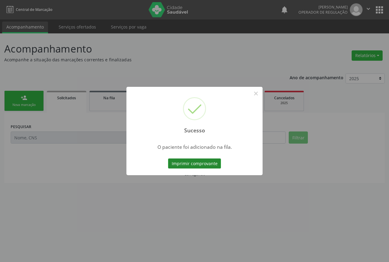
click at [200, 160] on button "Imprimir comprovante" at bounding box center [194, 164] width 53 height 10
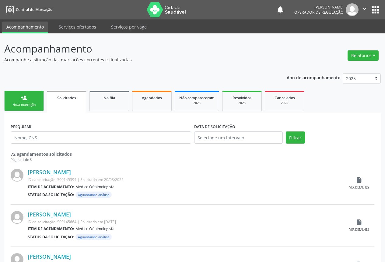
click at [25, 102] on link "person_add Nova marcação" at bounding box center [24, 101] width 40 height 20
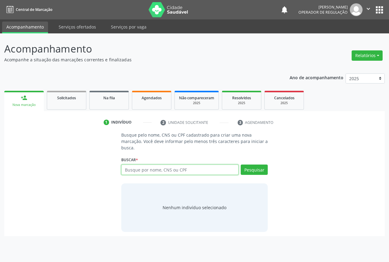
click at [136, 170] on input "text" at bounding box center [179, 170] width 117 height 10
type input "704601140067429"
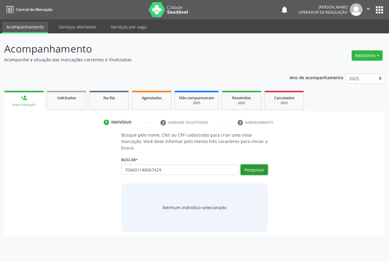
click at [257, 170] on button "Pesquisar" at bounding box center [254, 170] width 27 height 10
type input "704601140067429"
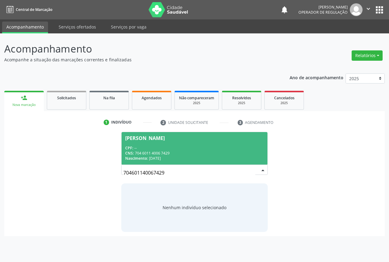
click at [156, 140] on div "Rejania Pereira de Souza" at bounding box center [145, 138] width 40 height 5
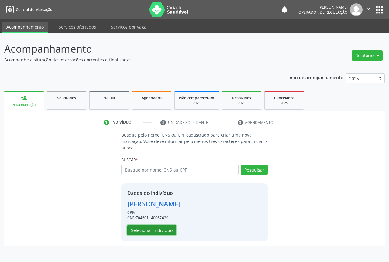
click at [146, 229] on button "Selecionar indivíduo" at bounding box center [151, 230] width 49 height 10
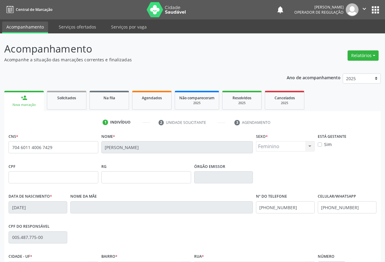
scroll to position [67, 0]
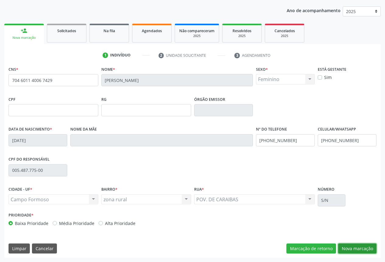
click at [350, 245] on button "Nova marcação" at bounding box center [357, 249] width 38 height 10
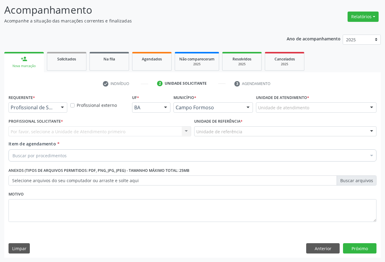
scroll to position [39, 0]
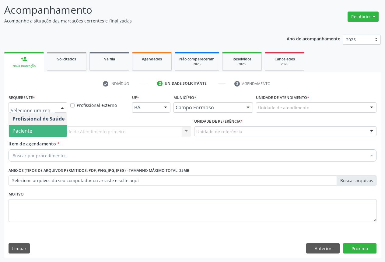
click at [30, 129] on span "Paciente" at bounding box center [22, 131] width 20 height 7
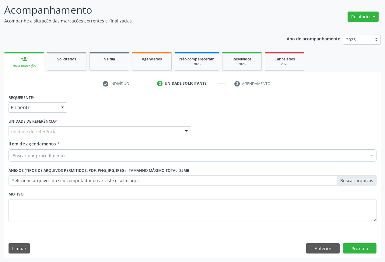
click at [78, 132] on div "Unidade de referência" at bounding box center [100, 131] width 182 height 10
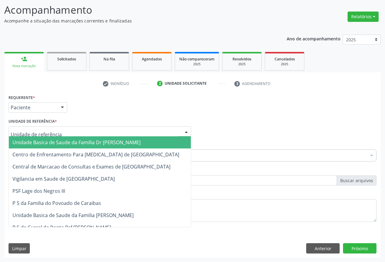
click at [53, 138] on span "Unidade Basica de Saude da Familia Dr [PERSON_NAME]" at bounding box center [100, 142] width 182 height 12
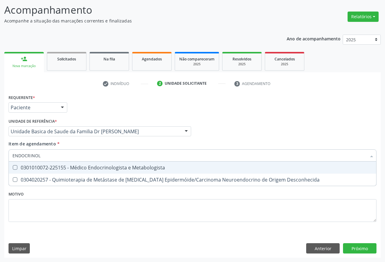
type input "ENDOCRINOLO"
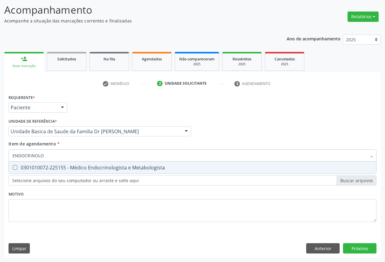
drag, startPoint x: 96, startPoint y: 169, endPoint x: 114, endPoint y: 202, distance: 38.2
click at [96, 169] on div "0301010072-225155 - Médico Endocrinologista e Metabologista" at bounding box center [192, 167] width 360 height 5
checkbox Metabologista "true"
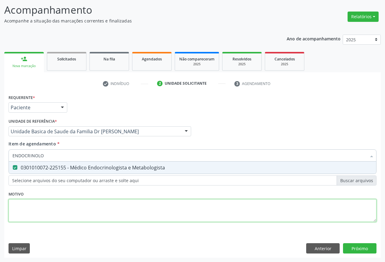
click at [113, 203] on div "Requerente * Paciente Profissional de Saúde Paciente Nenhum resultado encontrad…" at bounding box center [192, 162] width 367 height 138
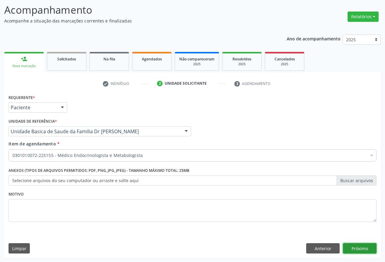
click at [353, 244] on button "Próximo" at bounding box center [359, 248] width 33 height 10
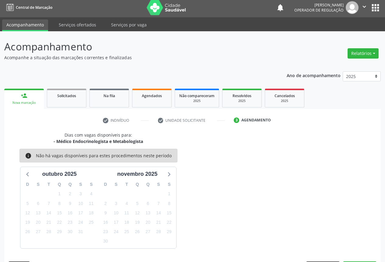
scroll to position [20, 0]
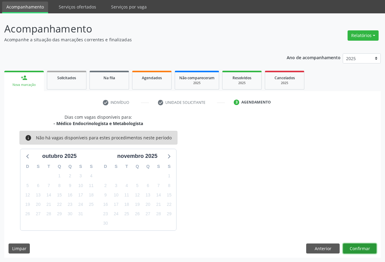
click at [355, 247] on button "Confirmar" at bounding box center [359, 249] width 33 height 10
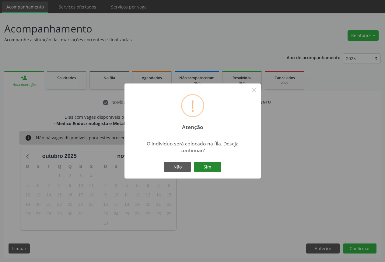
click at [204, 170] on button "Sim" at bounding box center [207, 167] width 27 height 10
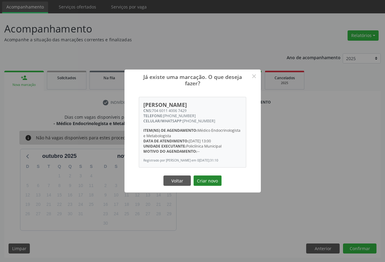
click at [211, 179] on button "Criar novo" at bounding box center [207, 181] width 28 height 10
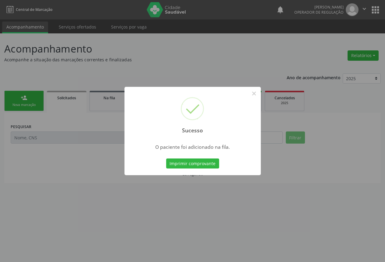
scroll to position [0, 0]
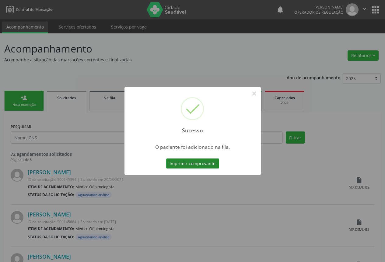
click at [193, 163] on button "Imprimir comprovante" at bounding box center [192, 164] width 53 height 10
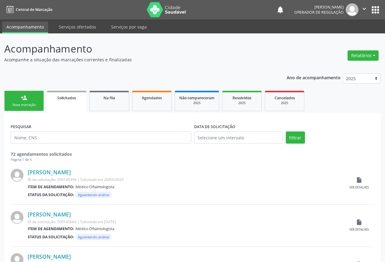
click at [24, 97] on div "person_add" at bounding box center [24, 98] width 7 height 7
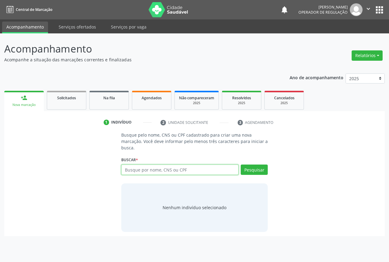
click at [153, 172] on input "text" at bounding box center [179, 170] width 117 height 10
type input "702001879980488"
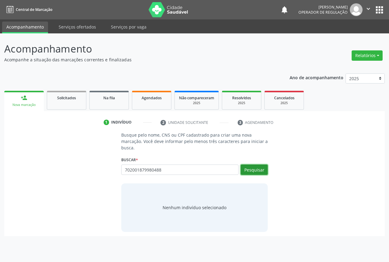
click at [253, 172] on button "Pesquisar" at bounding box center [254, 170] width 27 height 10
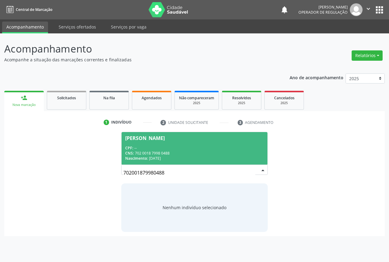
click at [164, 151] on div "CNS: 702 0018 7998 0488" at bounding box center [194, 153] width 139 height 5
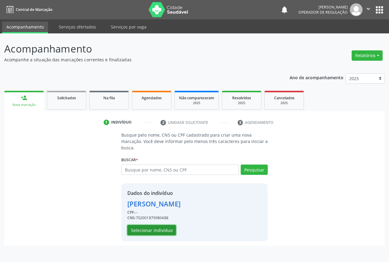
click at [150, 232] on button "Selecionar indivíduo" at bounding box center [151, 230] width 49 height 10
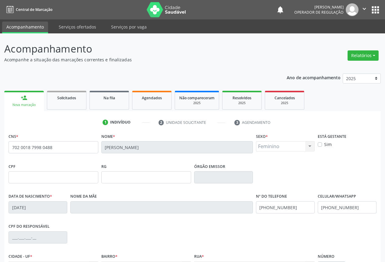
scroll to position [67, 0]
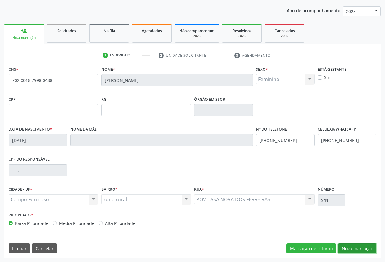
click at [360, 247] on button "Nova marcação" at bounding box center [357, 249] width 38 height 10
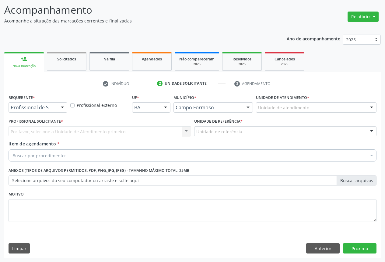
scroll to position [39, 0]
click at [56, 107] on div "Profissional de Saúde Profissional de Saúde Paciente Nenhum resultado encontrad…" at bounding box center [38, 107] width 59 height 10
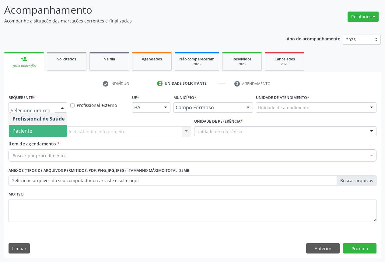
click at [36, 136] on span "Paciente" at bounding box center [38, 131] width 59 height 12
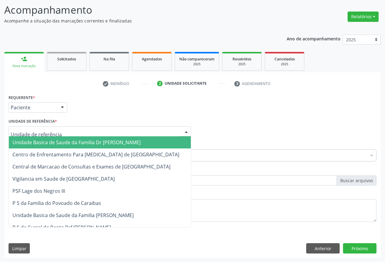
click at [91, 131] on div at bounding box center [100, 131] width 182 height 10
click at [56, 145] on span "Unidade Basica de Saude da Familia Dr [PERSON_NAME]" at bounding box center [76, 142] width 128 height 7
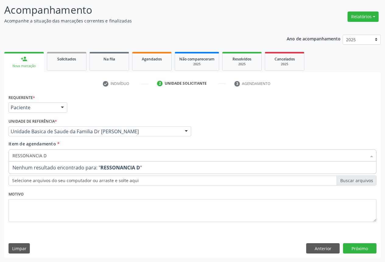
type input "RESSONANCIA"
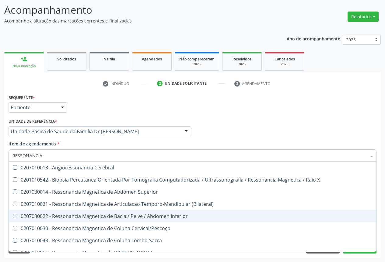
click at [113, 216] on div "0207030022 - Ressonancia Magnetica de Bacia / Pelve / Abdomen Inferior" at bounding box center [192, 216] width 360 height 5
checkbox Inferior "true"
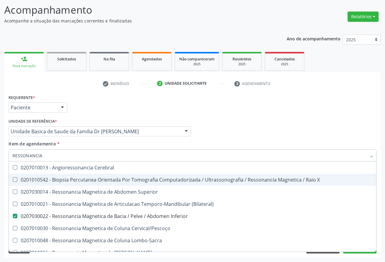
click at [174, 156] on input "RESSONANCIA" at bounding box center [188, 156] width 353 height 12
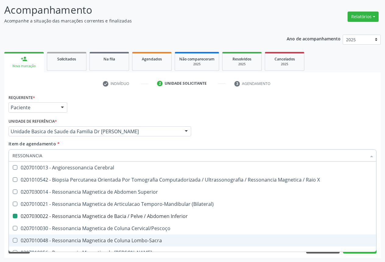
click at [361, 141] on div "Item de agendamento * RESSONANCIA Desfazer seleção 0207010013 - Angioressonanci…" at bounding box center [192, 150] width 367 height 19
checkbox X "true"
checkbox Inferior "false"
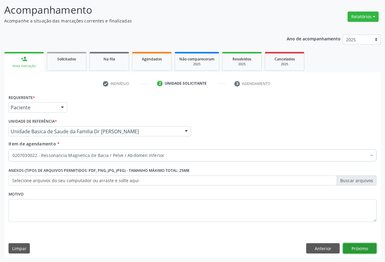
click at [349, 249] on button "Próximo" at bounding box center [359, 248] width 33 height 10
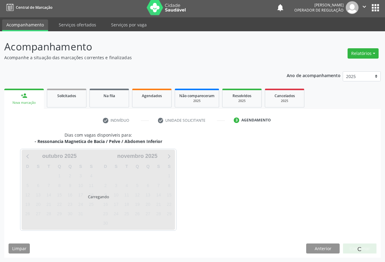
scroll to position [20, 0]
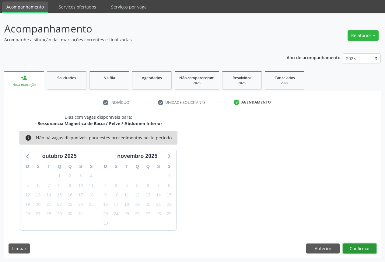
click at [358, 247] on button "Confirmar" at bounding box center [359, 249] width 33 height 10
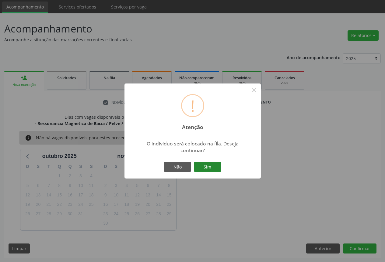
click at [198, 163] on button "Sim" at bounding box center [207, 167] width 27 height 10
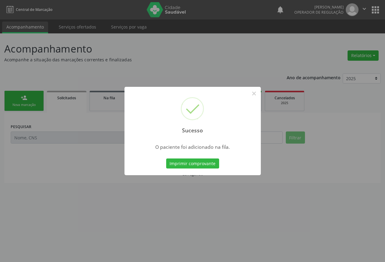
scroll to position [0, 0]
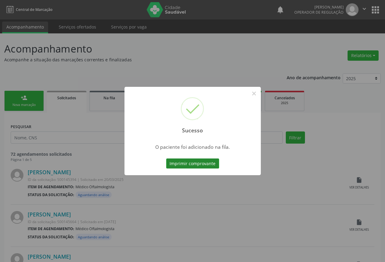
click at [196, 164] on button "Imprimir comprovante" at bounding box center [192, 164] width 53 height 10
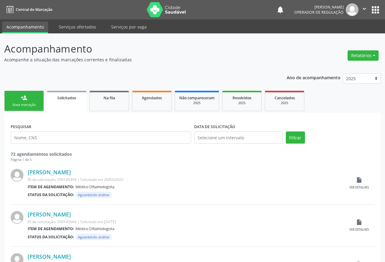
click at [26, 102] on link "person_add Nova marcação" at bounding box center [24, 101] width 40 height 20
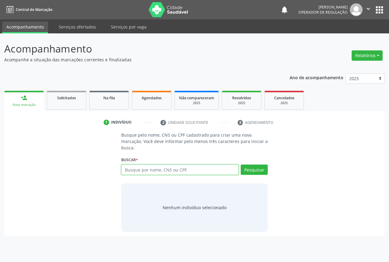
click at [169, 167] on input "text" at bounding box center [179, 170] width 117 height 10
type input "702602866746141"
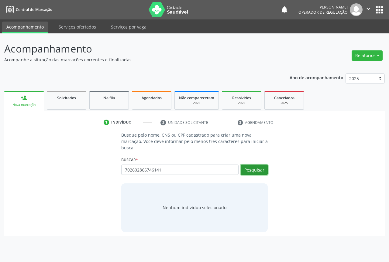
click at [258, 169] on button "Pesquisar" at bounding box center [254, 170] width 27 height 10
type input "702602866746141"
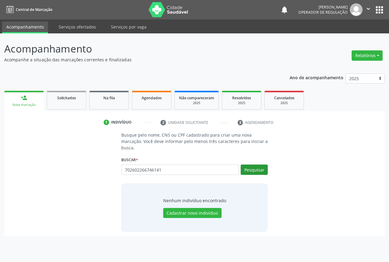
type input "702602266746141"
click at [259, 172] on button "Pesquisar" at bounding box center [254, 170] width 27 height 10
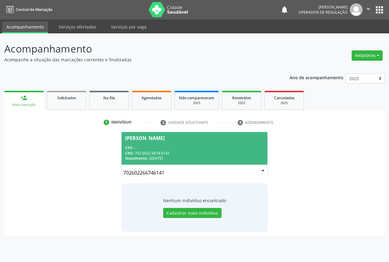
click at [140, 148] on div "CPF: --" at bounding box center [194, 148] width 139 height 5
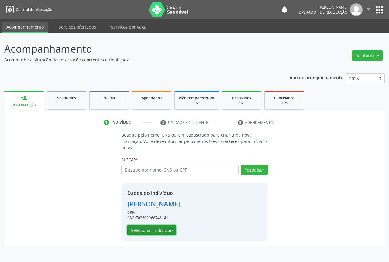
click at [150, 227] on button "Selecionar indivíduo" at bounding box center [151, 230] width 49 height 10
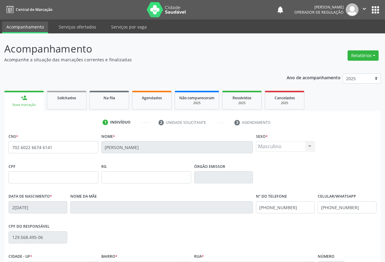
scroll to position [67, 0]
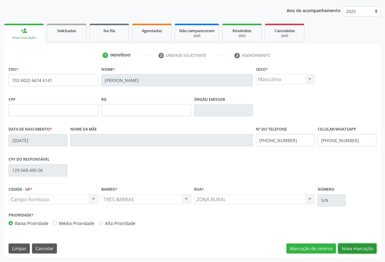
click at [355, 249] on button "Nova marcação" at bounding box center [357, 249] width 38 height 10
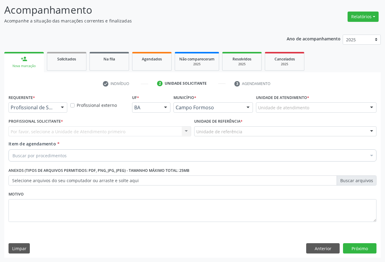
scroll to position [39, 0]
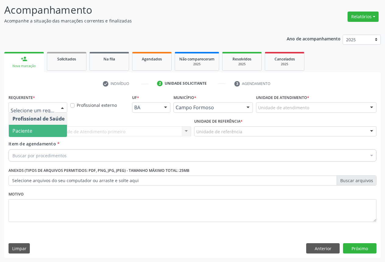
click at [27, 129] on span "Paciente" at bounding box center [22, 131] width 20 height 7
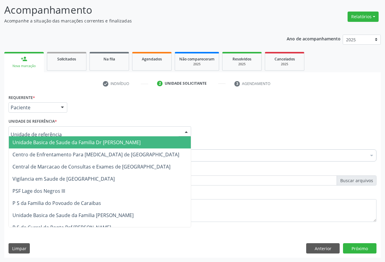
click at [89, 130] on div at bounding box center [100, 131] width 182 height 10
click at [50, 144] on span "Unidade Basica de Saude da Familia Dr [PERSON_NAME]" at bounding box center [76, 142] width 128 height 7
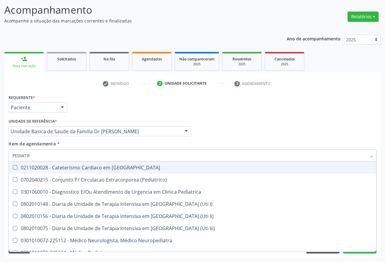
type input "PEDIATRA"
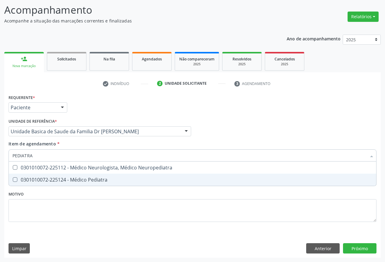
click at [98, 175] on span "0301010072-225124 - Médico Pediatra" at bounding box center [192, 180] width 367 height 12
checkbox Pediatra "true"
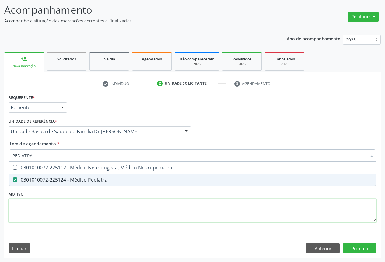
click at [114, 210] on div "Requerente * Paciente Profissional de Saúde Paciente Nenhum resultado encontrad…" at bounding box center [192, 162] width 367 height 138
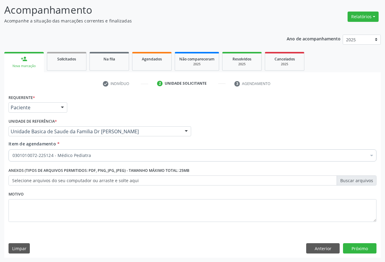
click at [358, 243] on div "Requerente * Paciente Profissional de Saúde Paciente Nenhum resultado encontrad…" at bounding box center [192, 175] width 376 height 165
click at [353, 245] on button "Próximo" at bounding box center [359, 248] width 33 height 10
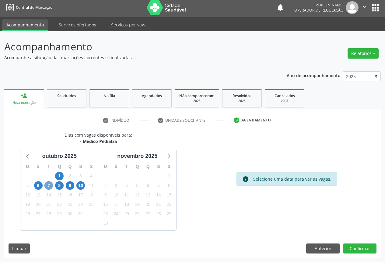
click at [51, 185] on span "7" at bounding box center [48, 185] width 9 height 9
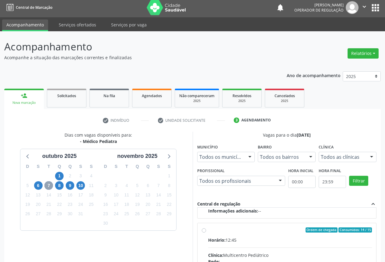
scroll to position [101, 0]
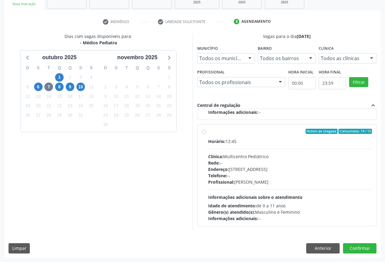
click at [232, 159] on div "Clínica: Multicentro Pediátrico" at bounding box center [290, 156] width 164 height 6
click at [206, 134] on input "Ordem de chegada Consumidos: 14 / 15 Horário: 12:45 Clínica: Multicentro Pediát…" at bounding box center [204, 131] width 4 height 5
radio input "true"
click at [362, 247] on button "Confirmar" at bounding box center [359, 248] width 33 height 10
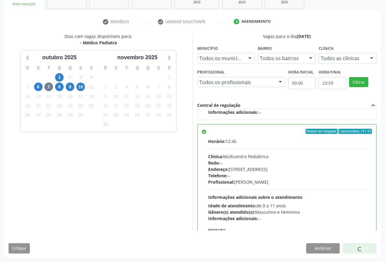
scroll to position [0, 0]
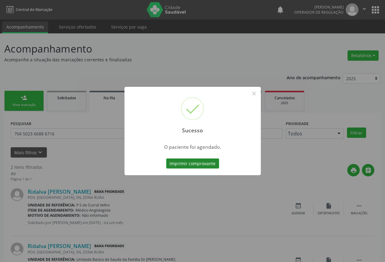
click at [187, 166] on button "Imprimir comprovante" at bounding box center [192, 164] width 53 height 10
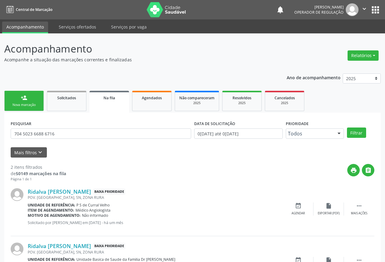
click at [33, 104] on div "Nova marcação" at bounding box center [24, 105] width 30 height 5
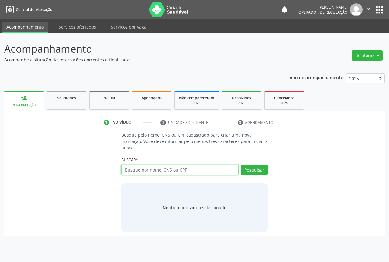
paste input "702 6022 6674 6141"
type input "702 6022 6674 6141"
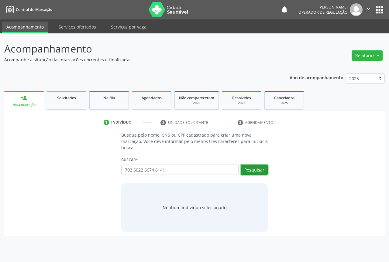
click at [256, 168] on button "Pesquisar" at bounding box center [254, 170] width 27 height 10
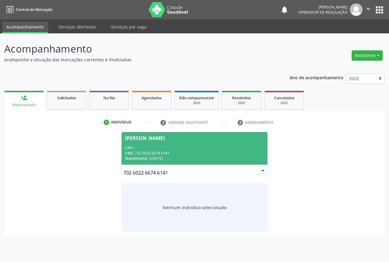
click at [136, 152] on div "CNS: 702 6022 6674 6141" at bounding box center [194, 153] width 139 height 5
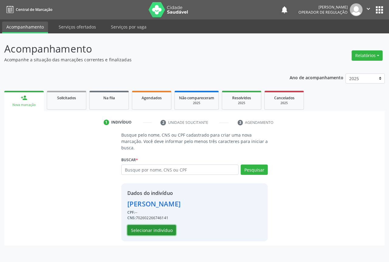
click at [150, 229] on button "Selecionar indivíduo" at bounding box center [151, 230] width 49 height 10
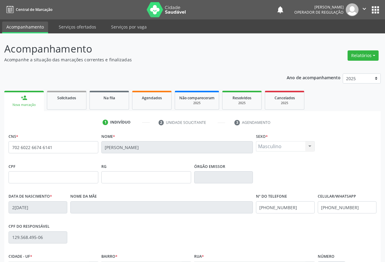
scroll to position [67, 0]
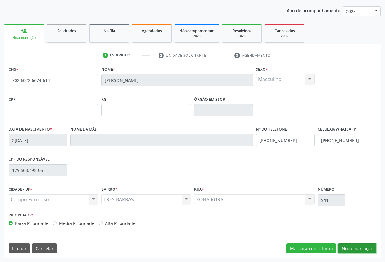
click at [354, 246] on button "Nova marcação" at bounding box center [357, 249] width 38 height 10
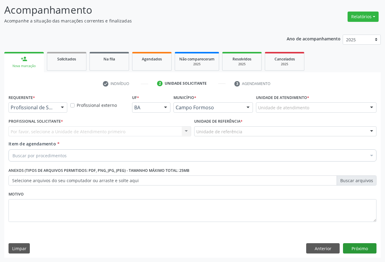
scroll to position [39, 0]
click at [64, 109] on div at bounding box center [62, 108] width 9 height 10
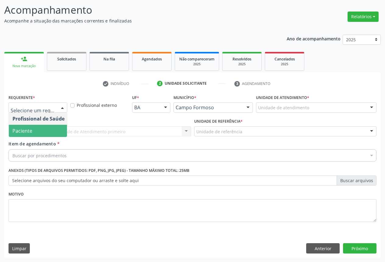
click at [21, 133] on span "Paciente" at bounding box center [22, 131] width 20 height 7
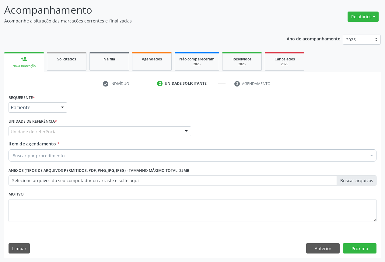
click at [171, 131] on div "Unidade de referência" at bounding box center [100, 131] width 182 height 10
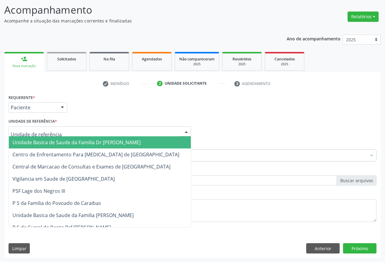
click at [83, 143] on span "Unidade Basica de Saude da Familia Dr [PERSON_NAME]" at bounding box center [76, 142] width 128 height 7
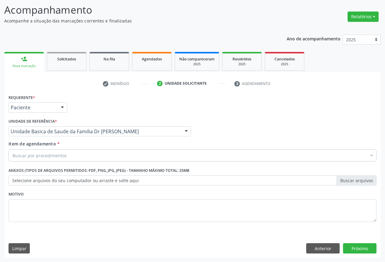
drag, startPoint x: 31, startPoint y: 157, endPoint x: 88, endPoint y: 156, distance: 57.2
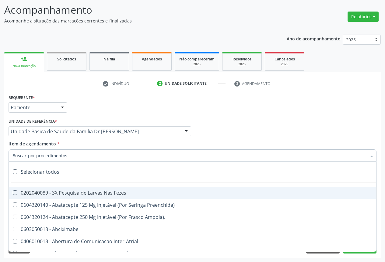
click at [28, 154] on input "Item de agendamento *" at bounding box center [188, 156] width 353 height 12
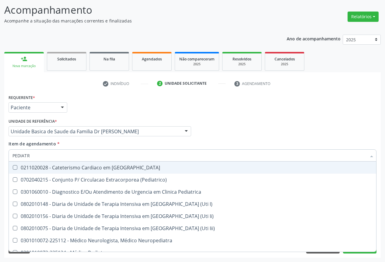
type input "PEDIATRA"
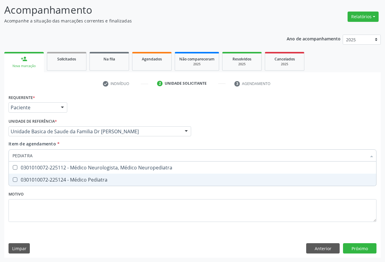
click at [63, 178] on div "0301010072-225124 - Médico Pediatra" at bounding box center [192, 180] width 360 height 5
checkbox Pediatra "true"
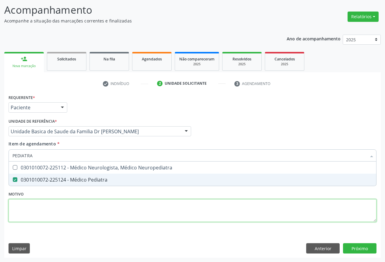
click at [79, 213] on div "Requerente * Paciente Profissional de Saúde Paciente Nenhum resultado encontrad…" at bounding box center [192, 162] width 367 height 138
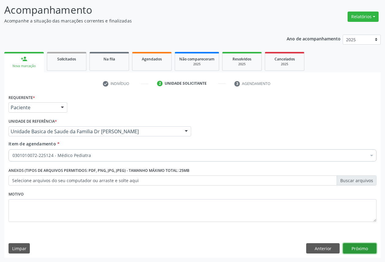
click at [363, 248] on button "Próximo" at bounding box center [359, 248] width 33 height 10
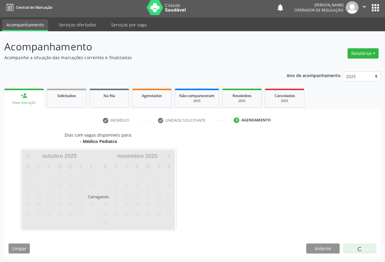
scroll to position [2, 0]
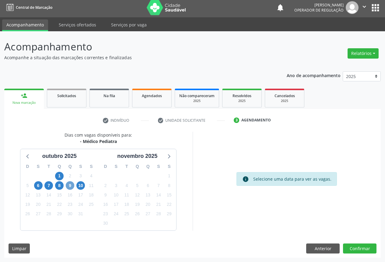
click at [73, 187] on span "9" at bounding box center [70, 185] width 9 height 9
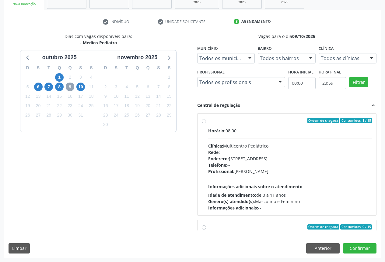
scroll to position [96, 0]
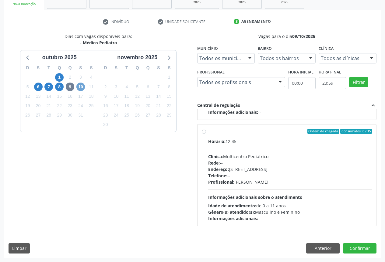
click at [81, 87] on span "10" at bounding box center [80, 87] width 9 height 9
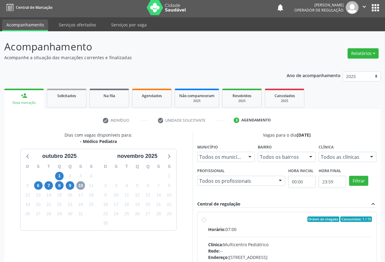
scroll to position [90, 0]
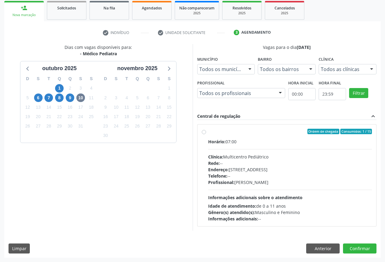
click at [25, 47] on div "Dias com vagas disponíveis para: - Médico Pediatra outubro 2025 D S T Q Q S S 2…" at bounding box center [98, 137] width 188 height 187
click at [65, 10] on span "Solicitados" at bounding box center [66, 7] width 19 height 5
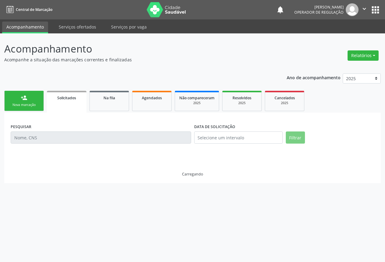
click at [65, 10] on nav "Central de Marcação notifications Jeilane Maria da Silva Operador de regulação …" at bounding box center [192, 9] width 385 height 19
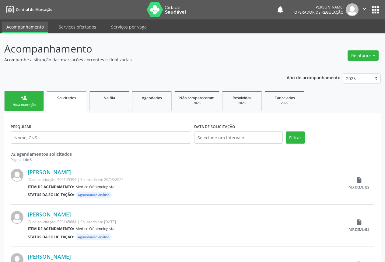
click at [22, 103] on div "Nova marcação" at bounding box center [24, 105] width 30 height 5
click at [29, 102] on link "person_add Nova marcação" at bounding box center [24, 101] width 40 height 20
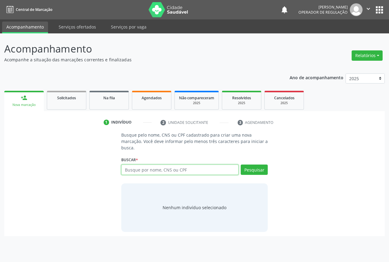
click at [164, 170] on input "text" at bounding box center [179, 170] width 117 height 10
type input "708408204777066"
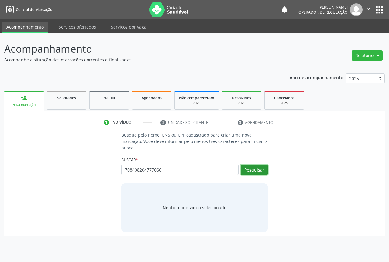
click at [253, 169] on button "Pesquisar" at bounding box center [254, 170] width 27 height 10
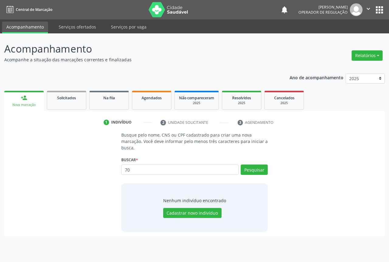
type input "7"
type input "708408204777066"
drag, startPoint x: 265, startPoint y: 161, endPoint x: 253, endPoint y: 167, distance: 13.5
click at [260, 165] on div "Buscar * 70840820477706 Busque por nome, CNS ou CPF Nenhum resultado encontrado…" at bounding box center [194, 167] width 147 height 24
click at [253, 167] on button "Pesquisar" at bounding box center [254, 170] width 27 height 10
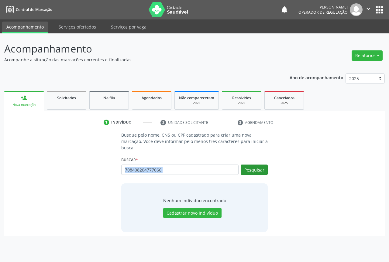
type input "708408204777066"
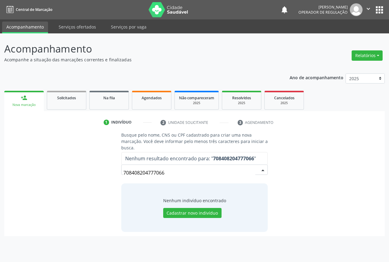
click at [165, 172] on input "708408204777066" at bounding box center [189, 173] width 132 height 12
click at [166, 172] on input "708408204777066" at bounding box center [189, 173] width 132 height 12
click at [165, 172] on input "708408204777066" at bounding box center [189, 173] width 132 height 12
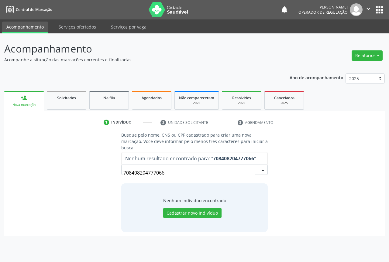
click at [165, 172] on input "708408204777066" at bounding box center [189, 173] width 132 height 12
drag, startPoint x: 165, startPoint y: 172, endPoint x: 175, endPoint y: 168, distance: 10.5
click at [166, 171] on input "708408204777066" at bounding box center [189, 173] width 132 height 12
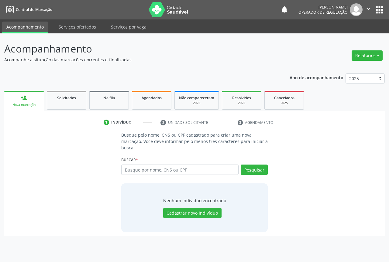
click at [178, 166] on input "text" at bounding box center [179, 170] width 117 height 10
type input "708408204777066"
click at [246, 172] on button "Pesquisar" at bounding box center [254, 170] width 27 height 10
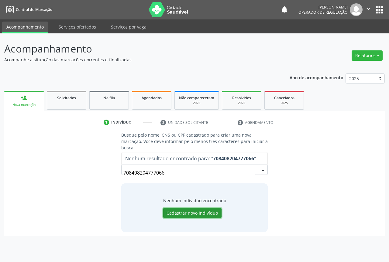
click at [189, 213] on button "Cadastrar novo indivíduo" at bounding box center [192, 213] width 58 height 10
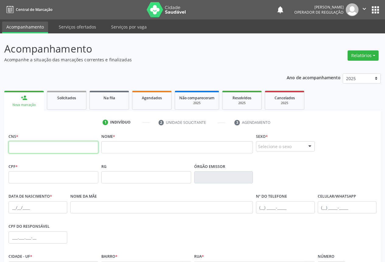
drag, startPoint x: 45, startPoint y: 147, endPoint x: 67, endPoint y: 147, distance: 21.9
click at [45, 147] on input "text" at bounding box center [54, 147] width 90 height 12
type input "708 4082 0477 7066"
click at [114, 147] on input "text" at bounding box center [176, 147] width 151 height 12
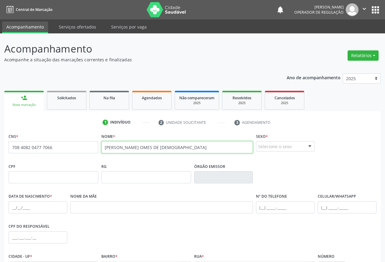
click at [134, 146] on input "MARIA PAULA OMES DE JESUS" at bounding box center [176, 147] width 151 height 12
type input "MARIA PAULA GOMES DE JESUS"
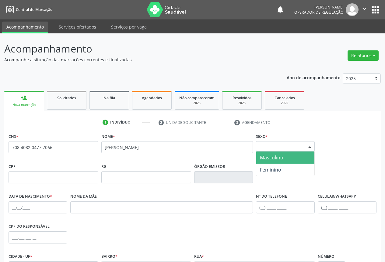
drag, startPoint x: 309, startPoint y: 147, endPoint x: 307, endPoint y: 167, distance: 21.0
click at [308, 146] on div at bounding box center [309, 147] width 9 height 10
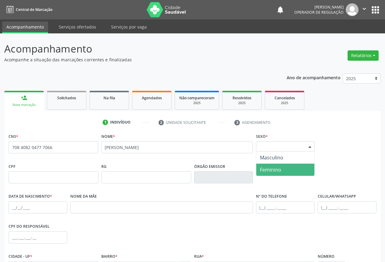
click at [268, 171] on span "Feminino" at bounding box center [270, 170] width 21 height 7
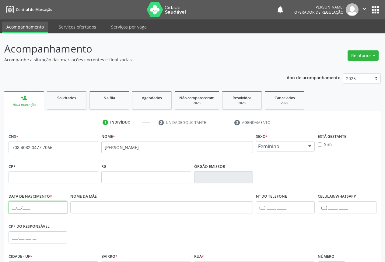
click at [43, 207] on input "text" at bounding box center [38, 208] width 59 height 12
click at [20, 178] on input "text" at bounding box center [54, 177] width 90 height 12
type input "102.125.415-01"
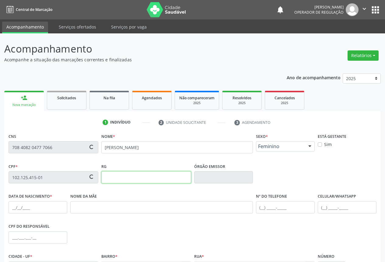
click at [111, 180] on input "text" at bounding box center [146, 177] width 90 height 12
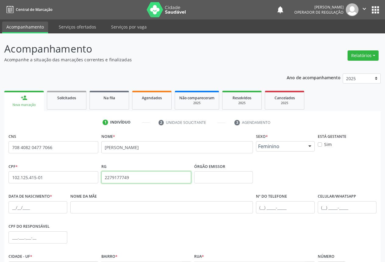
type input "2279177749"
drag, startPoint x: 16, startPoint y: 206, endPoint x: 39, endPoint y: 206, distance: 23.7
click at [16, 206] on input "text" at bounding box center [38, 208] width 59 height 12
type input "24/12/2008"
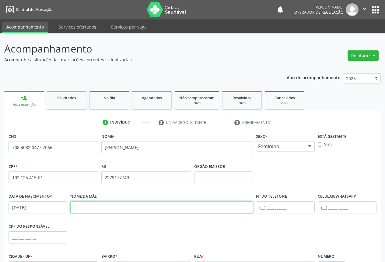
click at [122, 207] on input "text" at bounding box center [161, 208] width 182 height 12
click at [116, 209] on input "ANA PAULA GOMES D SILVA" at bounding box center [161, 208] width 182 height 12
type input "ANA PAULA GOMES DA SILVA"
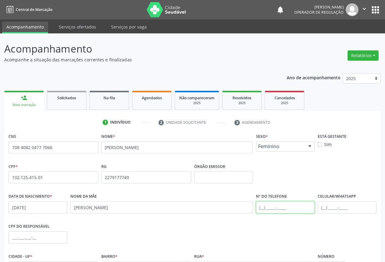
drag, startPoint x: 271, startPoint y: 208, endPoint x: 264, endPoint y: 197, distance: 12.6
click at [270, 207] on input "text" at bounding box center [285, 208] width 59 height 12
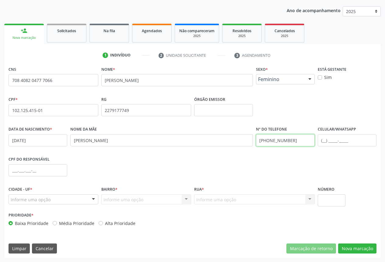
type input "(74) 99192-5656"
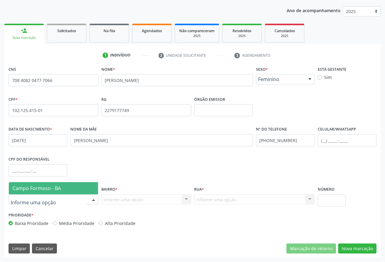
click at [86, 199] on div at bounding box center [54, 200] width 90 height 10
click at [36, 189] on span "Campo Formoso - BA" at bounding box center [36, 188] width 48 height 7
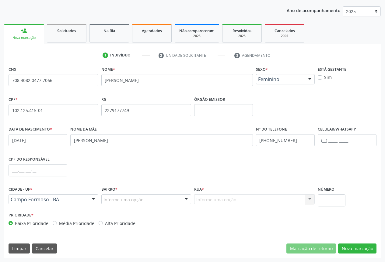
click at [184, 197] on div at bounding box center [185, 200] width 9 height 10
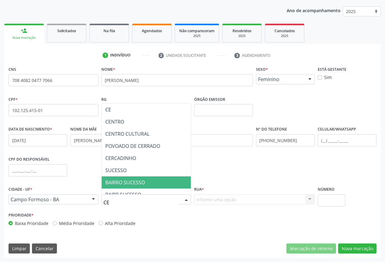
type input "CEN"
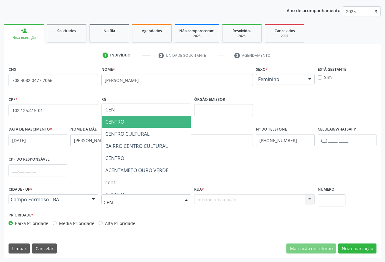
drag, startPoint x: 122, startPoint y: 125, endPoint x: 215, endPoint y: 170, distance: 103.3
click at [122, 125] on span "CENTRO" at bounding box center [114, 122] width 19 height 7
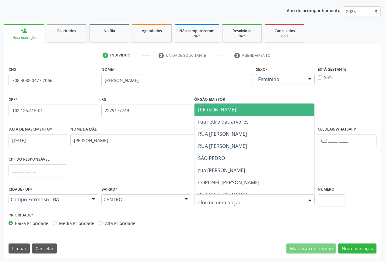
click at [307, 196] on div at bounding box center [309, 200] width 9 height 10
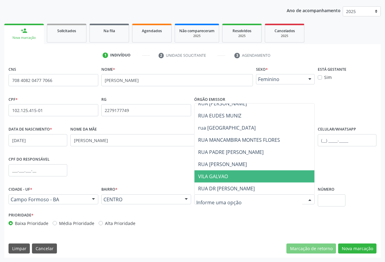
scroll to position [152, 0]
click at [227, 176] on span "RUA BEIJAMIN CONSTANT" at bounding box center [222, 176] width 49 height 7
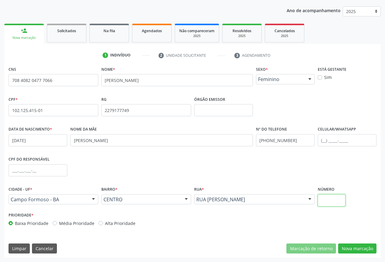
click at [333, 200] on input "text" at bounding box center [331, 201] width 28 height 12
type input "SN"
click at [353, 248] on button "Nova marcação" at bounding box center [357, 249] width 38 height 10
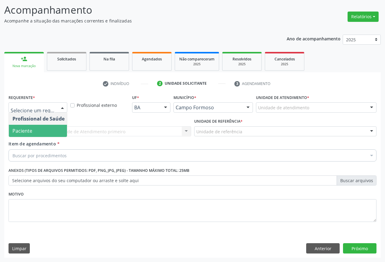
click at [26, 132] on span "Paciente" at bounding box center [22, 131] width 20 height 7
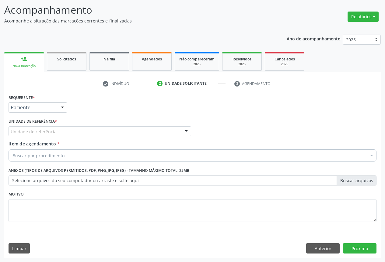
drag, startPoint x: 55, startPoint y: 130, endPoint x: 46, endPoint y: 141, distance: 14.9
click at [56, 130] on div "Unidade de referência" at bounding box center [100, 131] width 182 height 10
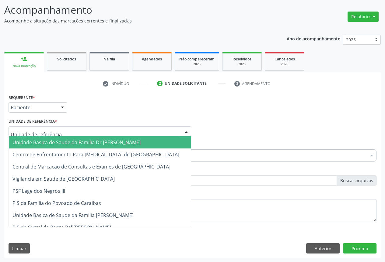
drag, startPoint x: 45, startPoint y: 142, endPoint x: 49, endPoint y: 145, distance: 5.4
click at [45, 142] on span "Unidade Basica de Saude da Familia Dr [PERSON_NAME]" at bounding box center [76, 142] width 128 height 7
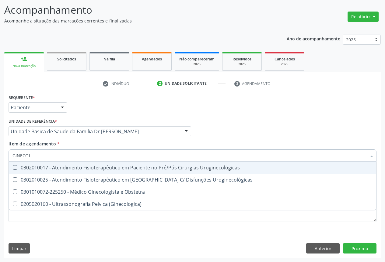
type input "GINECOLO"
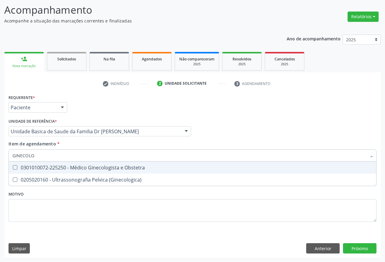
click at [63, 165] on div "0301010072-225250 - Médico Ginecologista e Obstetra" at bounding box center [192, 167] width 360 height 5
checkbox Obstetra "true"
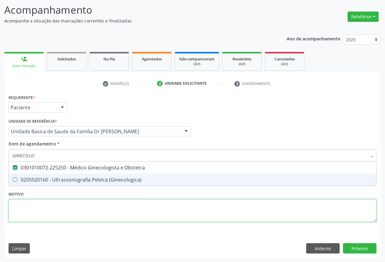
drag, startPoint x: 47, startPoint y: 205, endPoint x: 47, endPoint y: 186, distance: 18.8
click at [47, 202] on div "Requerente * Paciente Profissional de Saúde Paciente Nenhum resultado encontrad…" at bounding box center [192, 162] width 367 height 138
checkbox \(Ginecologica\) "true"
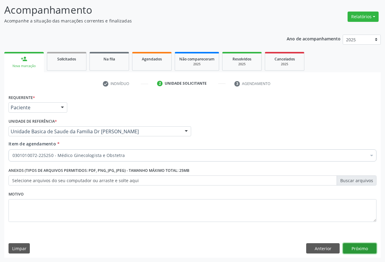
click at [360, 247] on button "Próximo" at bounding box center [359, 248] width 33 height 10
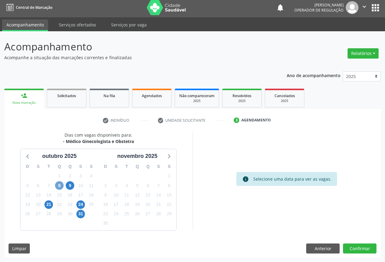
click at [61, 185] on span "8" at bounding box center [59, 185] width 9 height 9
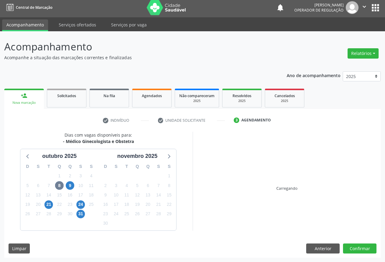
scroll to position [2, 0]
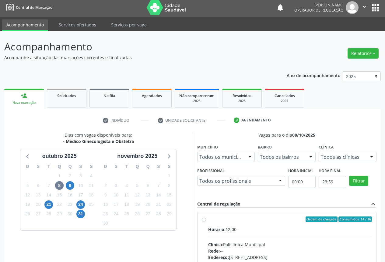
click at [206, 228] on div "Ordem de chegada Consumidos: 14 / 16 Horário: 12:00 Clínica: Policlínica Munici…" at bounding box center [287, 263] width 170 height 93
radio input "true"
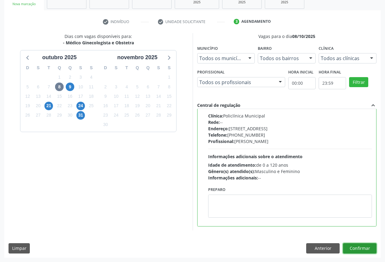
click at [363, 246] on button "Confirmar" at bounding box center [359, 248] width 33 height 10
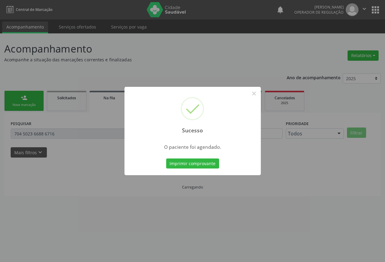
scroll to position [0, 0]
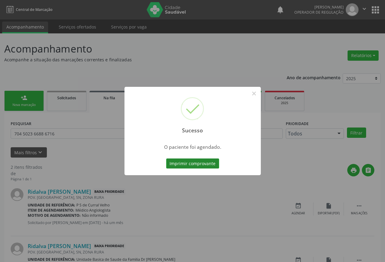
click at [191, 166] on button "Imprimir comprovante" at bounding box center [192, 164] width 53 height 10
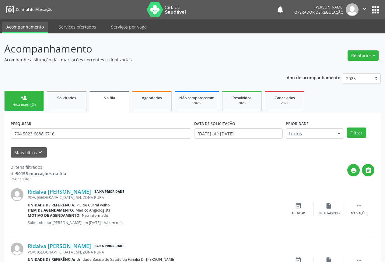
click at [25, 108] on link "person_add Nova marcação" at bounding box center [24, 101] width 40 height 20
drag, startPoint x: 25, startPoint y: 108, endPoint x: 29, endPoint y: 104, distance: 6.0
click at [29, 104] on link "person_add Nova marcação" at bounding box center [24, 101] width 40 height 20
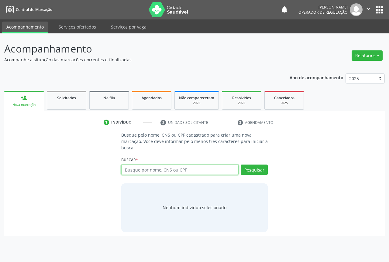
click at [136, 172] on input "text" at bounding box center [179, 170] width 117 height 10
type input "701808235060472"
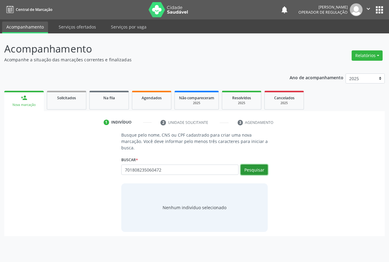
click at [258, 171] on button "Pesquisar" at bounding box center [254, 170] width 27 height 10
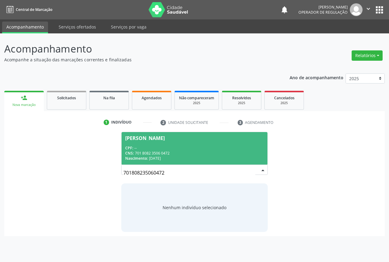
click at [154, 144] on span "Ana Paula Gomes da Silva CPF: -- CNS: 701 8082 3506 0472 Nascimento: 11/07/1985" at bounding box center [195, 148] width 146 height 33
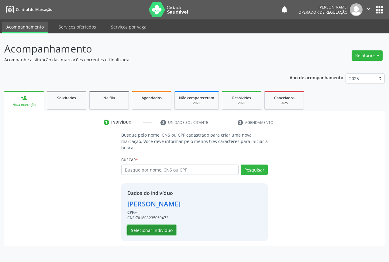
click at [150, 233] on button "Selecionar indivíduo" at bounding box center [151, 230] width 49 height 10
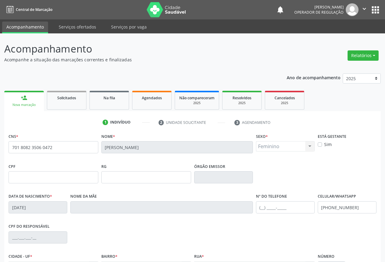
scroll to position [67, 0]
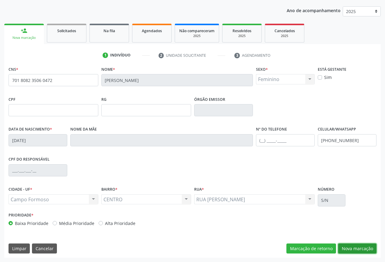
click at [349, 247] on button "Nova marcação" at bounding box center [357, 249] width 38 height 10
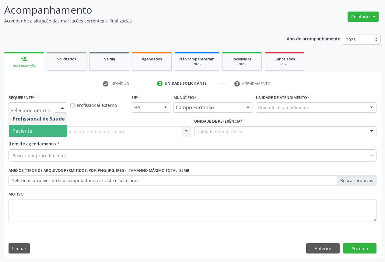
click at [37, 132] on span "Paciente" at bounding box center [38, 131] width 59 height 12
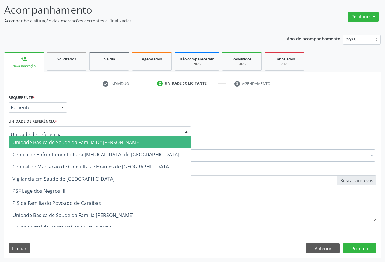
click at [37, 145] on span "Unidade Basica de Saude da Familia Dr [PERSON_NAME]" at bounding box center [76, 142] width 128 height 7
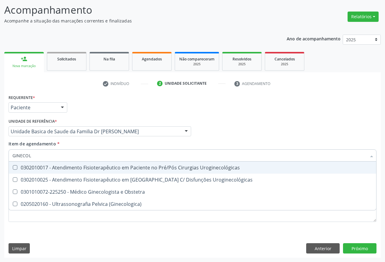
type input "GINECOLO"
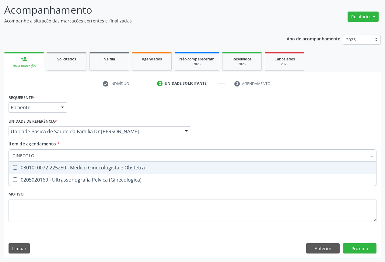
click at [80, 171] on span "0301010072-225250 - Médico Ginecologista e Obstetra" at bounding box center [192, 168] width 367 height 12
checkbox Obstetra "true"
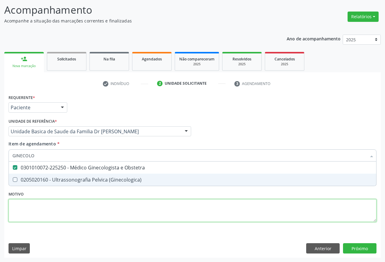
click at [100, 213] on div "Requerente * Paciente Profissional de Saúde Paciente Nenhum resultado encontrad…" at bounding box center [192, 162] width 367 height 138
checkbox \(Ginecologica\) "true"
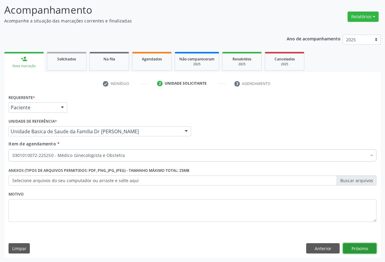
click at [347, 249] on button "Próximo" at bounding box center [359, 248] width 33 height 10
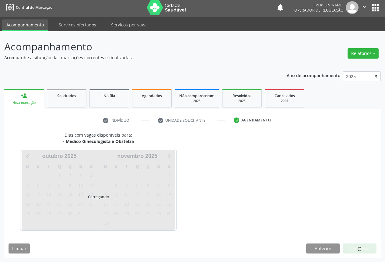
scroll to position [2, 0]
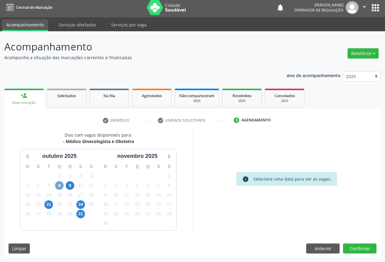
click at [60, 187] on span "8" at bounding box center [59, 185] width 9 height 9
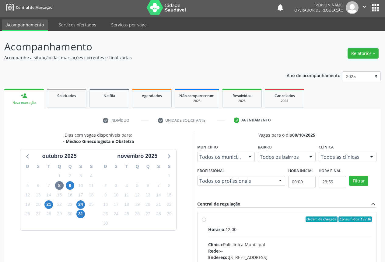
click at [255, 226] on div "Horário: 12:00" at bounding box center [290, 229] width 164 height 6
click at [206, 222] on input "Ordem de chegada Consumidos: 15 / 16 Horário: 12:00 Clínica: Policlínica Munici…" at bounding box center [204, 219] width 4 height 5
radio input "true"
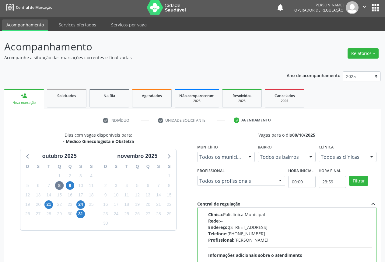
scroll to position [101, 0]
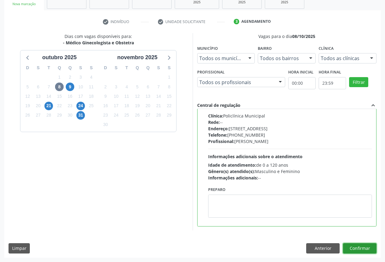
click at [356, 246] on button "Confirmar" at bounding box center [359, 248] width 33 height 10
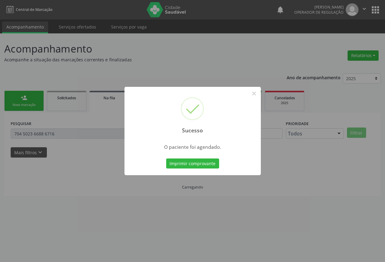
scroll to position [0, 0]
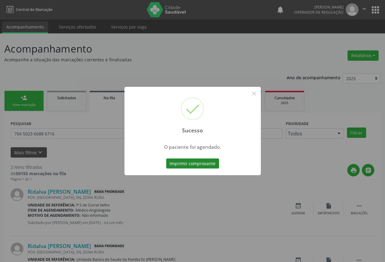
click at [185, 162] on button "Imprimir comprovante" at bounding box center [192, 164] width 53 height 10
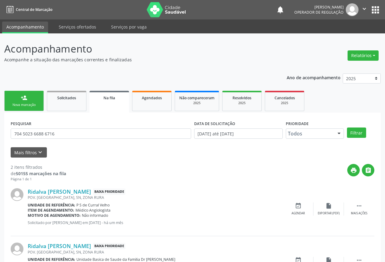
click at [22, 103] on div "Nova marcação" at bounding box center [24, 105] width 30 height 5
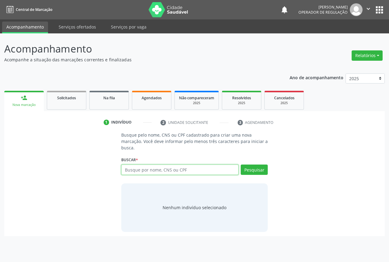
click at [141, 168] on input "text" at bounding box center [179, 170] width 117 height 10
type input "700003463484409"
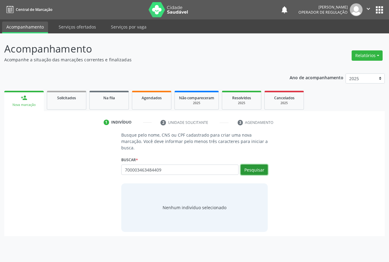
click at [262, 171] on button "Pesquisar" at bounding box center [254, 170] width 27 height 10
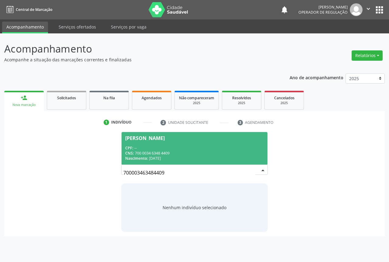
click at [119, 140] on div "Busque pelo nome, CNS ou CPF cadastrado para criar uma nova marcação. Você deve…" at bounding box center [194, 182] width 155 height 100
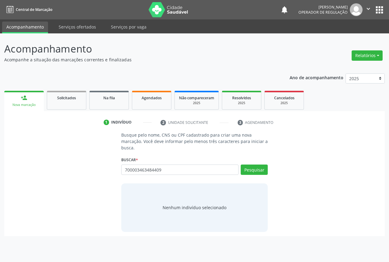
click at [136, 143] on p "Busque pelo nome, CNS ou CPF cadastrado para criar uma nova marcação. Você deve…" at bounding box center [194, 141] width 147 height 19
click at [251, 169] on button "Pesquisar" at bounding box center [254, 170] width 27 height 10
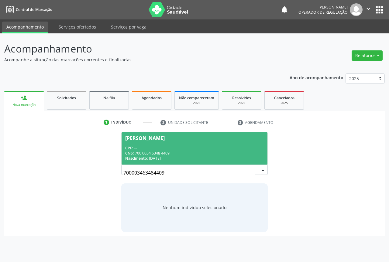
click at [156, 151] on div "CNS: 700 0034 6348 4409" at bounding box center [194, 153] width 139 height 5
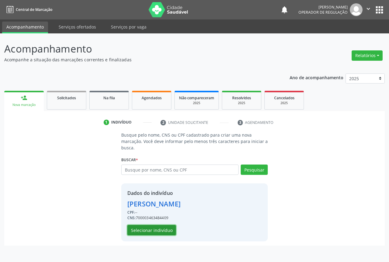
click at [143, 226] on button "Selecionar indivíduo" at bounding box center [151, 230] width 49 height 10
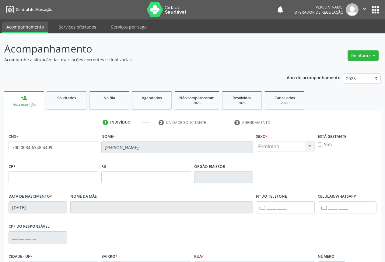
scroll to position [67, 0]
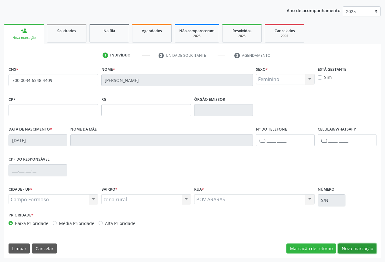
click at [353, 251] on button "Nova marcação" at bounding box center [357, 249] width 38 height 10
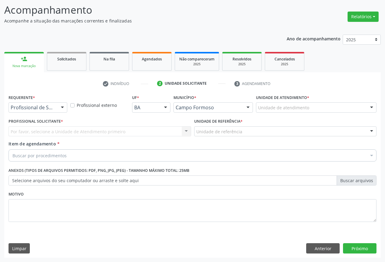
scroll to position [39, 0]
click at [320, 249] on button "Anterior" at bounding box center [322, 248] width 33 height 10
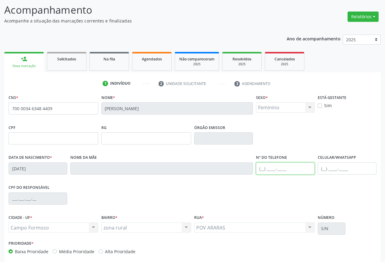
click at [278, 167] on input "text" at bounding box center [285, 169] width 59 height 12
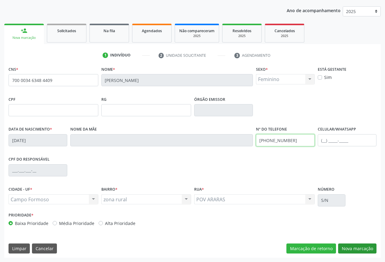
type input "(74) 99192-5656"
click at [357, 245] on button "Nova marcação" at bounding box center [357, 249] width 38 height 10
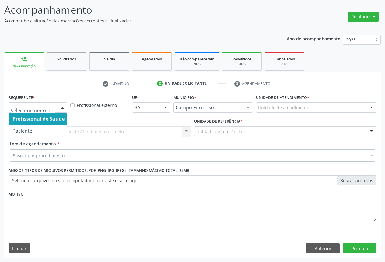
drag, startPoint x: 43, startPoint y: 106, endPoint x: 43, endPoint y: 126, distance: 19.8
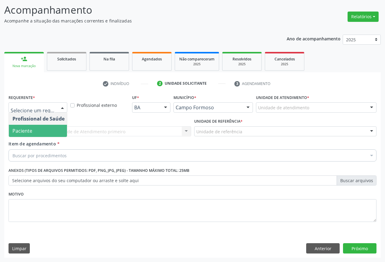
drag, startPoint x: 30, startPoint y: 133, endPoint x: 55, endPoint y: 146, distance: 28.0
click at [29, 133] on span "Paciente" at bounding box center [22, 131] width 20 height 7
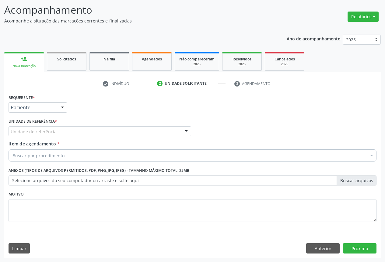
drag, startPoint x: 71, startPoint y: 133, endPoint x: 64, endPoint y: 144, distance: 12.8
click at [71, 133] on div "Unidade de referência" at bounding box center [100, 131] width 182 height 10
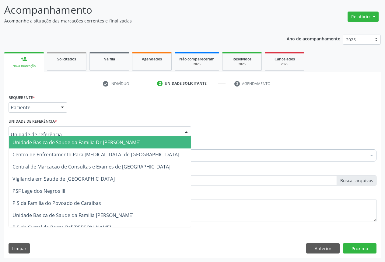
click at [58, 147] on span "Unidade Basica de Saude da Familia Dr [PERSON_NAME]" at bounding box center [100, 142] width 182 height 12
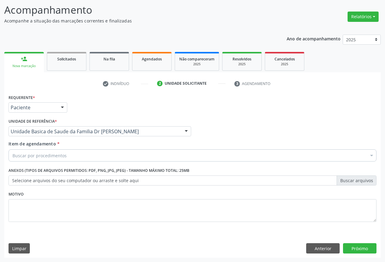
drag, startPoint x: 48, startPoint y: 157, endPoint x: 98, endPoint y: 154, distance: 50.8
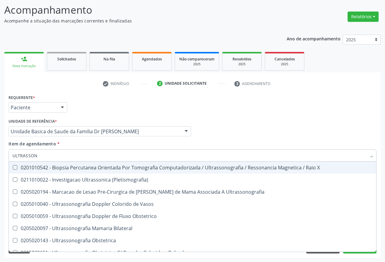
type input "ULTRASSONO"
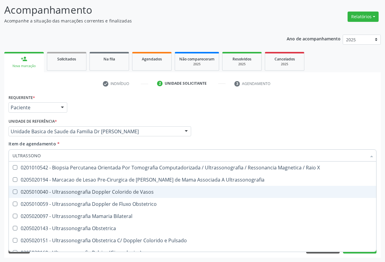
drag, startPoint x: 98, startPoint y: 194, endPoint x: 107, endPoint y: 195, distance: 9.8
click at [99, 194] on div "0205010040 - Ultrassonografia Doppler Colorido de Vasos" at bounding box center [192, 192] width 360 height 5
checkbox Vasos "true"
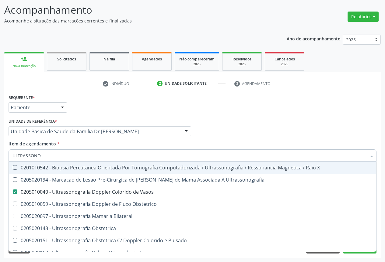
click at [161, 141] on div "Item de agendamento * ULTRASSONO Desfazer seleção 0201010542 - Biopsia Percutan…" at bounding box center [192, 150] width 367 height 19
checkbox Ultrassonografia "true"
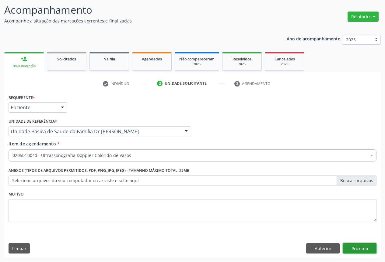
click at [359, 249] on button "Próximo" at bounding box center [359, 248] width 33 height 10
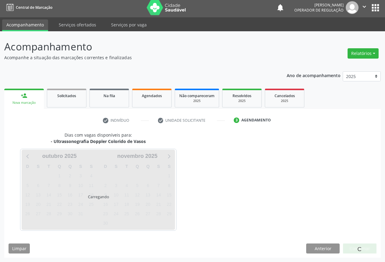
scroll to position [20, 0]
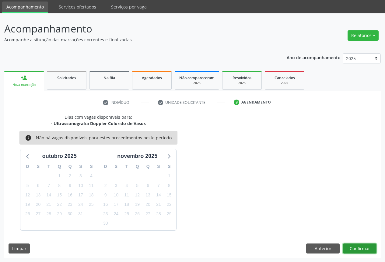
click at [350, 247] on button "Confirmar" at bounding box center [359, 249] width 33 height 10
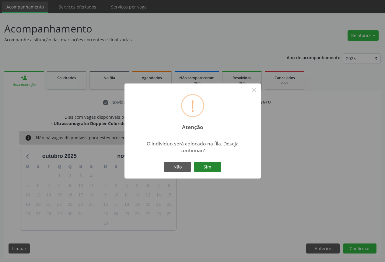
click at [204, 164] on button "Sim" at bounding box center [207, 167] width 27 height 10
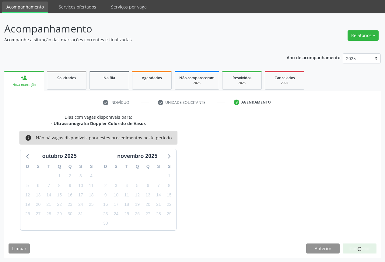
scroll to position [0, 0]
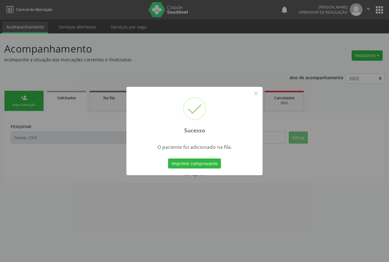
click at [207, 162] on button "Imprimir comprovante" at bounding box center [194, 164] width 53 height 10
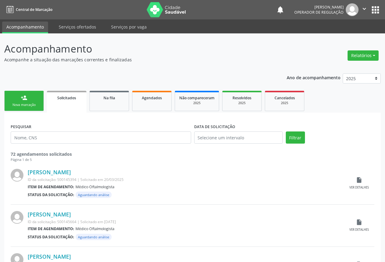
click at [364, 8] on icon "" at bounding box center [363, 8] width 7 height 7
click at [342, 36] on link "Sair" at bounding box center [348, 37] width 42 height 9
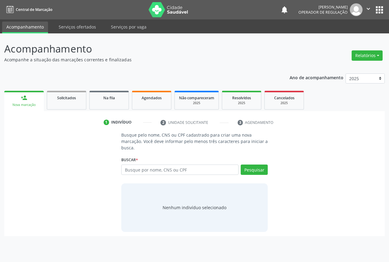
click at [167, 168] on input "text" at bounding box center [179, 170] width 117 height 10
type input "700007080792805"
click at [252, 169] on button "Pesquisar" at bounding box center [254, 170] width 27 height 10
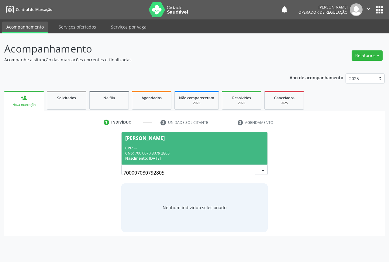
click at [160, 155] on div "CNS: 700 0070 8079 2805" at bounding box center [194, 153] width 139 height 5
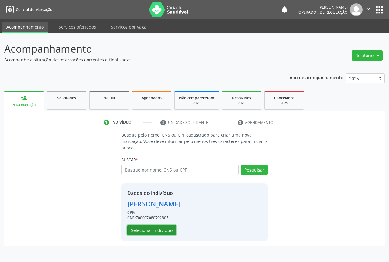
click at [147, 228] on button "Selecionar indivíduo" at bounding box center [151, 230] width 49 height 10
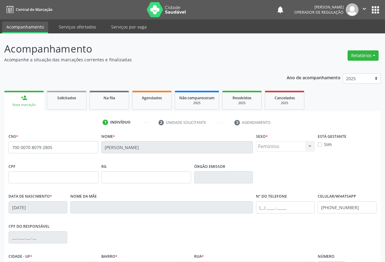
scroll to position [61, 0]
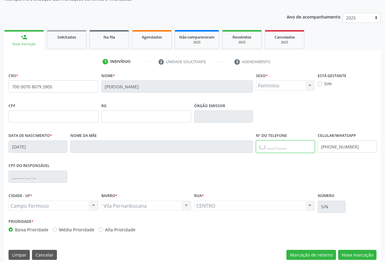
drag, startPoint x: 277, startPoint y: 151, endPoint x: 277, endPoint y: 147, distance: 3.7
click at [277, 151] on input "text" at bounding box center [285, 147] width 59 height 12
click at [357, 254] on button "Nova marcação" at bounding box center [357, 255] width 38 height 10
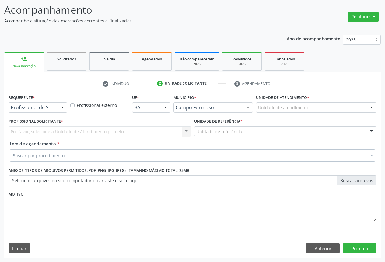
scroll to position [39, 0]
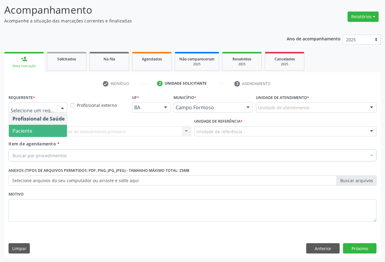
click at [31, 129] on span "Paciente" at bounding box center [22, 131] width 20 height 7
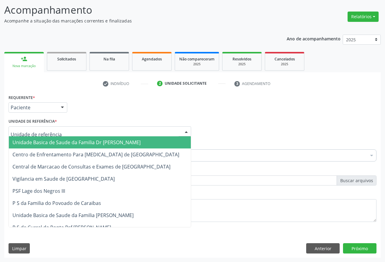
click at [72, 128] on div at bounding box center [100, 131] width 182 height 10
click at [41, 143] on span "Unidade Basica de Saude da Familia Dr [PERSON_NAME]" at bounding box center [76, 142] width 128 height 7
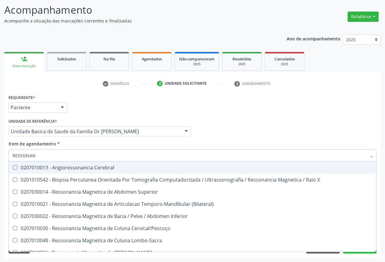
click at [41, 154] on input "RESSONAN" at bounding box center [188, 156] width 353 height 12
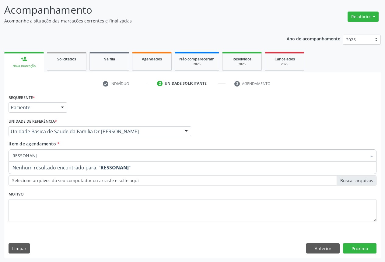
type input "RESSONAN"
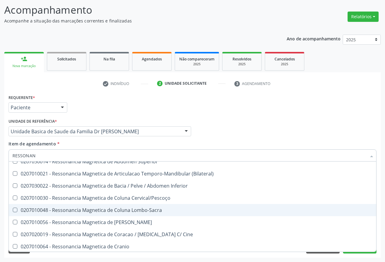
scroll to position [61, 0]
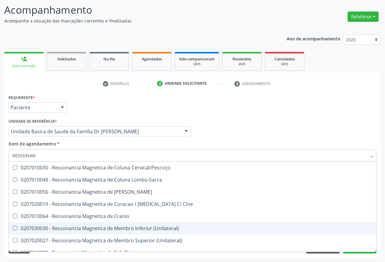
click at [97, 228] on div "0207030030 - Ressonancia Magnetica de Membro Inferior (Unilateral)" at bounding box center [192, 228] width 360 height 5
checkbox \(Unilateral\) "true"
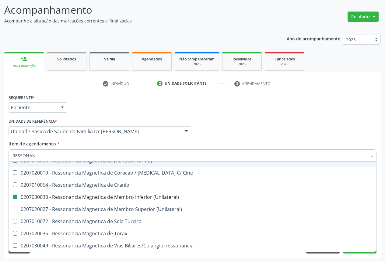
click at [96, 109] on div "Requerente * Paciente Profissional de Saúde Paciente Nenhum resultado encontrad…" at bounding box center [192, 105] width 371 height 24
checkbox X "true"
checkbox \(Unilateral\) "false"
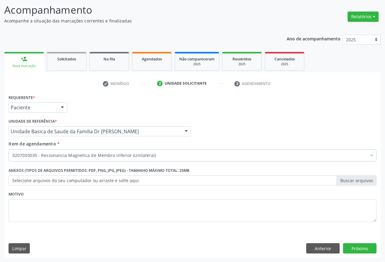
scroll to position [0, 0]
click at [358, 246] on button "Próximo" at bounding box center [359, 248] width 33 height 10
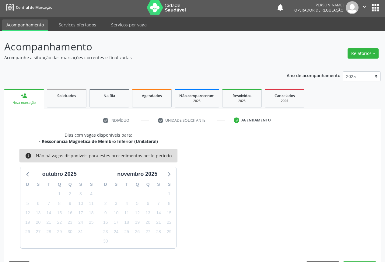
scroll to position [20, 0]
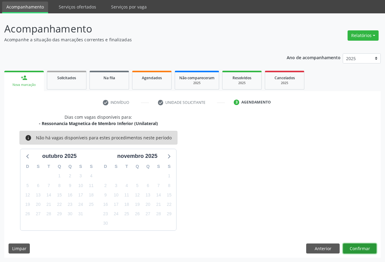
click at [357, 247] on button "Confirmar" at bounding box center [359, 249] width 33 height 10
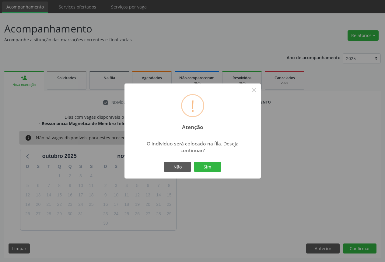
drag, startPoint x: 210, startPoint y: 166, endPoint x: 215, endPoint y: 163, distance: 4.9
click at [211, 165] on button "Sim" at bounding box center [207, 167] width 27 height 10
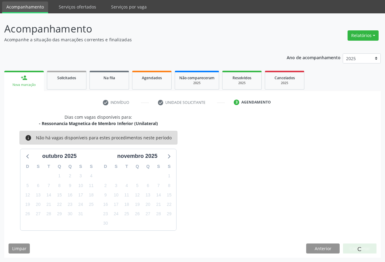
scroll to position [0, 0]
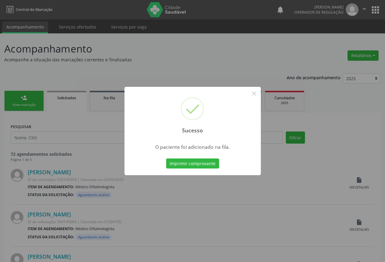
click at [215, 163] on button "Imprimir comprovante" at bounding box center [192, 164] width 53 height 10
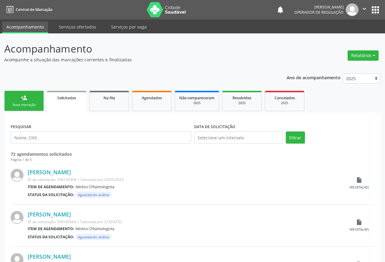
click at [33, 98] on link "person_add Nova marcação" at bounding box center [24, 101] width 40 height 20
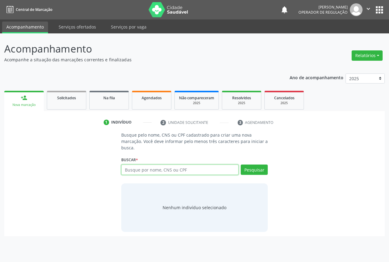
click at [151, 171] on input "text" at bounding box center [179, 170] width 117 height 10
click at [150, 171] on input "text" at bounding box center [179, 170] width 117 height 10
type input "705805478839637"
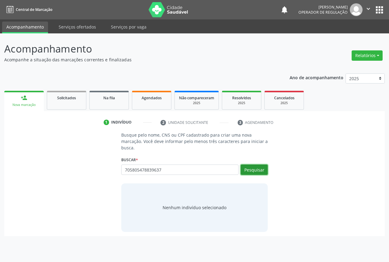
click at [254, 170] on button "Pesquisar" at bounding box center [254, 170] width 27 height 10
type input "705805478839637"
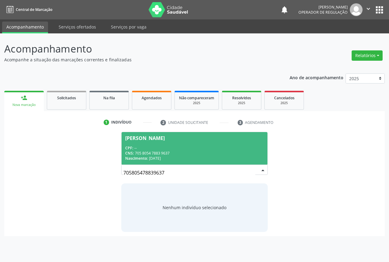
click at [137, 146] on div "CPF: --" at bounding box center [194, 148] width 139 height 5
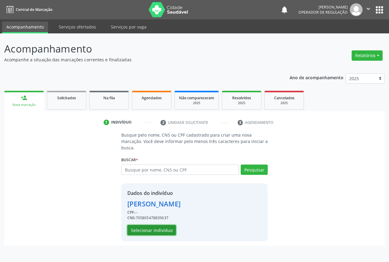
click at [145, 229] on button "Selecionar indivíduo" at bounding box center [151, 230] width 49 height 10
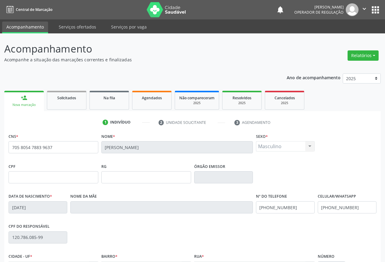
scroll to position [67, 0]
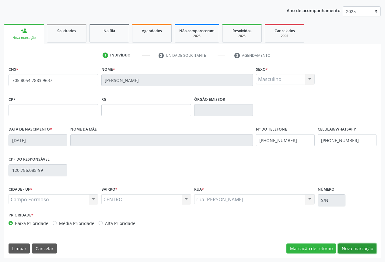
drag, startPoint x: 359, startPoint y: 248, endPoint x: 327, endPoint y: 221, distance: 42.1
click at [359, 248] on button "Nova marcação" at bounding box center [357, 249] width 38 height 10
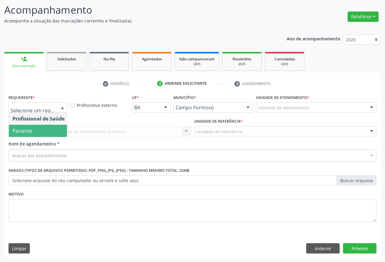
click at [28, 132] on span "Paciente" at bounding box center [22, 131] width 20 height 7
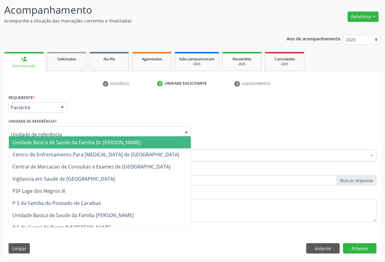
click at [90, 133] on div at bounding box center [100, 131] width 182 height 10
click at [72, 142] on span "Unidade Basica de Saude da Familia Dr [PERSON_NAME]" at bounding box center [76, 142] width 128 height 7
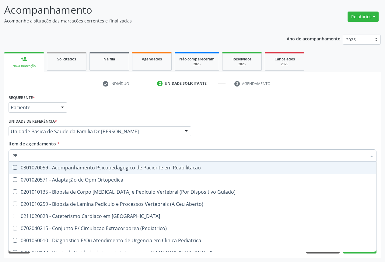
type input "P"
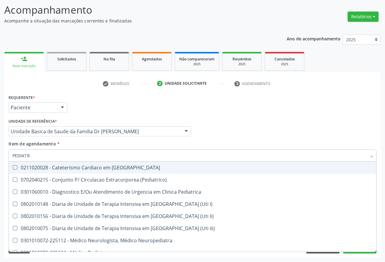
type input "PEDIATRA"
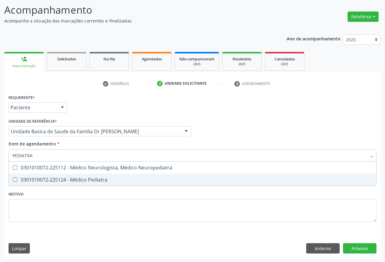
drag, startPoint x: 78, startPoint y: 182, endPoint x: 123, endPoint y: 216, distance: 56.6
click at [79, 182] on div "0301010072-225124 - Médico Pediatra" at bounding box center [192, 180] width 360 height 5
checkbox Pediatra "true"
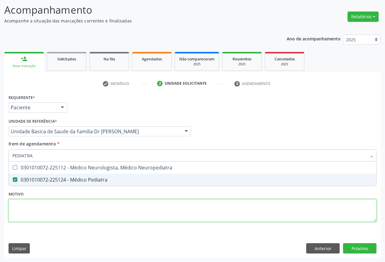
click at [119, 219] on div "Requerente * Paciente Profissional de Saúde Paciente Nenhum resultado encontrad…" at bounding box center [192, 162] width 367 height 138
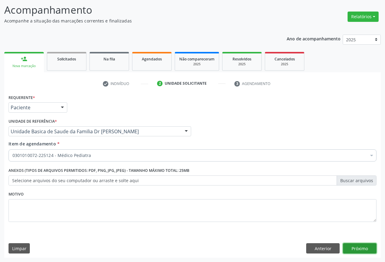
click at [370, 247] on button "Próximo" at bounding box center [359, 248] width 33 height 10
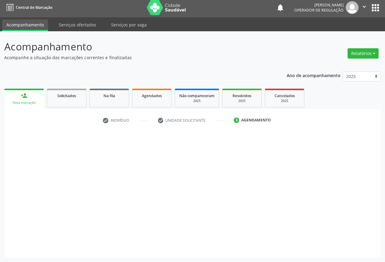
scroll to position [2, 0]
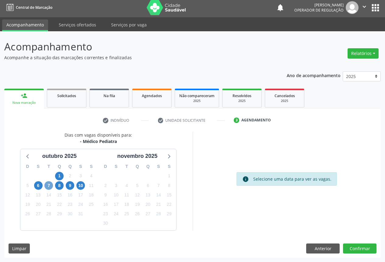
click at [46, 185] on span "7" at bounding box center [48, 185] width 9 height 9
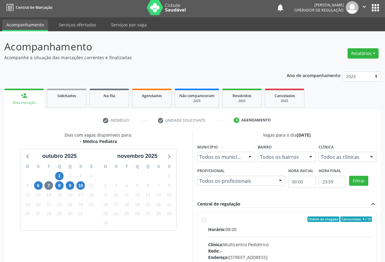
click at [206, 222] on input "Ordem de chegada Consumidos: 4 / 15 Horário: 08:00 Clínica: Multicentro Pediátr…" at bounding box center [204, 219] width 4 height 5
radio input "true"
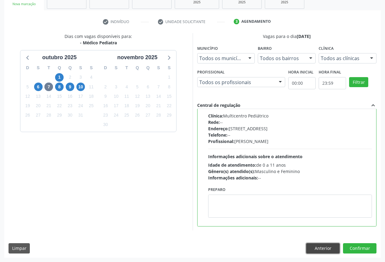
click at [318, 249] on button "Anterior" at bounding box center [322, 248] width 33 height 10
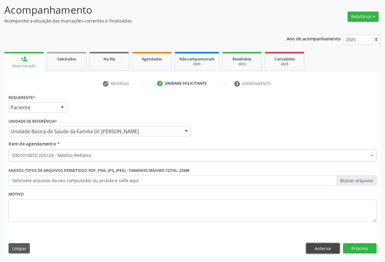
click at [324, 245] on button "Anterior" at bounding box center [322, 248] width 33 height 10
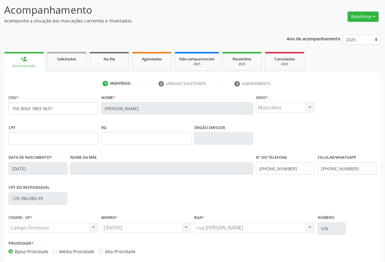
scroll to position [67, 0]
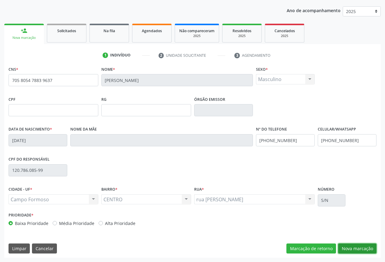
click at [353, 250] on button "Nova marcação" at bounding box center [357, 249] width 38 height 10
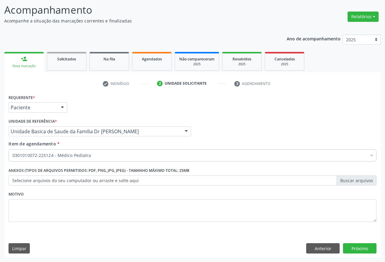
scroll to position [39, 0]
click at [353, 250] on button "Próximo" at bounding box center [359, 248] width 33 height 10
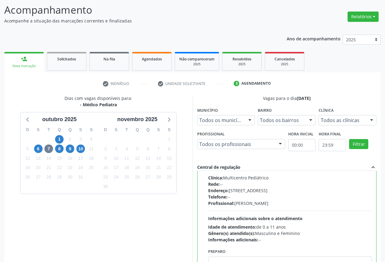
scroll to position [101, 0]
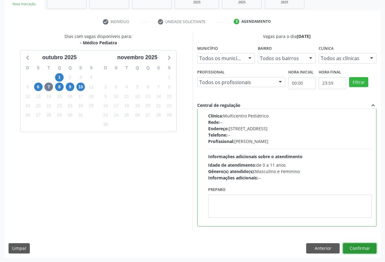
click at [353, 247] on button "Confirmar" at bounding box center [359, 248] width 33 height 10
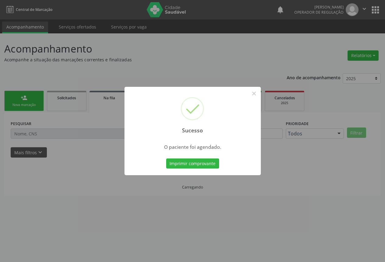
scroll to position [0, 0]
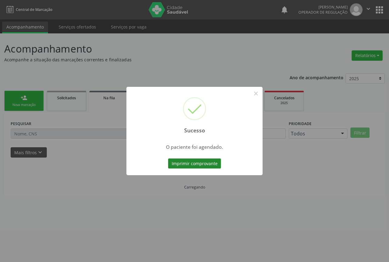
click at [194, 159] on button "Imprimir comprovante" at bounding box center [194, 164] width 53 height 10
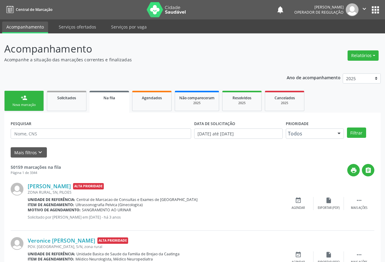
click at [27, 106] on div "Nova marcação" at bounding box center [24, 105] width 30 height 5
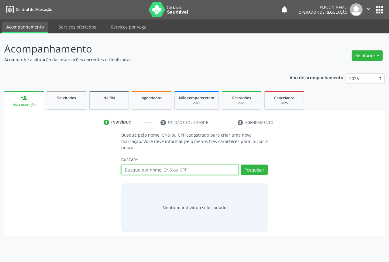
paste input "702 6022 6674 6141"
type input "702 6022 6674 6141"
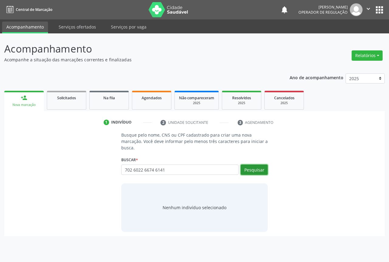
drag, startPoint x: 255, startPoint y: 168, endPoint x: 243, endPoint y: 157, distance: 15.9
click at [255, 167] on button "Pesquisar" at bounding box center [254, 170] width 27 height 10
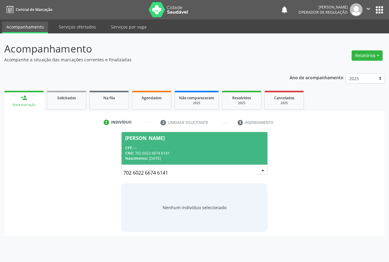
click at [155, 143] on span "Kayo Sergio de Souza Silva CPF: -- CNS: 702 6022 6674 6141 Nascimento: 25/07/20…" at bounding box center [195, 148] width 146 height 33
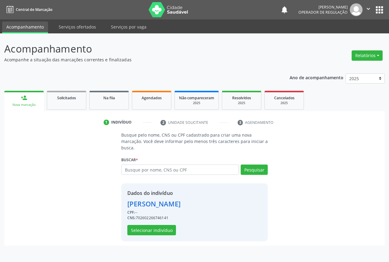
click at [29, 104] on div "Nova marcação" at bounding box center [24, 105] width 31 height 5
click at [66, 96] on span "Solicitados" at bounding box center [66, 97] width 19 height 5
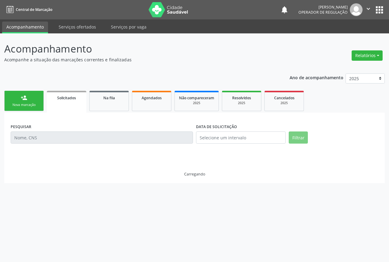
click at [66, 96] on span "Solicitados" at bounding box center [66, 97] width 19 height 5
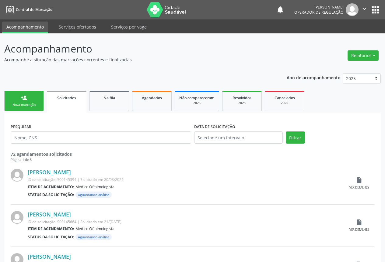
click at [22, 97] on div "person_add" at bounding box center [24, 98] width 7 height 7
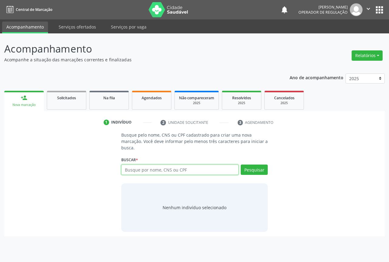
drag, startPoint x: 46, startPoint y: 141, endPoint x: 153, endPoint y: 168, distance: 111.2
paste input "705 8054 7883 9637"
type input "705 8054 7883 9637"
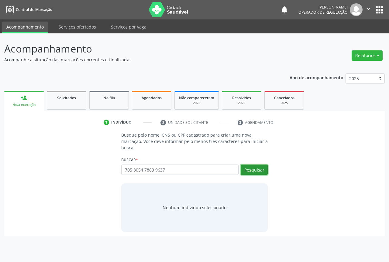
click at [262, 167] on button "Pesquisar" at bounding box center [254, 170] width 27 height 10
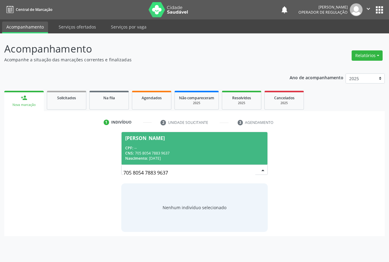
drag, startPoint x: 147, startPoint y: 143, endPoint x: 150, endPoint y: 142, distance: 3.1
click at [147, 143] on span "Luiz Felipe Ferreira dos Santos CPF: -- CNS: 705 8054 7883 9637 Nascimento: 11/…" at bounding box center [195, 148] width 146 height 33
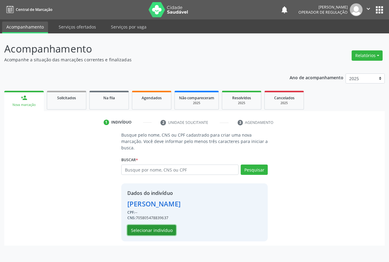
click at [146, 229] on button "Selecionar indivíduo" at bounding box center [151, 230] width 49 height 10
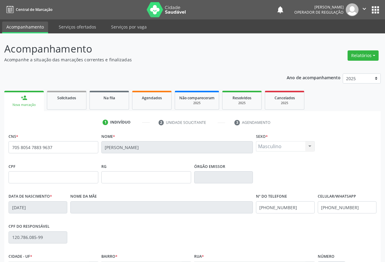
scroll to position [67, 0]
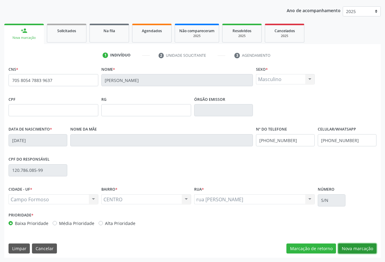
drag, startPoint x: 357, startPoint y: 246, endPoint x: 339, endPoint y: 241, distance: 19.0
click at [357, 247] on button "Nova marcação" at bounding box center [357, 249] width 38 height 10
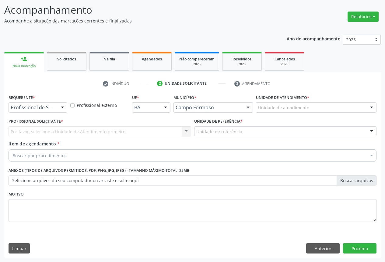
scroll to position [39, 0]
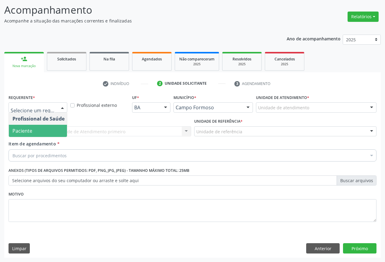
click at [39, 130] on span "Paciente" at bounding box center [38, 131] width 59 height 12
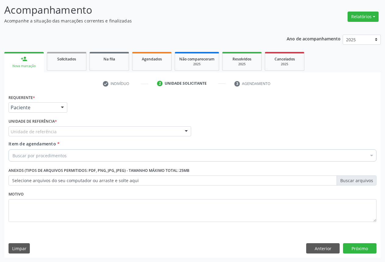
click at [81, 133] on div "Unidade de referência" at bounding box center [100, 131] width 182 height 10
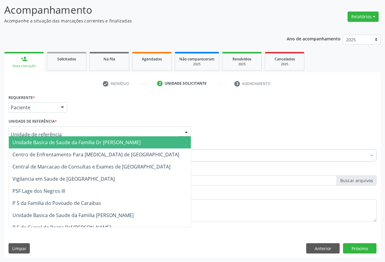
click at [66, 143] on span "Unidade Basica de Saude da Familia Dr [PERSON_NAME]" at bounding box center [76, 142] width 128 height 7
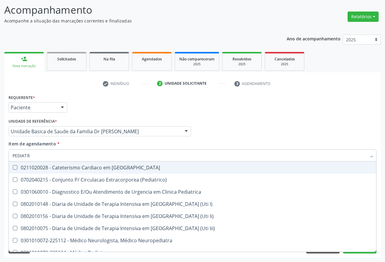
type input "PEDIATRA"
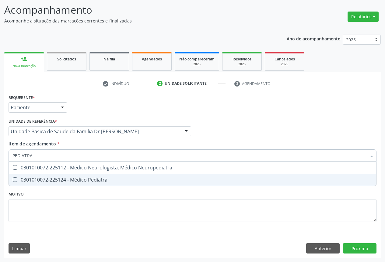
click at [112, 176] on span "0301010072-225124 - Médico Pediatra" at bounding box center [192, 180] width 367 height 12
checkbox Pediatra "true"
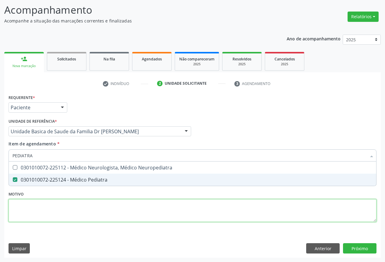
click at [157, 222] on div "Requerente * Paciente Profissional de Saúde Paciente Nenhum resultado encontrad…" at bounding box center [192, 162] width 367 height 138
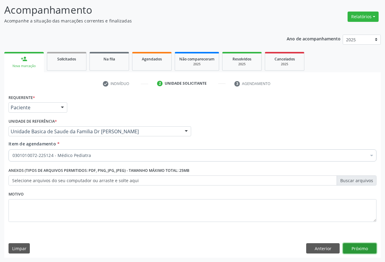
click at [356, 248] on button "Próximo" at bounding box center [359, 248] width 33 height 10
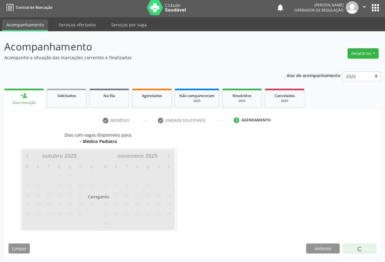
scroll to position [2, 0]
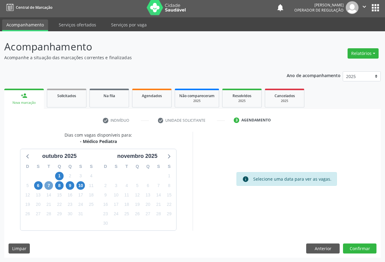
click at [49, 186] on span "7" at bounding box center [48, 185] width 9 height 9
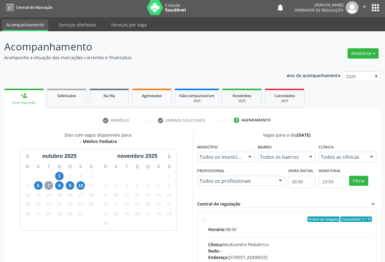
scroll to position [90, 0]
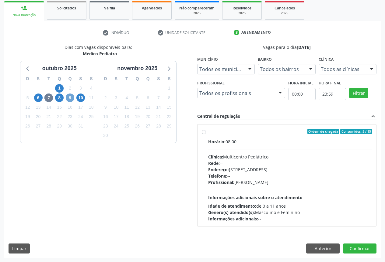
click at [73, 100] on span "9" at bounding box center [70, 98] width 9 height 9
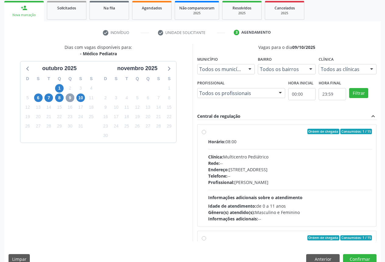
scroll to position [96, 0]
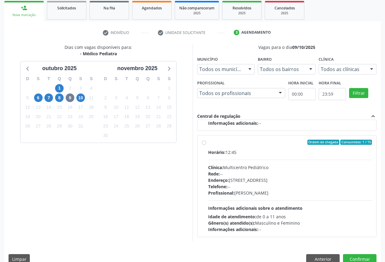
click at [246, 175] on div "Rede: --" at bounding box center [290, 174] width 164 height 6
click at [206, 145] on input "Ordem de chegada Consumidos: 1 / 15 Horário: 12:45 Clínica: Multicentro Pediátr…" at bounding box center [204, 142] width 4 height 5
radio input "true"
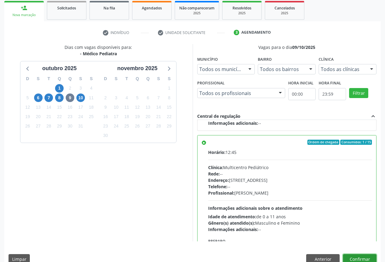
click at [367, 256] on button "Confirmar" at bounding box center [359, 259] width 33 height 10
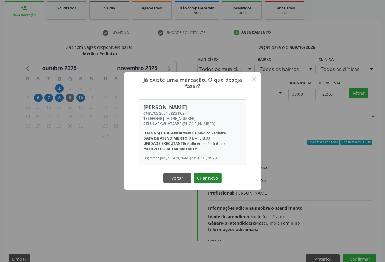
click at [209, 179] on button "Criar novo" at bounding box center [207, 178] width 28 height 10
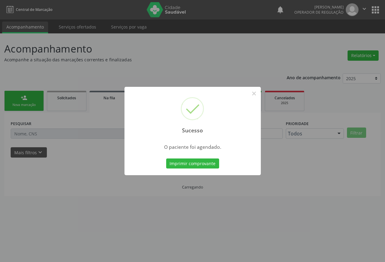
scroll to position [0, 0]
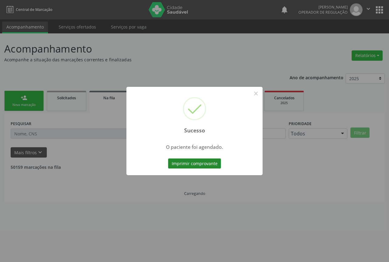
click at [184, 163] on button "Imprimir comprovante" at bounding box center [194, 164] width 53 height 10
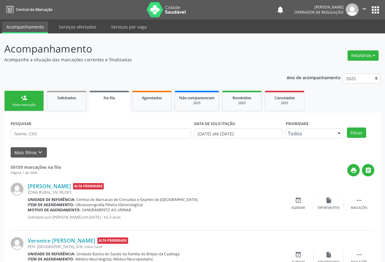
click at [30, 101] on link "person_add Nova marcação" at bounding box center [24, 101] width 40 height 20
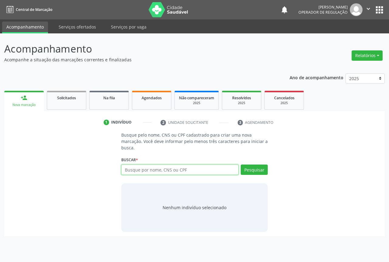
click at [143, 171] on input "text" at bounding box center [179, 170] width 117 height 10
type input "edna lopes dos santos silva"
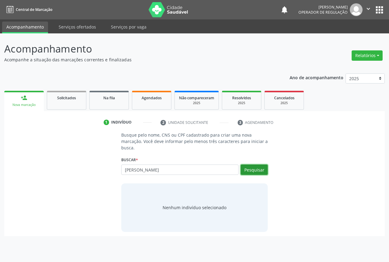
click at [262, 171] on button "Pesquisar" at bounding box center [254, 170] width 27 height 10
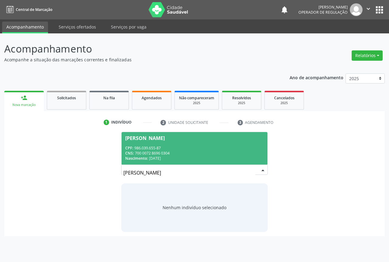
click at [160, 142] on span "Edna Lopes dos Santos Silva CPF: 986.039.655-87 CNS: 700 0072 8696 0304 Nascime…" at bounding box center [195, 148] width 146 height 33
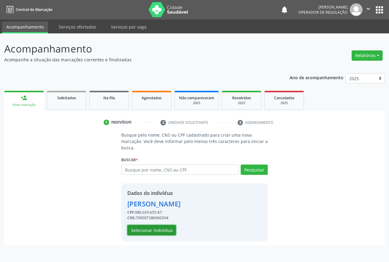
click at [156, 233] on button "Selecionar indivíduo" at bounding box center [151, 230] width 49 height 10
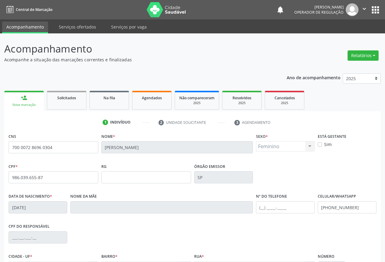
scroll to position [67, 0]
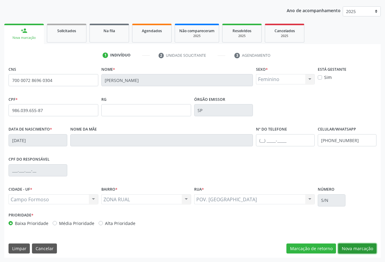
click at [351, 246] on button "Nova marcação" at bounding box center [357, 249] width 38 height 10
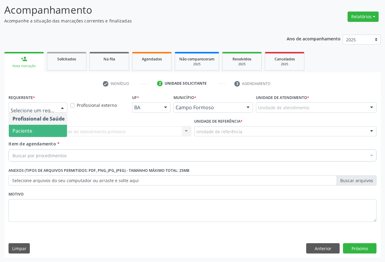
click at [33, 130] on span "Paciente" at bounding box center [38, 131] width 59 height 12
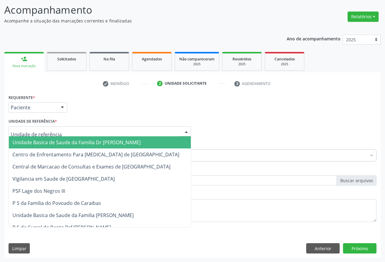
click at [85, 130] on div at bounding box center [100, 131] width 182 height 10
click at [70, 138] on span "Unidade Basica de Saude da Familia Dr [PERSON_NAME]" at bounding box center [100, 142] width 182 height 12
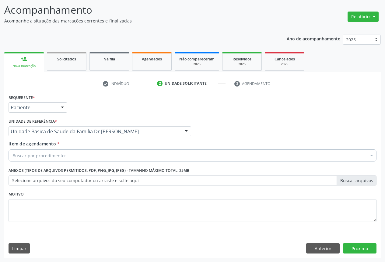
click at [69, 156] on div "Buscar por procedimentos" at bounding box center [192, 156] width 367 height 12
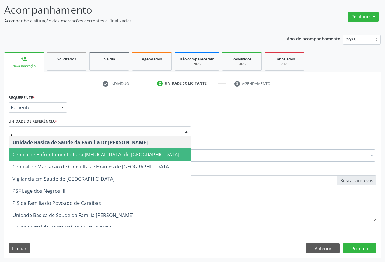
type input "po"
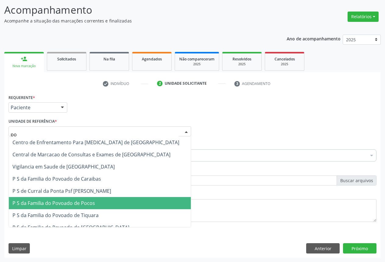
click at [60, 202] on span "P S da Familia do Povoado de Pocos" at bounding box center [53, 203] width 82 height 7
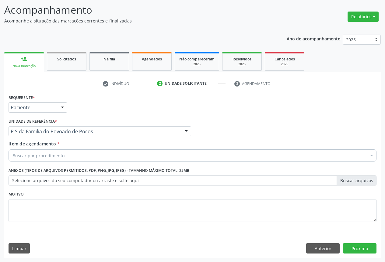
click at [67, 154] on div "Buscar por procedimentos" at bounding box center [192, 156] width 367 height 12
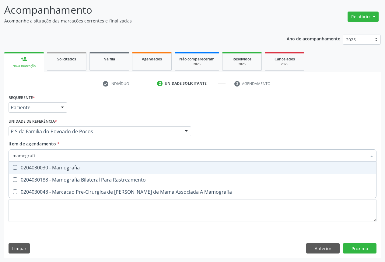
type input "mamografia"
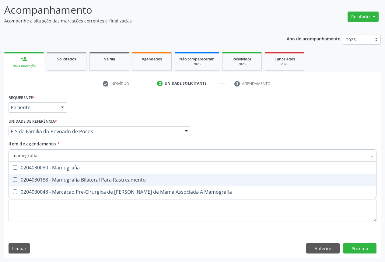
click at [109, 182] on div "0204030188 - Mamografia Bilateral Para Rastreamento" at bounding box center [192, 180] width 360 height 5
checkbox Rastreamento "true"
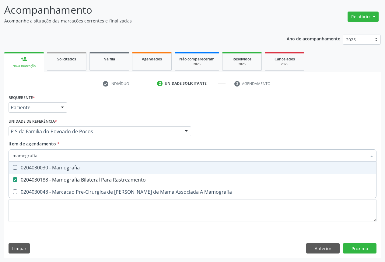
click at [224, 136] on div "Profissional Solicitante Por favor, selecione a Unidade de Atendimento primeiro…" at bounding box center [192, 129] width 371 height 24
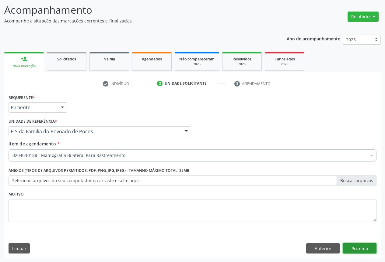
click at [356, 247] on button "Próximo" at bounding box center [359, 248] width 33 height 10
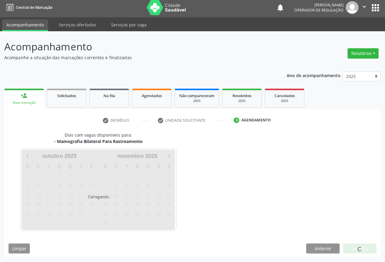
scroll to position [2, 0]
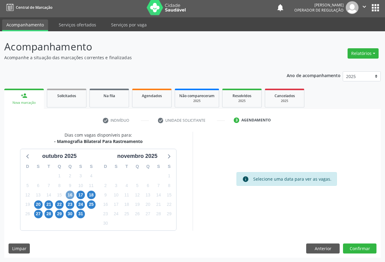
click at [70, 195] on span "16" at bounding box center [70, 195] width 9 height 9
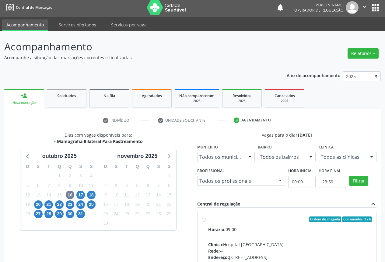
click at [208, 227] on span "Horário:" at bounding box center [216, 230] width 17 height 6
click at [206, 222] on input "Ordem de chegada Consumidos: 2 / 6 Horário: 09:00 Clínica: Hospital Sao Francis…" at bounding box center [204, 219] width 4 height 5
radio input "true"
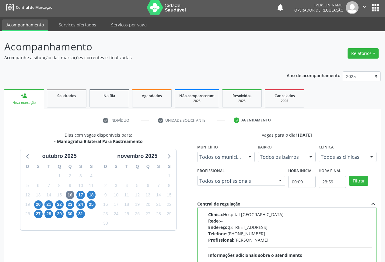
scroll to position [101, 0]
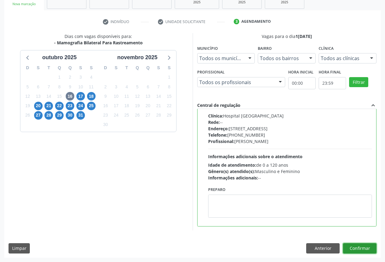
click at [357, 245] on button "Confirmar" at bounding box center [359, 248] width 33 height 10
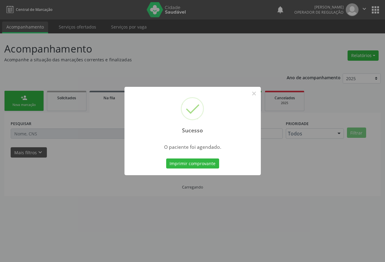
scroll to position [0, 0]
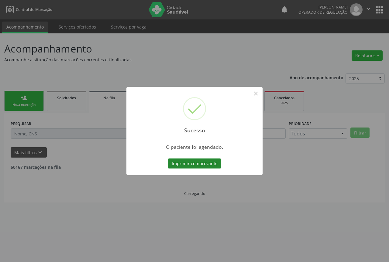
click at [196, 164] on button "Imprimir comprovante" at bounding box center [194, 164] width 53 height 10
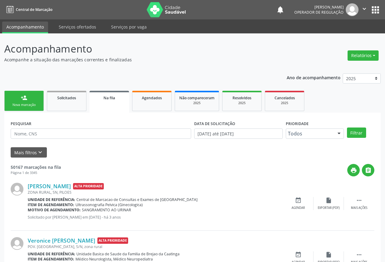
click at [25, 104] on div "Nova marcação" at bounding box center [24, 105] width 30 height 5
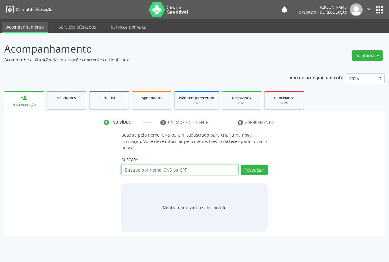
click at [147, 171] on input "text" at bounding box center [179, 170] width 117 height 10
type input "700709469685480"
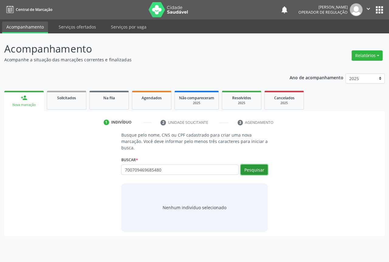
click at [259, 168] on button "Pesquisar" at bounding box center [254, 170] width 27 height 10
type input "700709469685480"
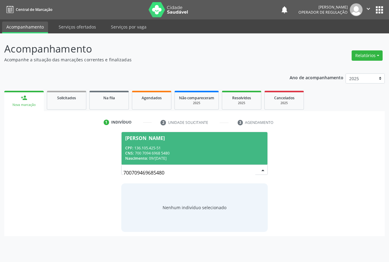
click at [139, 141] on span "Mayla Pereira da Silva CPF: 136.105.425-51 CNS: 700 7094 6968 5480 Nascimento: …" at bounding box center [195, 148] width 146 height 33
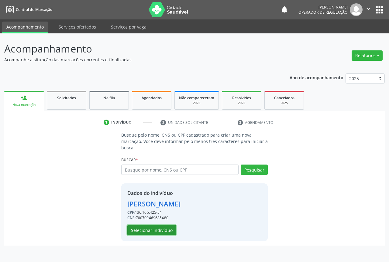
click at [142, 230] on button "Selecionar indivíduo" at bounding box center [151, 230] width 49 height 10
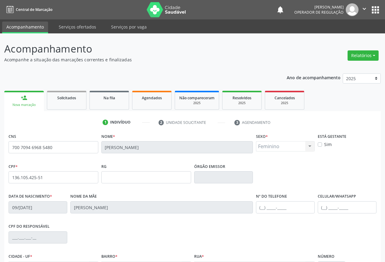
scroll to position [67, 0]
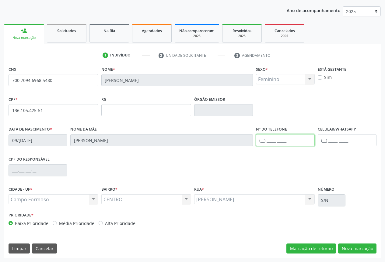
drag, startPoint x: 273, startPoint y: 137, endPoint x: 305, endPoint y: 140, distance: 32.0
click at [274, 137] on input "text" at bounding box center [285, 140] width 59 height 12
type input "(74) 99152-1193"
drag, startPoint x: 362, startPoint y: 247, endPoint x: 296, endPoint y: 200, distance: 81.0
click at [362, 247] on button "Nova marcação" at bounding box center [357, 249] width 38 height 10
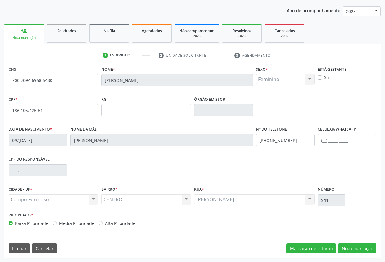
scroll to position [39, 0]
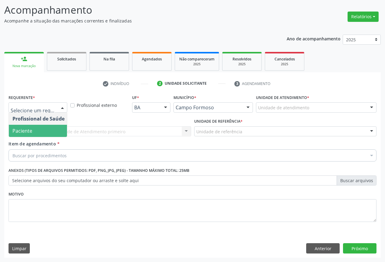
drag, startPoint x: 34, startPoint y: 128, endPoint x: 61, endPoint y: 136, distance: 28.3
click at [36, 127] on span "Paciente" at bounding box center [38, 131] width 59 height 12
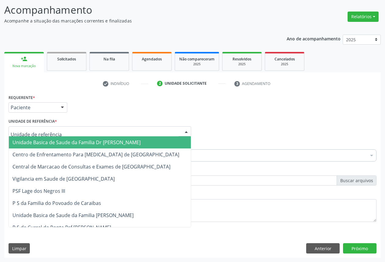
drag, startPoint x: 62, startPoint y: 136, endPoint x: 57, endPoint y: 135, distance: 5.3
click at [61, 136] on div "Unidade Basica de Saude da Familia Dr Paulo Sudre Centro de Enfrentamento Para …" at bounding box center [100, 131] width 182 height 10
drag, startPoint x: 35, startPoint y: 144, endPoint x: 42, endPoint y: 159, distance: 16.0
click at [35, 144] on span "Unidade Basica de Saude da Familia Dr [PERSON_NAME]" at bounding box center [76, 142] width 128 height 7
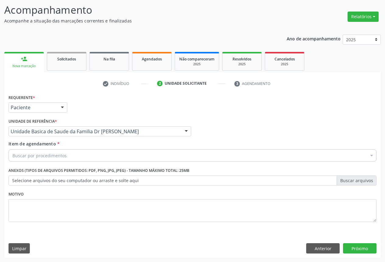
drag, startPoint x: 22, startPoint y: 158, endPoint x: 87, endPoint y: 154, distance: 65.1
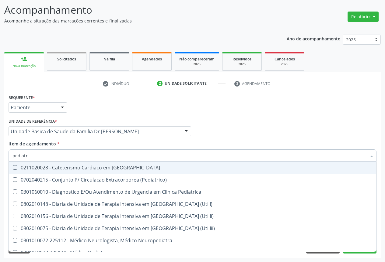
type input "pediatra"
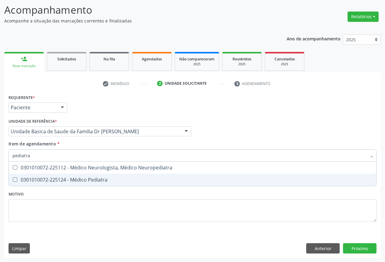
click at [92, 182] on div "0301010072-225124 - Médico Pediatra" at bounding box center [192, 180] width 360 height 5
checkbox Pediatra "true"
click at [127, 223] on div "Requerente * Paciente Profissional de Saúde Paciente Nenhum resultado encontrad…" at bounding box center [192, 162] width 367 height 138
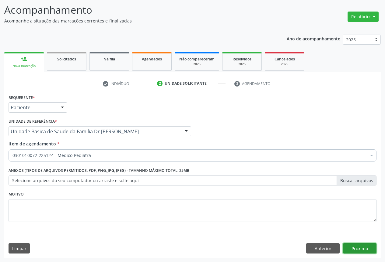
click at [363, 246] on button "Próximo" at bounding box center [359, 248] width 33 height 10
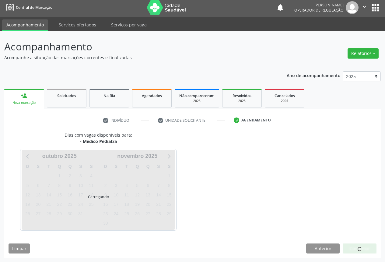
scroll to position [2, 0]
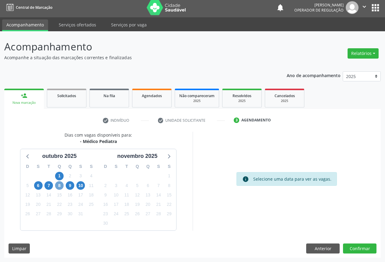
click at [60, 186] on span "8" at bounding box center [59, 185] width 9 height 9
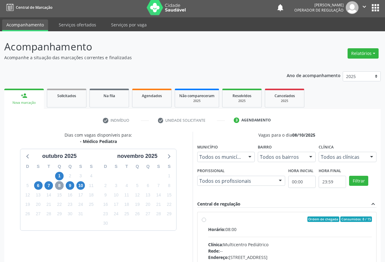
scroll to position [90, 0]
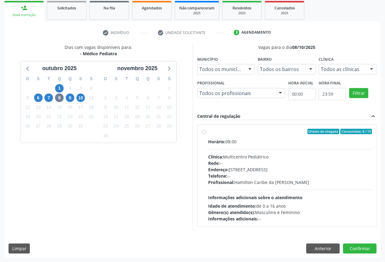
click at [251, 154] on div "Clínica: Multicentro Pediátrico" at bounding box center [290, 157] width 164 height 6
click at [206, 134] on input "Ordem de chegada Consumidos: 8 / 15 Horário: 08:00 Clínica: Multicentro Pediátr…" at bounding box center [204, 131] width 4 height 5
radio input "true"
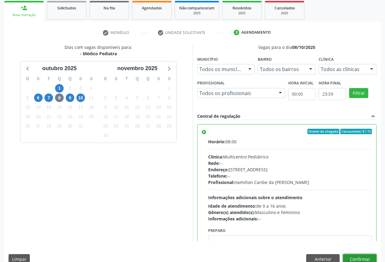
click at [360, 255] on button "Confirmar" at bounding box center [359, 259] width 33 height 10
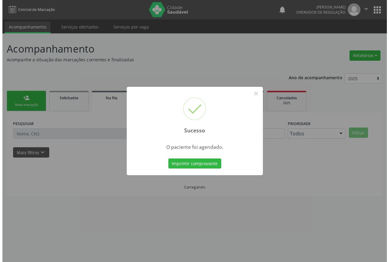
scroll to position [0, 0]
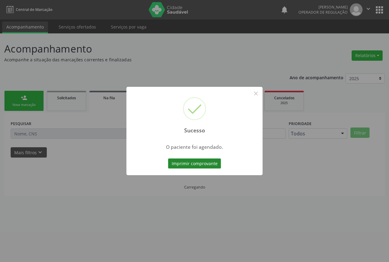
click at [193, 161] on button "Imprimir comprovante" at bounding box center [194, 164] width 53 height 10
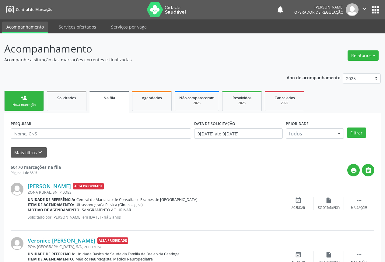
click at [22, 99] on div "person_add" at bounding box center [24, 98] width 7 height 7
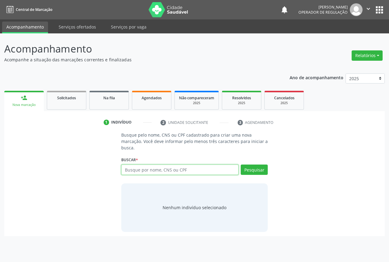
drag, startPoint x: 145, startPoint y: 171, endPoint x: 139, endPoint y: 155, distance: 16.9
click at [145, 170] on input "text" at bounding box center [179, 170] width 117 height 10
click at [161, 172] on input "text" at bounding box center [179, 170] width 117 height 10
type input "707406091815677"
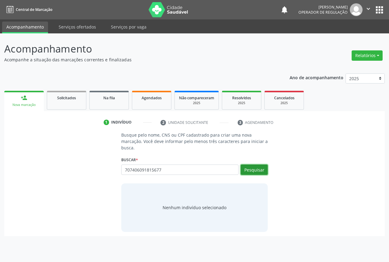
click at [262, 170] on button "Pesquisar" at bounding box center [254, 170] width 27 height 10
type input "707406091815677"
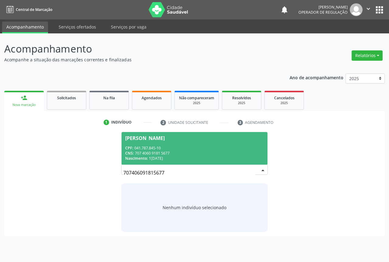
drag, startPoint x: 174, startPoint y: 154, endPoint x: 196, endPoint y: 164, distance: 24.2
click at [174, 154] on div "CNS: 707 4060 9181 5677" at bounding box center [194, 153] width 139 height 5
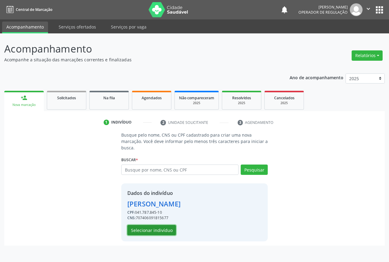
click at [159, 230] on button "Selecionar indivíduo" at bounding box center [151, 230] width 49 height 10
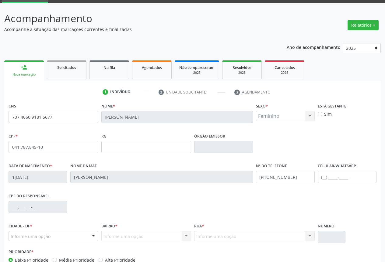
scroll to position [67, 0]
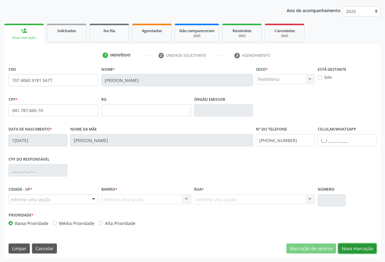
click at [347, 250] on button "Nova marcação" at bounding box center [357, 249] width 38 height 10
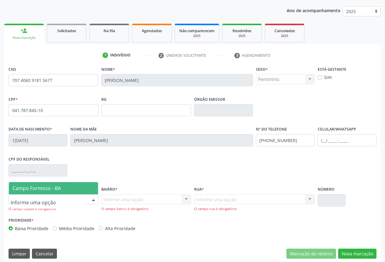
click at [94, 198] on div at bounding box center [93, 200] width 9 height 10
click at [36, 191] on span "Campo Formoso - BA" at bounding box center [36, 188] width 48 height 7
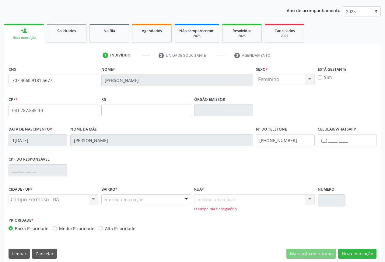
click at [186, 201] on div at bounding box center [185, 200] width 9 height 10
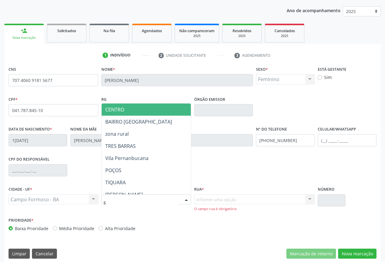
type input "sa"
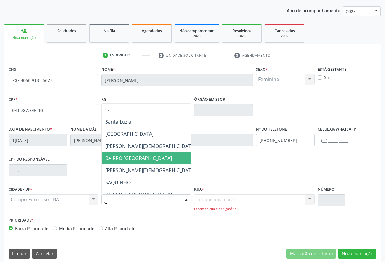
drag, startPoint x: 129, startPoint y: 162, endPoint x: 184, endPoint y: 170, distance: 56.2
click at [129, 162] on span "BAIRRO [GEOGRAPHIC_DATA]" at bounding box center [160, 158] width 116 height 12
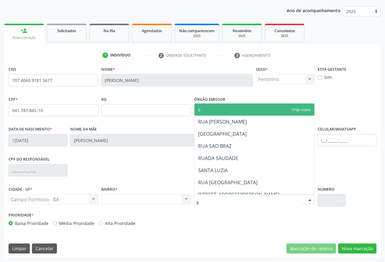
type input "sa"
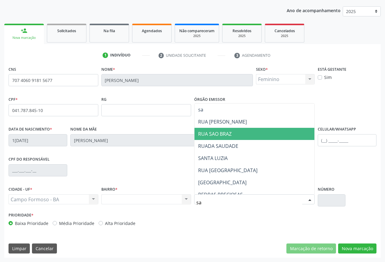
drag, startPoint x: 225, startPoint y: 134, endPoint x: 272, endPoint y: 162, distance: 55.1
click at [225, 134] on span "RUA SAO BRAZ" at bounding box center [214, 134] width 33 height 7
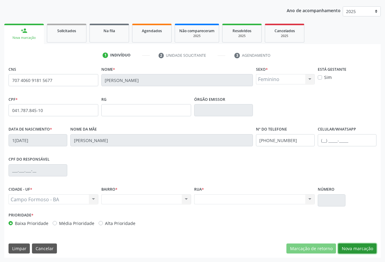
click at [364, 251] on button "Nova marcação" at bounding box center [357, 249] width 38 height 10
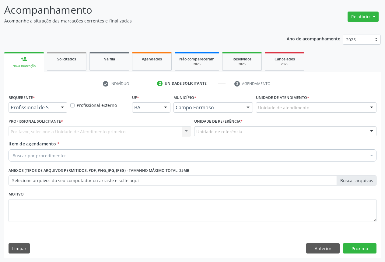
scroll to position [39, 0]
drag, startPoint x: 308, startPoint y: 249, endPoint x: 335, endPoint y: 234, distance: 30.9
click at [308, 249] on button "Anterior" at bounding box center [322, 248] width 33 height 10
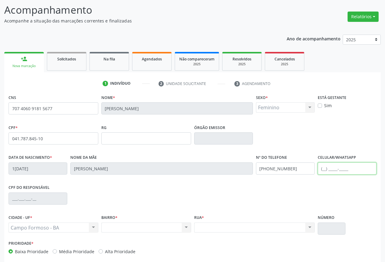
drag, startPoint x: 339, startPoint y: 171, endPoint x: 342, endPoint y: 170, distance: 4.0
click at [339, 171] on input "text" at bounding box center [346, 169] width 59 height 12
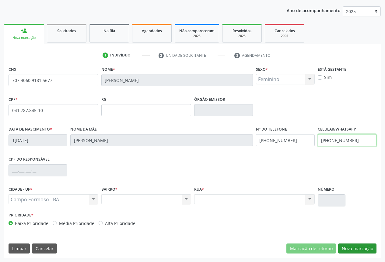
type input "[PHONE_NUMBER]"
click at [349, 247] on button "Nova marcação" at bounding box center [357, 249] width 38 height 10
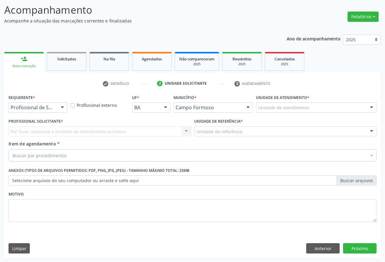
scroll to position [39, 0]
click at [62, 108] on div at bounding box center [62, 108] width 9 height 10
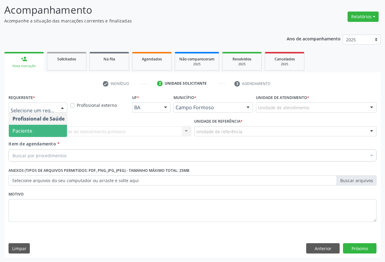
click at [35, 130] on span "Paciente" at bounding box center [38, 131] width 59 height 12
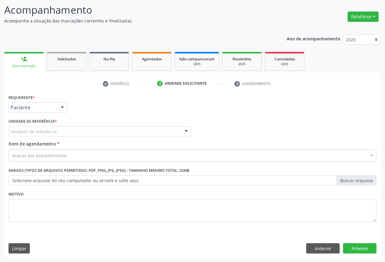
click at [77, 131] on div "Unidade de referência" at bounding box center [100, 131] width 182 height 10
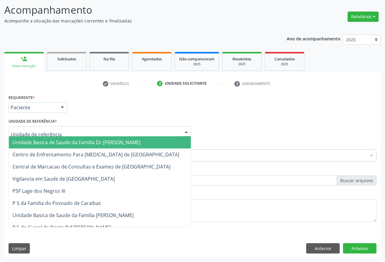
click at [58, 138] on span "Unidade Basica de Saude da Familia Dr [PERSON_NAME]" at bounding box center [100, 142] width 182 height 12
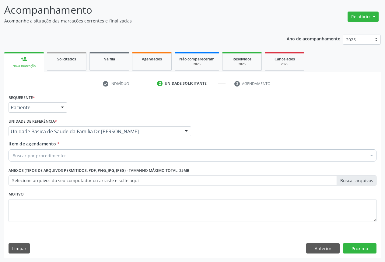
click at [67, 160] on div "Buscar por procedimentos" at bounding box center [192, 156] width 367 height 12
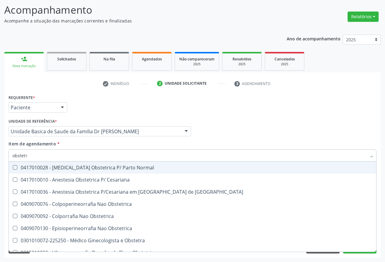
type input "obstetra"
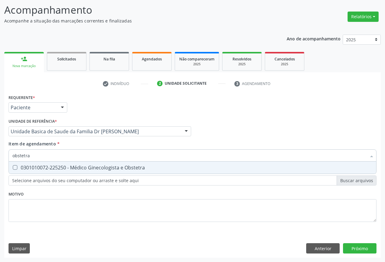
drag, startPoint x: 90, startPoint y: 167, endPoint x: 116, endPoint y: 194, distance: 37.2
click at [90, 167] on div "0301010072-225250 - Médico Ginecologista e Obstetra" at bounding box center [192, 167] width 360 height 5
checkbox Obstetra "true"
type input "obstetra"
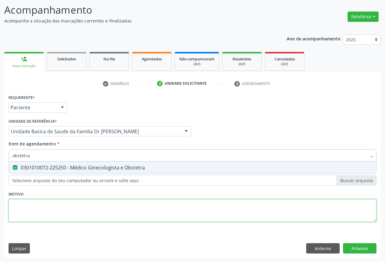
click at [107, 209] on div "Requerente * Paciente Profissional de Saúde Paciente Nenhum resultado encontrad…" at bounding box center [192, 162] width 367 height 138
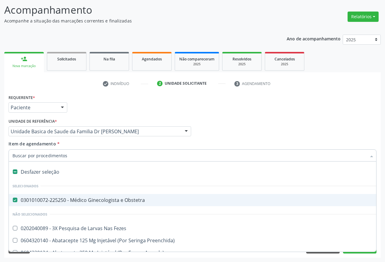
click at [40, 199] on div "0301010072-225250 - Médico Ginecologista e Obstetra" at bounding box center [248, 200] width 473 height 5
checkbox Obstetra "false"
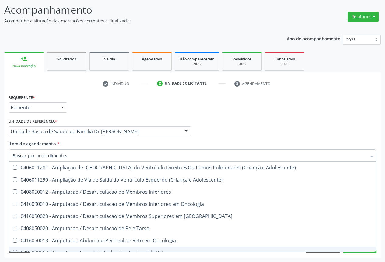
scroll to position [1824, 0]
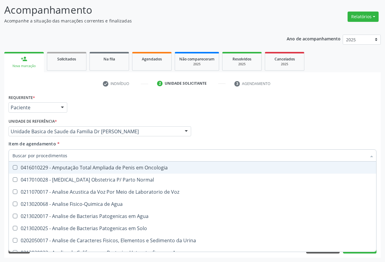
click at [52, 159] on input "Item de agendamento *" at bounding box center [188, 156] width 353 height 12
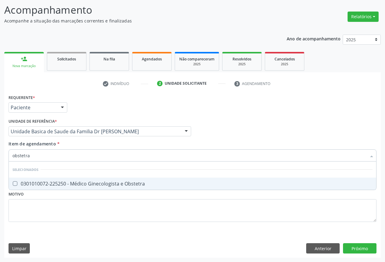
scroll to position [0, 0]
type input "obstetr"
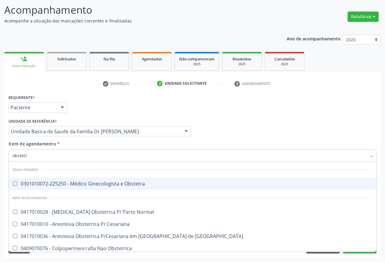
scroll to position [64, 0]
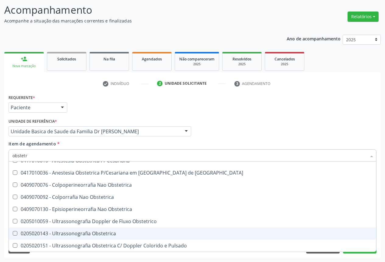
click at [95, 231] on div "0205020143 - Ultrassonografia Obstetrica" at bounding box center [192, 233] width 360 height 5
checkbox Obstetrica "true"
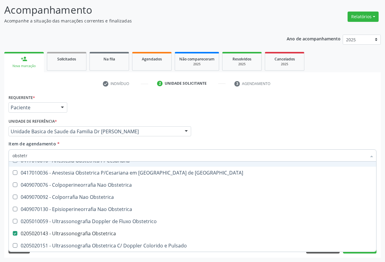
click at [174, 147] on div "Item de agendamento * obstetr Desfazer seleção Selecionados 0301010072-225250 -…" at bounding box center [192, 150] width 367 height 19
checkbox Obstetra "true"
checkbox Obstetrica "false"
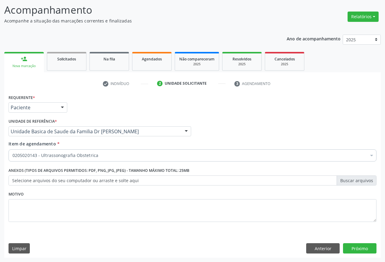
scroll to position [0, 0]
click at [351, 247] on button "Próximo" at bounding box center [359, 248] width 33 height 10
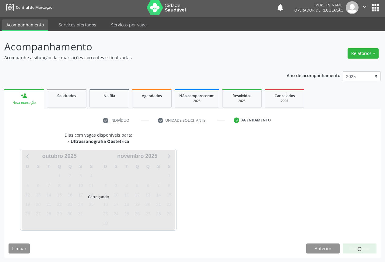
scroll to position [2, 0]
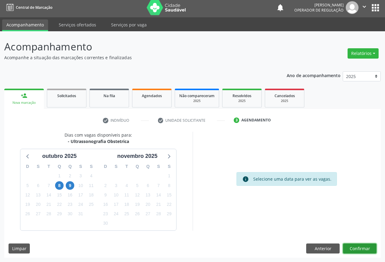
click at [358, 246] on button "Confirmar" at bounding box center [359, 249] width 33 height 10
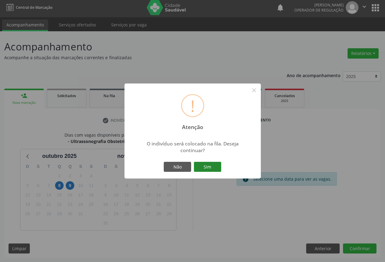
click at [203, 169] on button "Sim" at bounding box center [207, 167] width 27 height 10
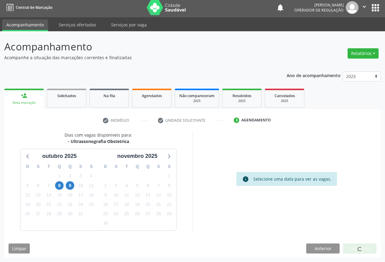
scroll to position [0, 0]
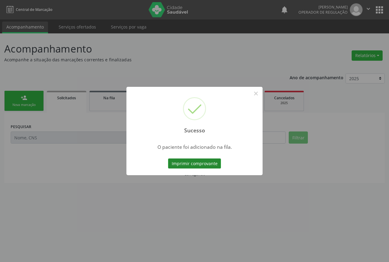
click at [202, 159] on button "Imprimir comprovante" at bounding box center [194, 164] width 53 height 10
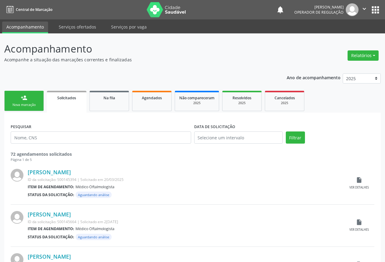
click at [21, 97] on div "person_add" at bounding box center [24, 98] width 7 height 7
click at [20, 97] on link "person_add Nova marcação" at bounding box center [24, 101] width 40 height 20
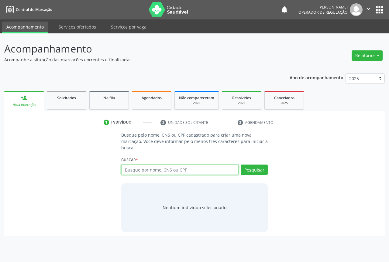
paste input "707 4060 9181 5677"
type input "707 4060 9181 5677"
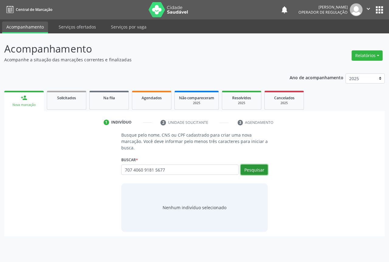
click at [257, 167] on button "Pesquisar" at bounding box center [254, 170] width 27 height 10
type input "707 4060 9181 5677"
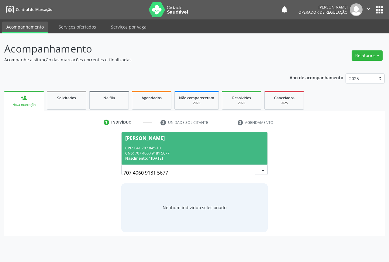
click at [151, 143] on span "[PERSON_NAME] CPF: 041.787.845-10 CNS: 707 4060 9181 5677 Nascimento: 15[DATE]" at bounding box center [195, 148] width 146 height 33
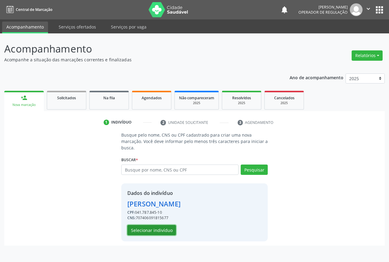
click at [149, 230] on button "Selecionar indivíduo" at bounding box center [151, 230] width 49 height 10
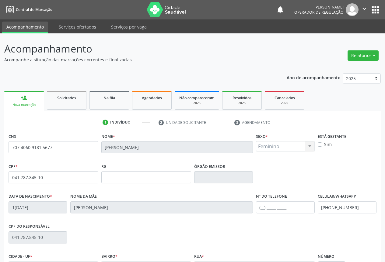
scroll to position [67, 0]
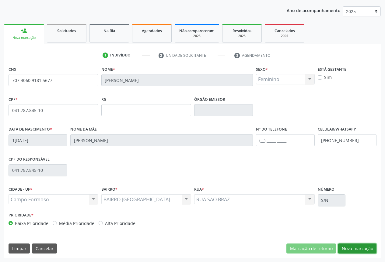
click at [358, 250] on button "Nova marcação" at bounding box center [357, 249] width 38 height 10
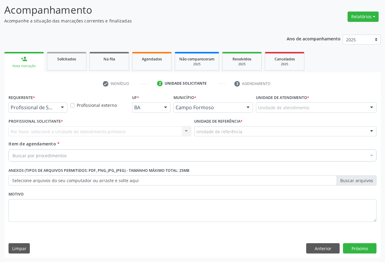
scroll to position [39, 0]
click at [56, 109] on div "Profissional de Saúde" at bounding box center [38, 107] width 59 height 10
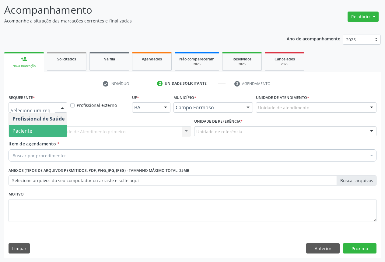
click at [31, 133] on span "Paciente" at bounding box center [22, 131] width 20 height 7
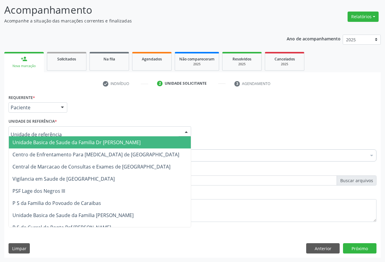
click at [184, 132] on div at bounding box center [185, 132] width 9 height 10
click at [51, 142] on span "Unidade Basica de Saude da Familia Dr [PERSON_NAME]" at bounding box center [76, 142] width 128 height 7
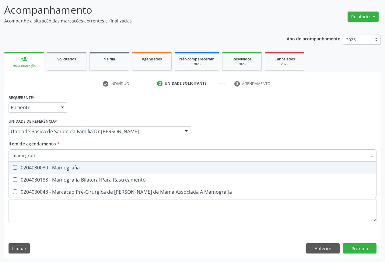
type input "mamografia"
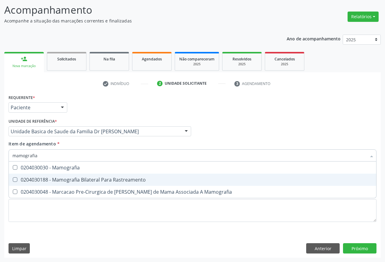
click at [70, 179] on div "0204030188 - Mamografia Bilateral Para Rastreamento" at bounding box center [192, 180] width 360 height 5
checkbox Rastreamento "true"
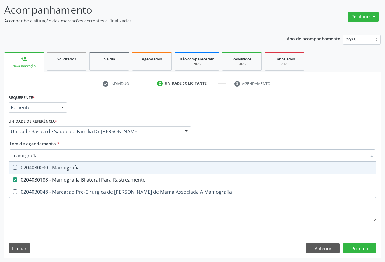
drag, startPoint x: 128, startPoint y: 148, endPoint x: 133, endPoint y: 176, distance: 28.4
click at [128, 148] on div "Item de agendamento * mamografia Desfazer seleção 0204030030 - Mamografia 02040…" at bounding box center [192, 150] width 367 height 19
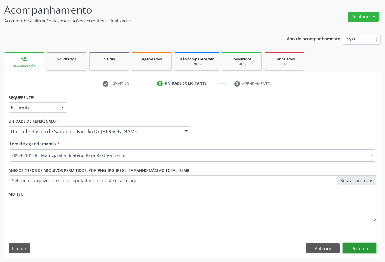
click at [361, 251] on button "Próximo" at bounding box center [359, 248] width 33 height 10
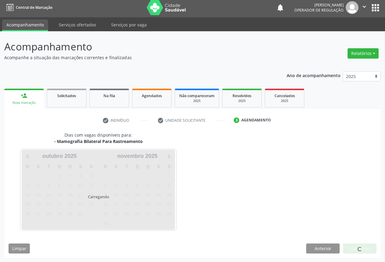
scroll to position [2, 0]
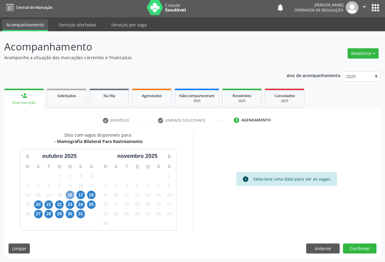
click at [68, 194] on span "16" at bounding box center [70, 195] width 9 height 9
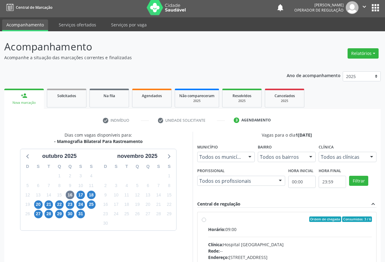
drag, startPoint x: 215, startPoint y: 224, endPoint x: 215, endPoint y: 220, distance: 4.3
click at [215, 224] on label "Ordem de chegada Consumidos: 3 / 6 Horário: 09:00 Clínica: Hospital [GEOGRAPHIC…" at bounding box center [290, 263] width 164 height 93
radio input "true"
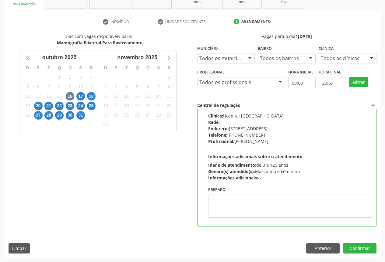
click at [360, 243] on div "Dias com vagas disponíveis para: - Mamografia Bilateral Para Rastreamento o[DAT…" at bounding box center [192, 145] width 376 height 225
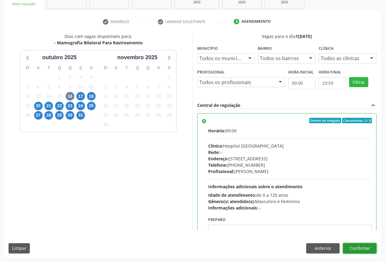
click at [354, 246] on button "Confirmar" at bounding box center [359, 248] width 33 height 10
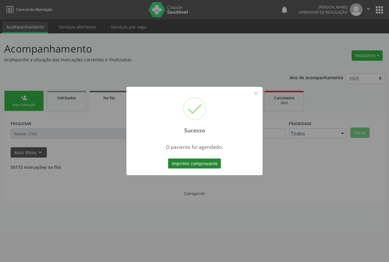
click at [186, 161] on button "Imprimir comprovante" at bounding box center [194, 164] width 53 height 10
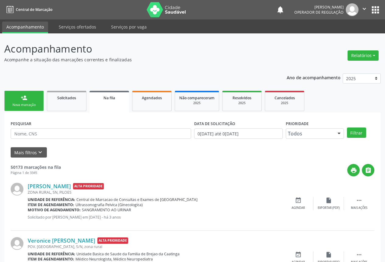
click at [27, 106] on div "Nova marcação" at bounding box center [24, 105] width 30 height 5
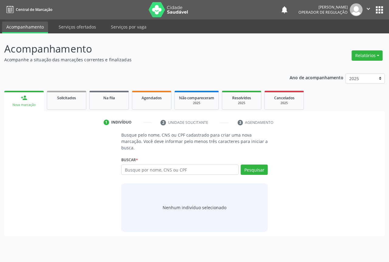
click at [27, 106] on div "Nova marcação" at bounding box center [24, 105] width 31 height 5
click at [153, 171] on input "text" at bounding box center [179, 170] width 117 height 10
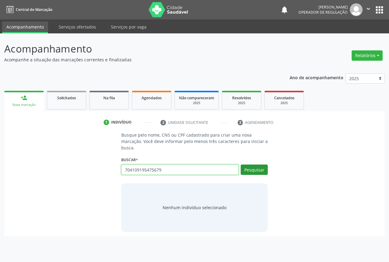
type input "704109195475679"
click at [250, 165] on button "Pesquisar" at bounding box center [254, 170] width 27 height 10
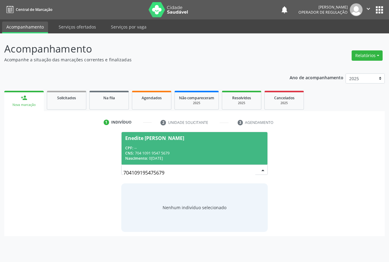
click at [171, 154] on div "CNS: 704 1091 9547 5679" at bounding box center [194, 153] width 139 height 5
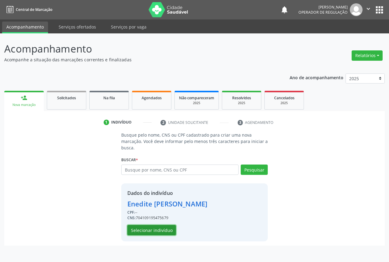
click at [156, 229] on button "Selecionar indivíduo" at bounding box center [151, 230] width 49 height 10
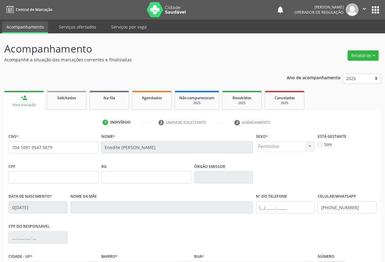
scroll to position [67, 0]
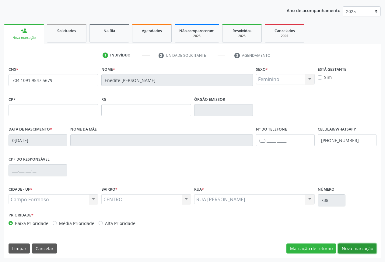
click at [366, 248] on button "Nova marcação" at bounding box center [357, 249] width 38 height 10
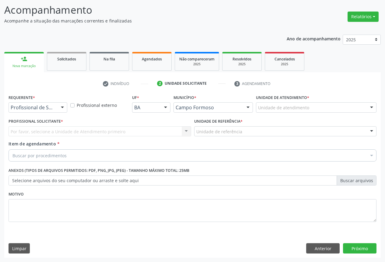
scroll to position [39, 0]
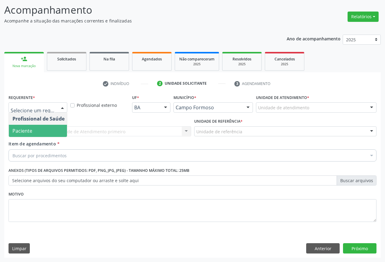
drag, startPoint x: 36, startPoint y: 130, endPoint x: 57, endPoint y: 130, distance: 20.7
click at [37, 130] on span "Paciente" at bounding box center [38, 131] width 59 height 12
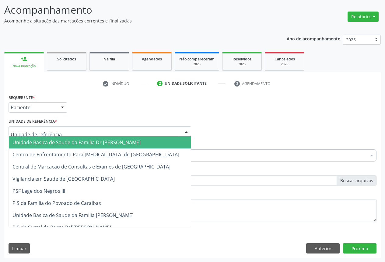
click at [60, 129] on div at bounding box center [100, 131] width 182 height 10
click at [42, 139] on span "Unidade Basica de Saude da Familia Dr [PERSON_NAME]" at bounding box center [100, 142] width 182 height 12
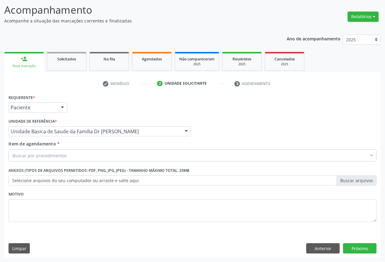
drag, startPoint x: 52, startPoint y: 154, endPoint x: 70, endPoint y: 153, distance: 17.7
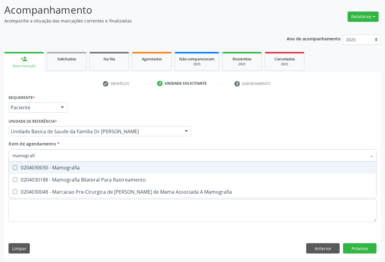
type input "mamografia"
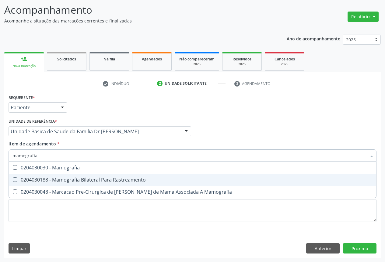
click at [101, 179] on div "0204030188 - Mamografia Bilateral Para Rastreamento" at bounding box center [192, 180] width 360 height 5
checkbox Rastreamento "true"
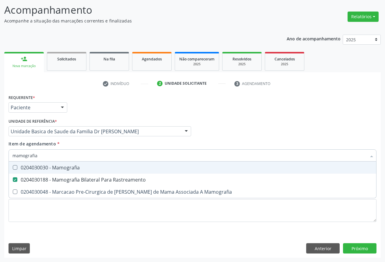
click at [116, 147] on div "Item de agendamento * mamografia Desfazer seleção 0204030030 - Mamografia 02040…" at bounding box center [192, 150] width 367 height 19
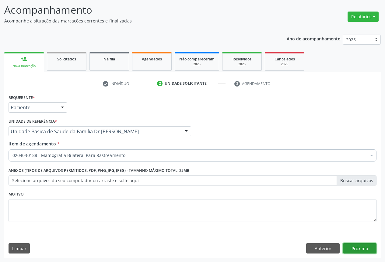
click at [349, 247] on button "Próximo" at bounding box center [359, 248] width 33 height 10
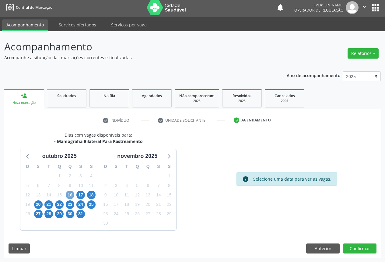
click at [71, 194] on span "16" at bounding box center [70, 195] width 9 height 9
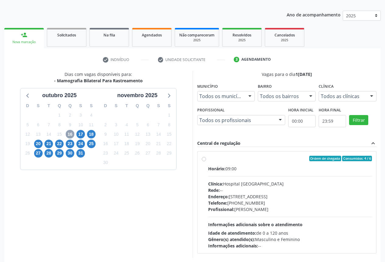
scroll to position [90, 0]
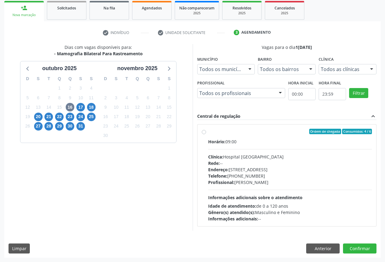
click at [217, 131] on div "Ordem de chegada Consumidos: 4 / 6" at bounding box center [290, 131] width 164 height 5
click at [206, 131] on input "Ordem de chegada Consumidos: 4 / 6 Horário: 09:00 Clínica: Hospital [GEOGRAPHIC…" at bounding box center [204, 131] width 4 height 5
radio input "true"
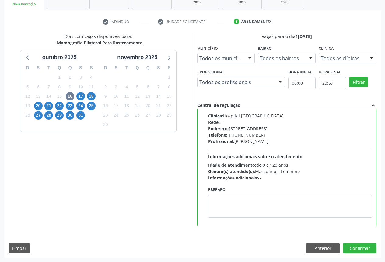
scroll to position [0, 0]
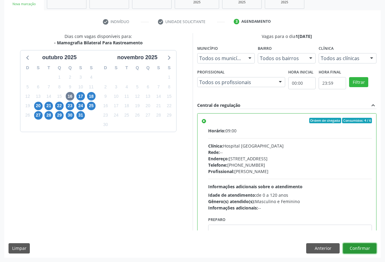
click at [355, 245] on button "Confirmar" at bounding box center [359, 248] width 33 height 10
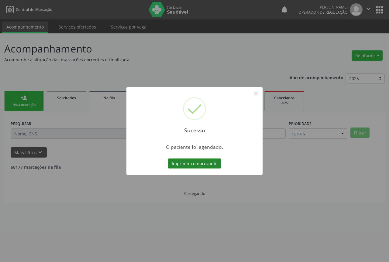
click at [195, 163] on button "Imprimir comprovante" at bounding box center [194, 164] width 53 height 10
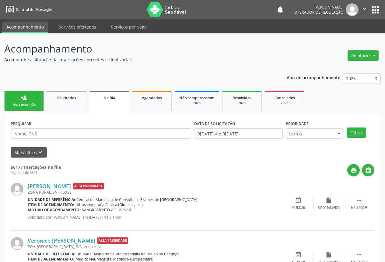
click at [23, 99] on div "person_add" at bounding box center [24, 98] width 7 height 7
click at [25, 98] on div "person_add" at bounding box center [24, 98] width 7 height 7
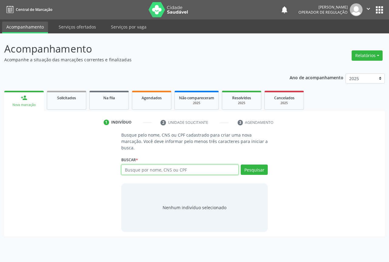
paste input "704 1091 9547 5679"
type input "704 1091 9547 5679"
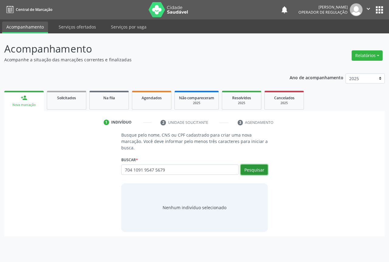
click at [258, 171] on button "Pesquisar" at bounding box center [254, 170] width 27 height 10
type input "704 1091 9547 5679"
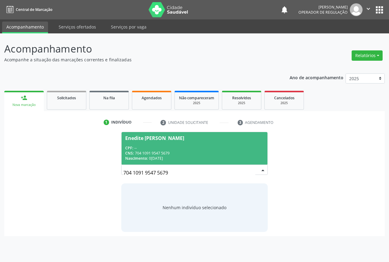
click at [176, 148] on div "CPF: --" at bounding box center [194, 148] width 139 height 5
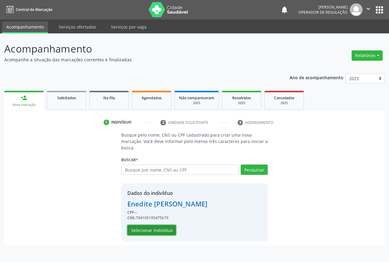
click at [153, 230] on button "Selecionar indivíduo" at bounding box center [151, 230] width 49 height 10
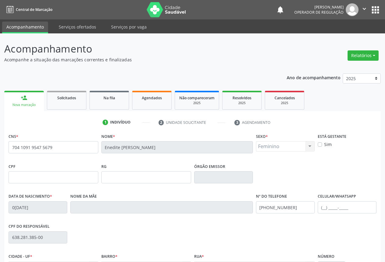
scroll to position [67, 0]
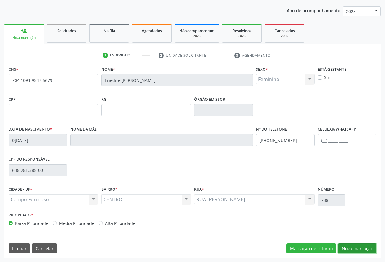
click at [356, 247] on button "Nova marcação" at bounding box center [357, 249] width 38 height 10
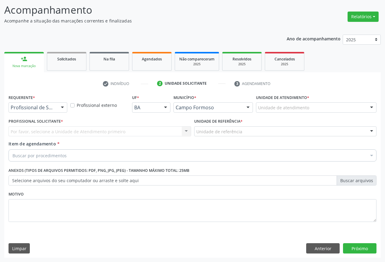
scroll to position [39, 0]
click at [59, 107] on div at bounding box center [62, 108] width 9 height 10
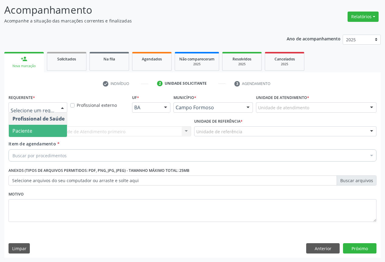
click at [29, 132] on span "Paciente" at bounding box center [22, 131] width 20 height 7
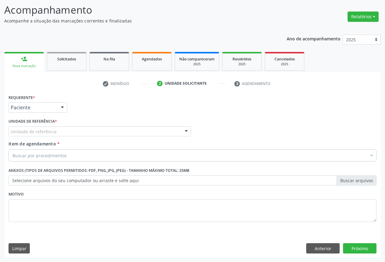
click at [170, 131] on div "Unidade de referência" at bounding box center [100, 131] width 182 height 10
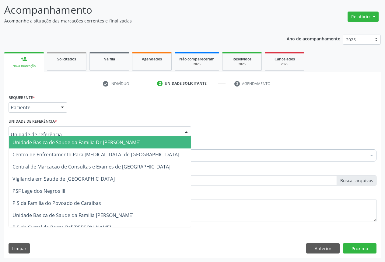
click at [50, 146] on span "Unidade Basica de Saude da Familia Dr [PERSON_NAME]" at bounding box center [76, 142] width 128 height 7
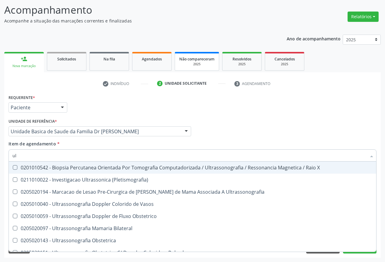
type input "u"
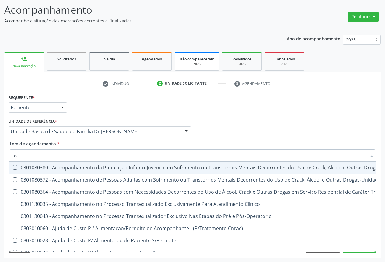
type input "usg"
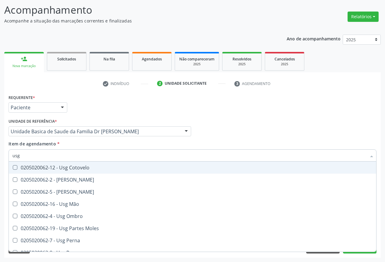
scroll to position [91, 0]
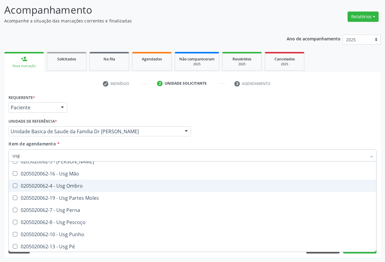
click at [57, 188] on div "0205020062-4 - Usg Ombro" at bounding box center [192, 186] width 360 height 5
checkbox Ombro "true"
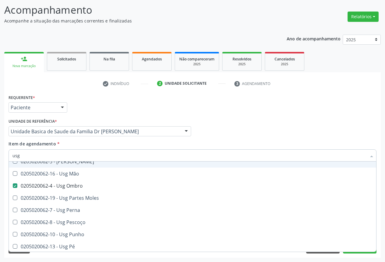
type input "usg"
click at [68, 140] on div "Unidade de referência * Unidade Basica de Saude da Familia Dr Paulo Sudre Unida…" at bounding box center [99, 129] width 185 height 24
checkbox Braço "true"
checkbox Ombro "false"
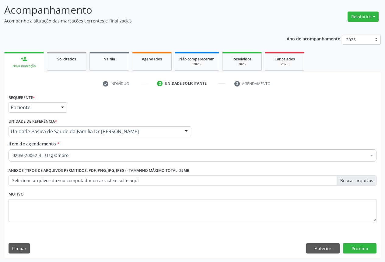
scroll to position [0, 0]
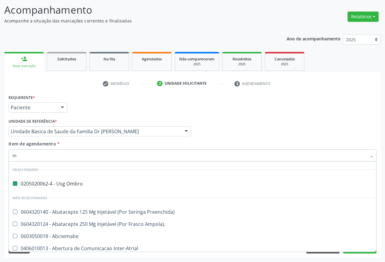
type input "ma"
checkbox Ombro "false"
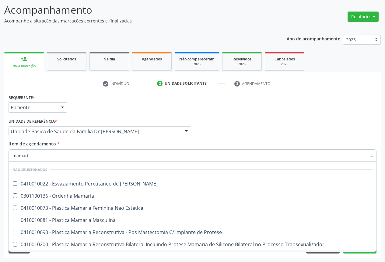
type input "mamaria"
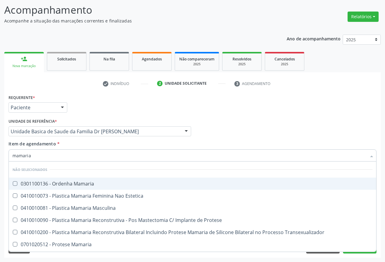
scroll to position [35, 0]
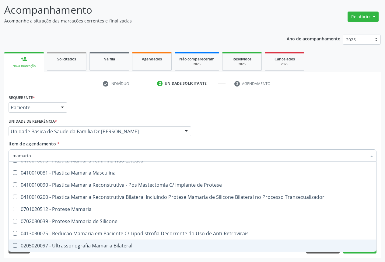
click at [80, 242] on span "0205020097 - Ultrassonografia Mamaria Bilateral" at bounding box center [192, 246] width 367 height 12
checkbox Bilateral "true"
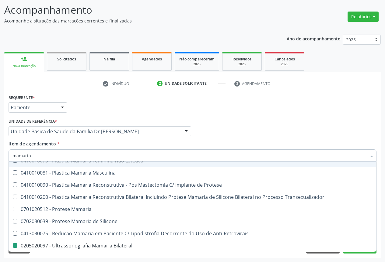
click at [99, 143] on div "Item de agendamento * mamaria Desfazer seleção Não selecionados 0301100136 - Or…" at bounding box center [192, 150] width 367 height 19
checkbox Mamaria "true"
checkbox Bilateral "false"
checkbox Estetica "true"
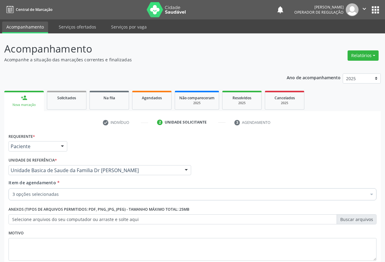
scroll to position [39, 0]
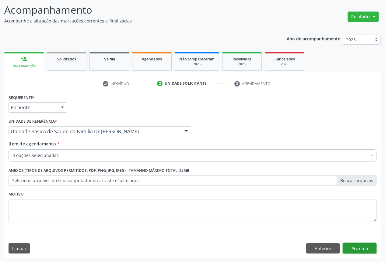
click at [355, 247] on button "Próximo" at bounding box center [359, 248] width 33 height 10
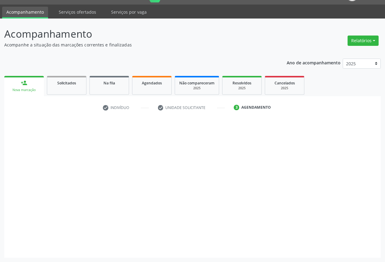
scroll to position [15, 0]
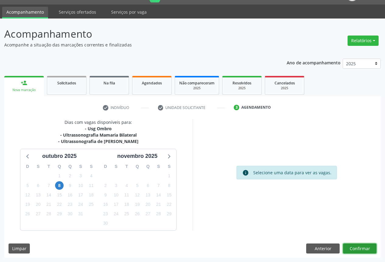
click at [355, 248] on button "Confirmar" at bounding box center [359, 249] width 33 height 10
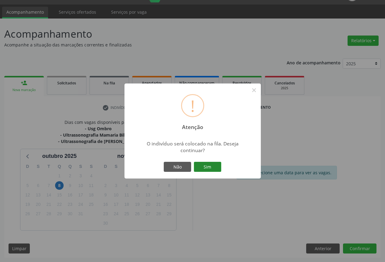
click at [211, 169] on button "Sim" at bounding box center [207, 167] width 27 height 10
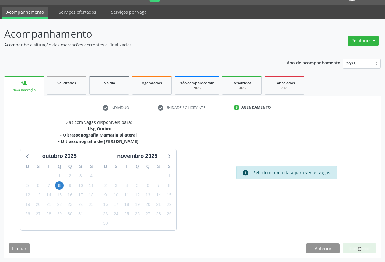
scroll to position [0, 0]
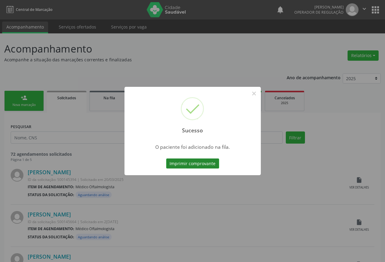
click at [190, 164] on button "Imprimir comprovante" at bounding box center [192, 164] width 53 height 10
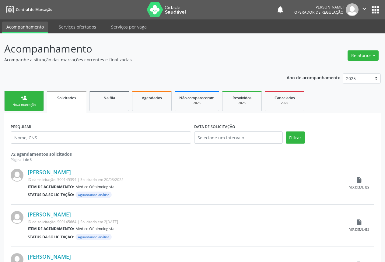
click at [34, 106] on div "Nova marcação" at bounding box center [24, 105] width 30 height 5
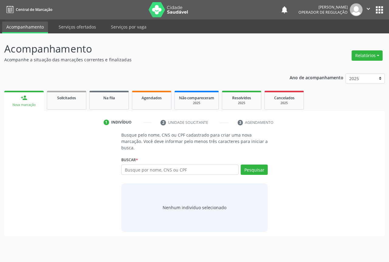
drag, startPoint x: 152, startPoint y: 164, endPoint x: 153, endPoint y: 167, distance: 3.5
click at [151, 166] on div "Buscar * Busque por nome, CNS ou CPF Nenhum resultado encontrado para: " " Digi…" at bounding box center [194, 167] width 147 height 24
drag, startPoint x: 154, startPoint y: 170, endPoint x: 157, endPoint y: 167, distance: 4.3
click at [156, 168] on input "text" at bounding box center [179, 170] width 117 height 10
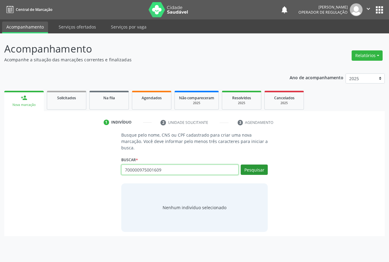
type input "700000975001609"
click at [257, 171] on button "Pesquisar" at bounding box center [254, 170] width 27 height 10
type input "700000975001609"
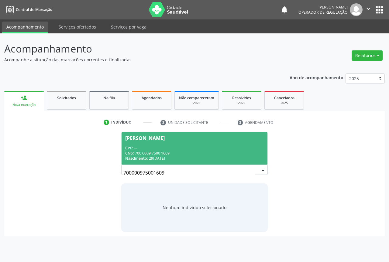
click at [144, 146] on div "CPF: --" at bounding box center [194, 148] width 139 height 5
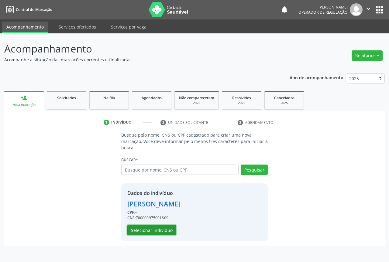
click at [152, 232] on button "Selecionar indivíduo" at bounding box center [151, 230] width 49 height 10
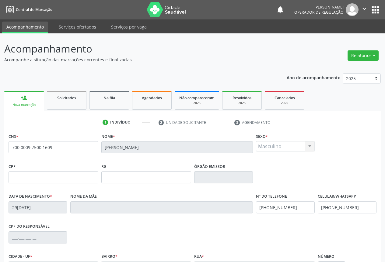
scroll to position [67, 0]
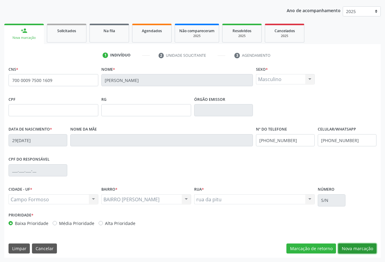
click at [364, 245] on button "Nova marcação" at bounding box center [357, 249] width 38 height 10
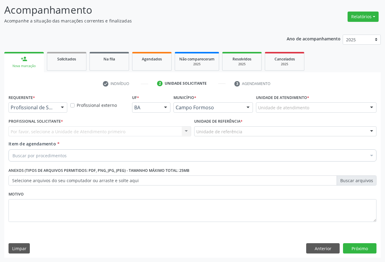
scroll to position [39, 0]
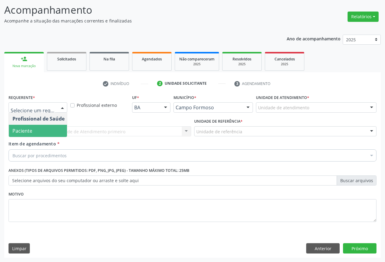
drag, startPoint x: 35, startPoint y: 128, endPoint x: 71, endPoint y: 127, distance: 35.3
click at [37, 129] on span "Paciente" at bounding box center [38, 131] width 59 height 12
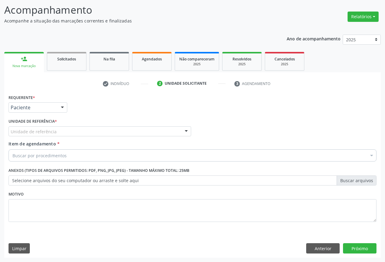
click at [78, 125] on div "Unidade de referência * Unidade de referência Unidade Basica de Saude da Famili…" at bounding box center [100, 126] width 182 height 19
click at [74, 135] on div "Unidade de referência" at bounding box center [100, 131] width 182 height 10
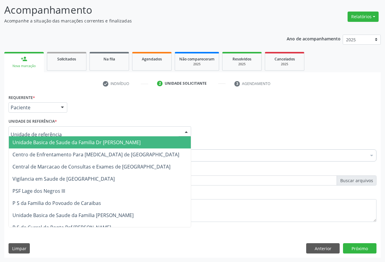
drag, startPoint x: 47, startPoint y: 143, endPoint x: 56, endPoint y: 147, distance: 10.3
click at [47, 144] on span "Unidade Basica de Saude da Familia Dr [PERSON_NAME]" at bounding box center [76, 142] width 128 height 7
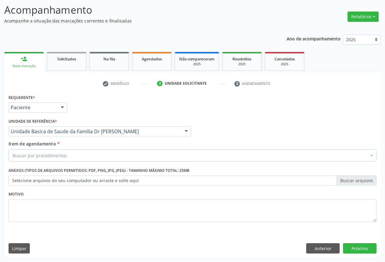
click at [56, 150] on div "Buscar por procedimentos" at bounding box center [192, 156] width 367 height 12
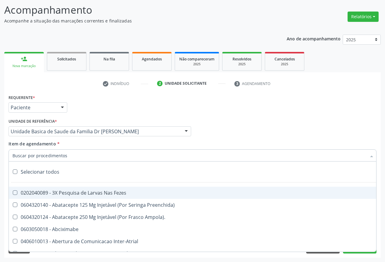
drag, startPoint x: 66, startPoint y: 153, endPoint x: 71, endPoint y: 153, distance: 5.5
click at [66, 153] on input "Item de agendamento *" at bounding box center [188, 156] width 353 height 12
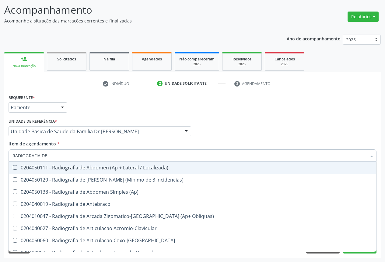
type input "RADIOGRAFIA DE T"
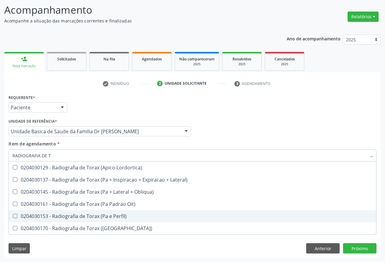
click at [90, 219] on div "0204030153 - Radiografia de Torax (Pa e Perfil)" at bounding box center [192, 216] width 360 height 5
checkbox Perfil\) "true"
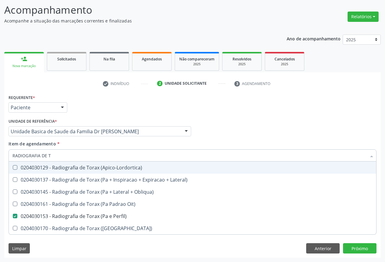
type input "RADIOGRAFIA DE T"
click at [75, 143] on div "Item de agendamento * RADIOGRAFIA DE [PERSON_NAME] seleção 0204030129 - Radiogr…" at bounding box center [192, 150] width 367 height 19
checkbox Lateral\) "true"
checkbox Perfil\) "false"
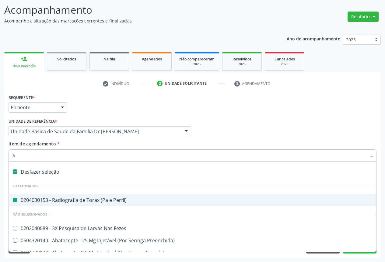
type input "AP"
checkbox Perfil\) "false"
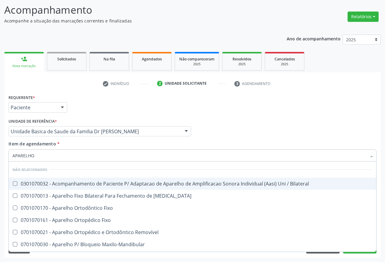
type input "APARELHO U"
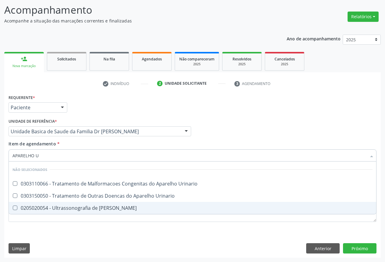
drag, startPoint x: 73, startPoint y: 210, endPoint x: 78, endPoint y: 210, distance: 4.9
click at [76, 210] on div "0205020054 - Ultrassonografia de [PERSON_NAME]" at bounding box center [192, 208] width 360 height 5
checkbox Urinario "true"
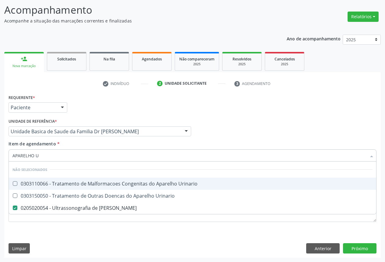
click at [116, 155] on input "APARELHO U" at bounding box center [188, 156] width 353 height 12
click at [159, 141] on div "Item de agendamento * APARELHO U Desfazer seleção Não selecionados 0303110066 -…" at bounding box center [192, 150] width 367 height 19
checkbox Urinario "true"
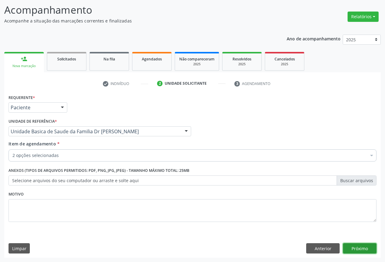
click at [351, 249] on button "Próximo" at bounding box center [359, 248] width 33 height 10
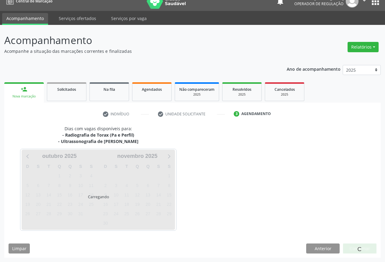
scroll to position [26, 0]
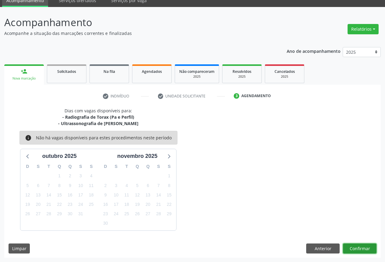
click at [353, 250] on button "Confirmar" at bounding box center [359, 249] width 33 height 10
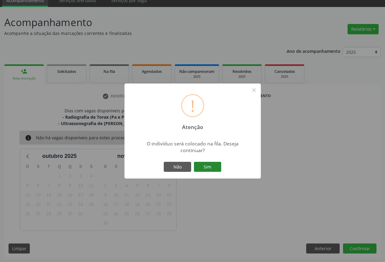
click at [206, 170] on button "Sim" at bounding box center [207, 167] width 27 height 10
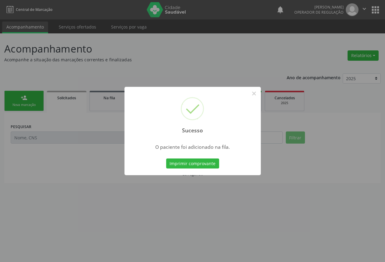
scroll to position [0, 0]
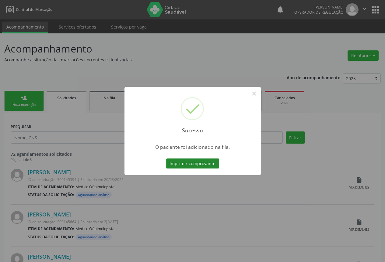
click at [201, 164] on button "Imprimir comprovante" at bounding box center [192, 164] width 53 height 10
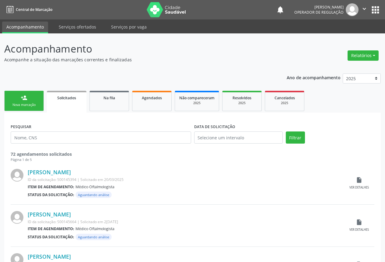
click at [365, 7] on icon "" at bounding box center [363, 8] width 7 height 7
click at [336, 38] on link "Sair" at bounding box center [348, 37] width 42 height 9
